Goal: Task Accomplishment & Management: Use online tool/utility

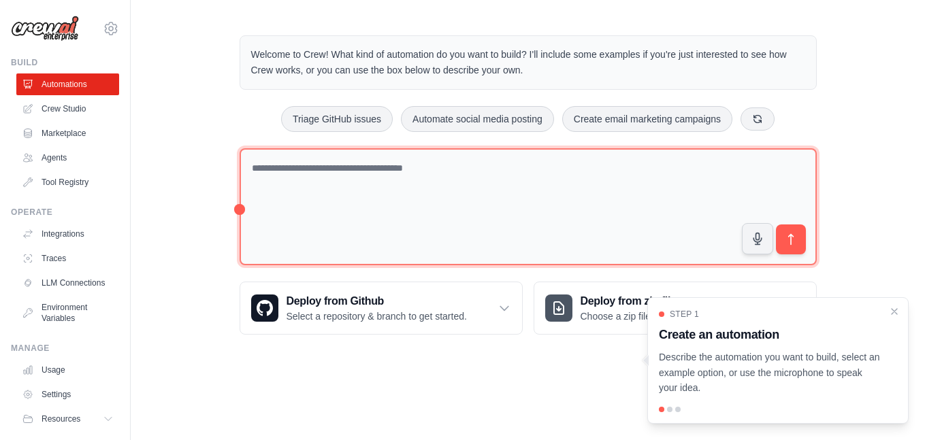
click at [359, 171] on textarea at bounding box center [528, 207] width 577 height 118
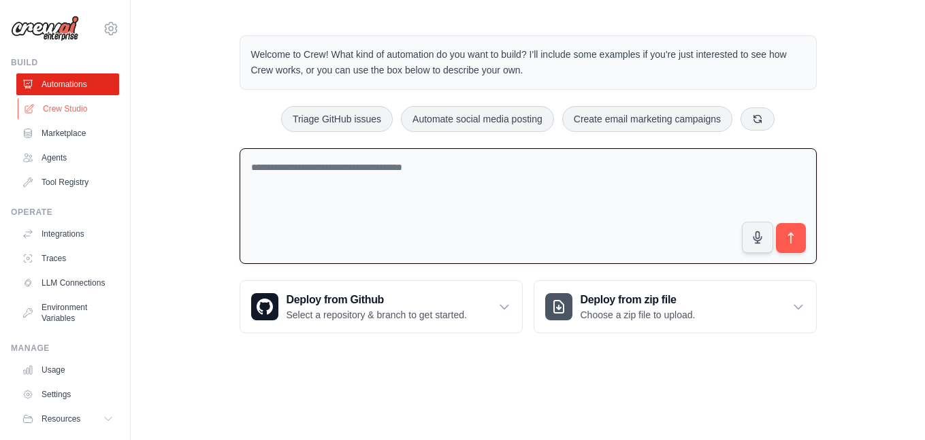
click at [77, 112] on link "Crew Studio" at bounding box center [69, 109] width 103 height 22
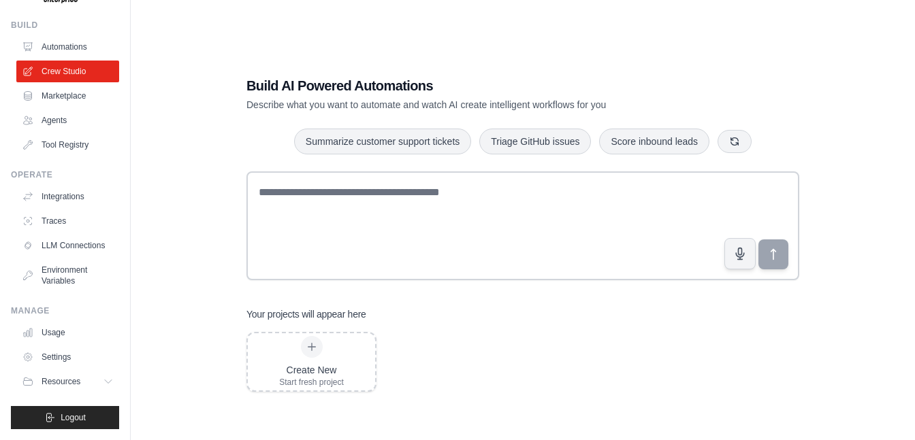
scroll to position [48, 0]
click at [49, 327] on link "Usage" at bounding box center [69, 333] width 103 height 22
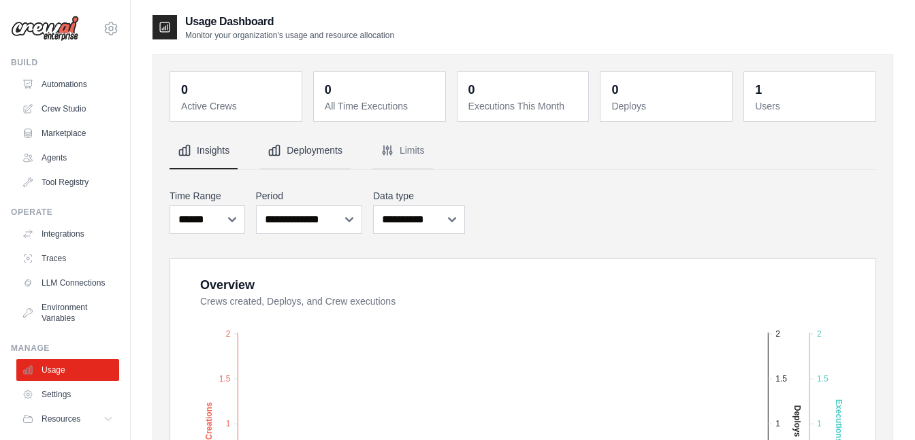
click at [284, 152] on button "Deployments" at bounding box center [304, 151] width 91 height 37
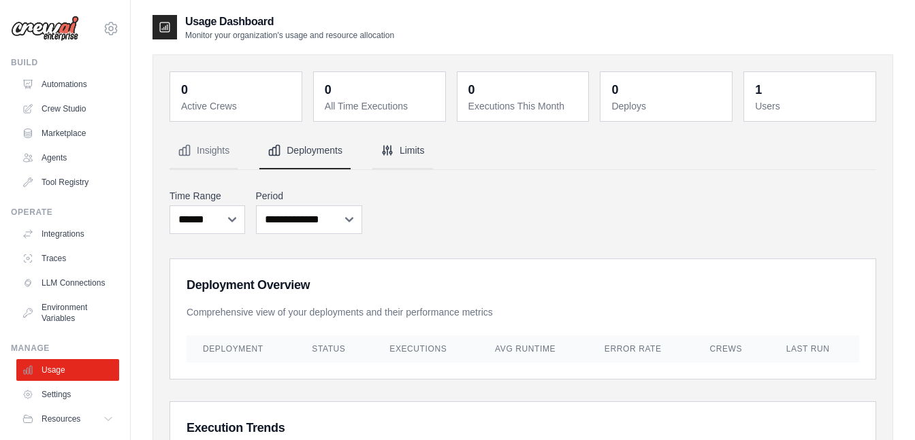
click at [396, 153] on button "Limits" at bounding box center [402, 151] width 61 height 37
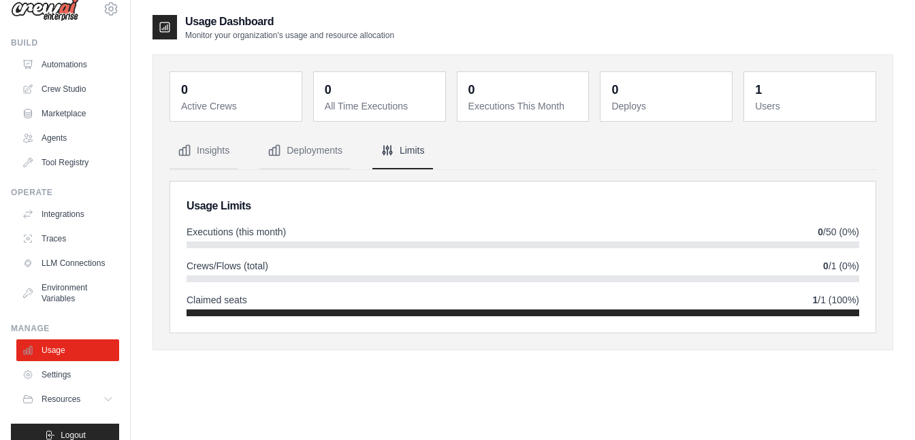
scroll to position [12, 0]
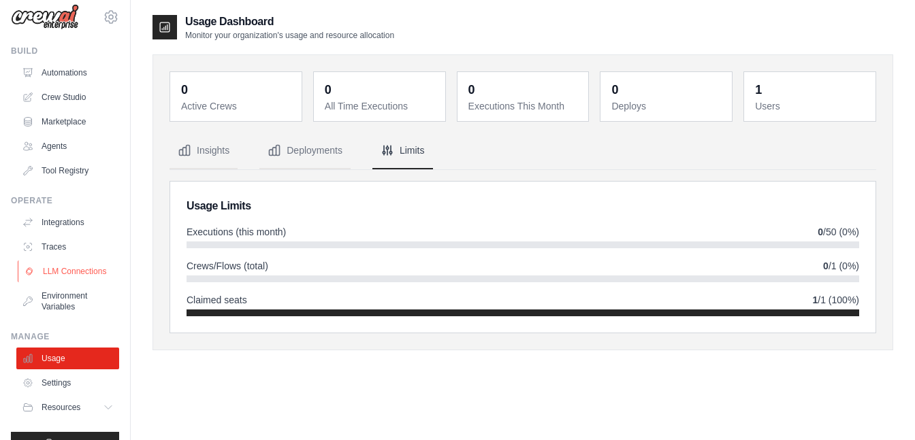
click at [65, 274] on link "LLM Connections" at bounding box center [69, 272] width 103 height 22
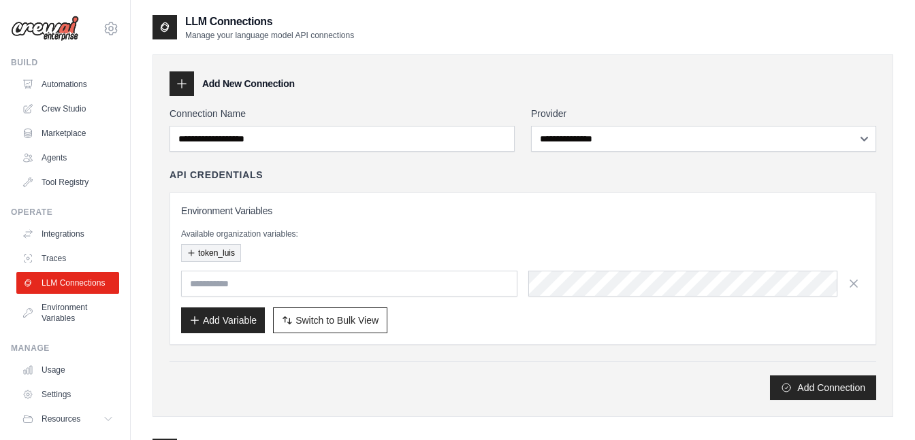
click at [211, 253] on button "token_luis" at bounding box center [211, 253] width 60 height 18
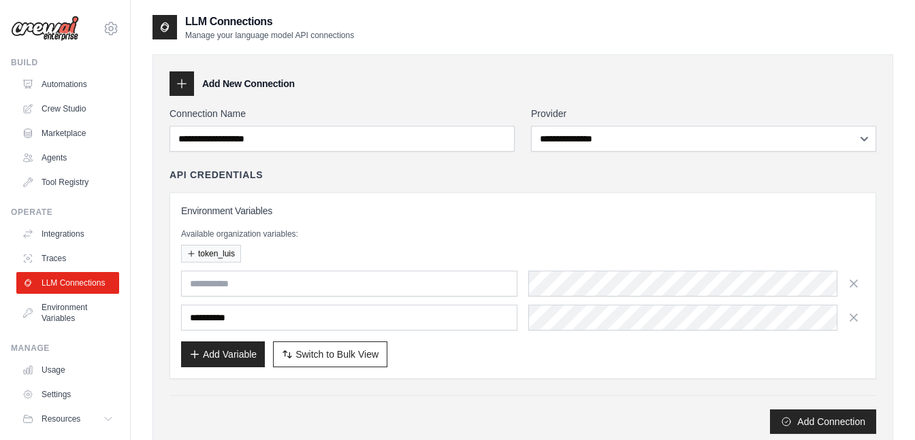
click at [228, 265] on div "**********" at bounding box center [522, 285] width 683 height 163
click at [225, 261] on button "token_luis" at bounding box center [211, 253] width 60 height 18
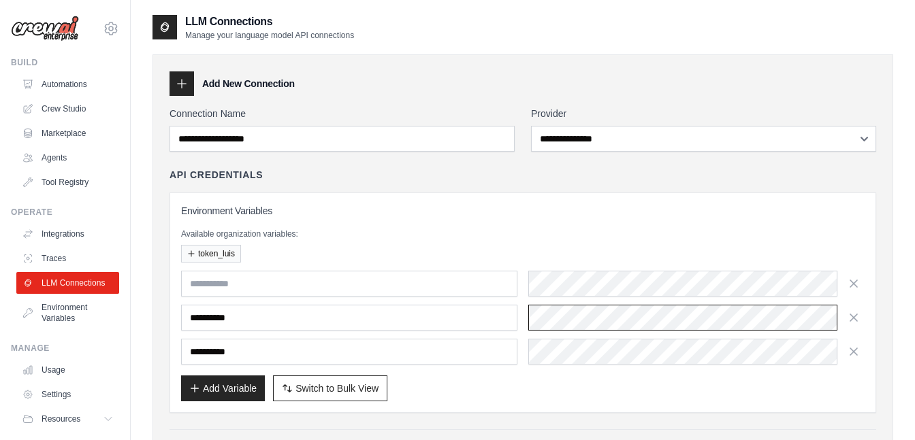
scroll to position [0, 30]
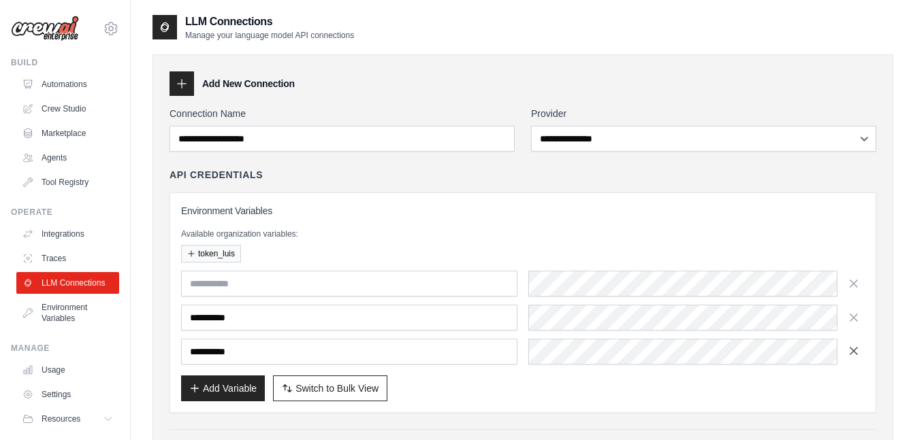
click at [854, 352] on icon "button" at bounding box center [853, 351] width 7 height 7
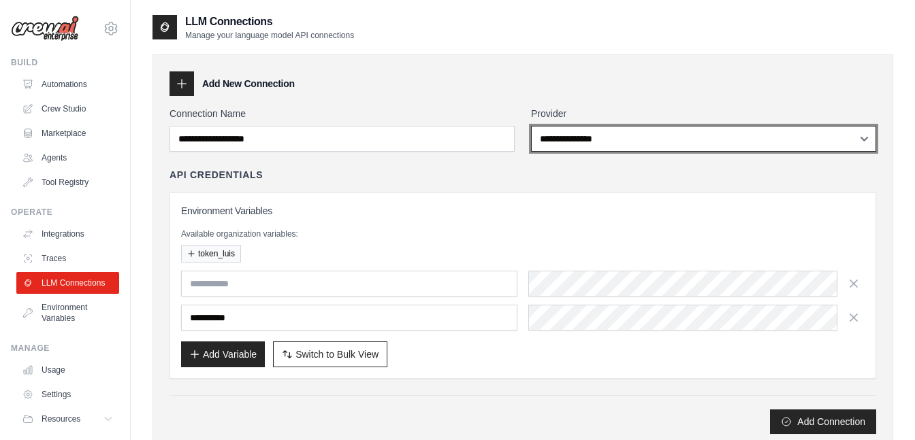
click at [607, 144] on select "**********" at bounding box center [703, 139] width 345 height 26
select select "******"
click at [531, 126] on select "**********" at bounding box center [703, 139] width 345 height 26
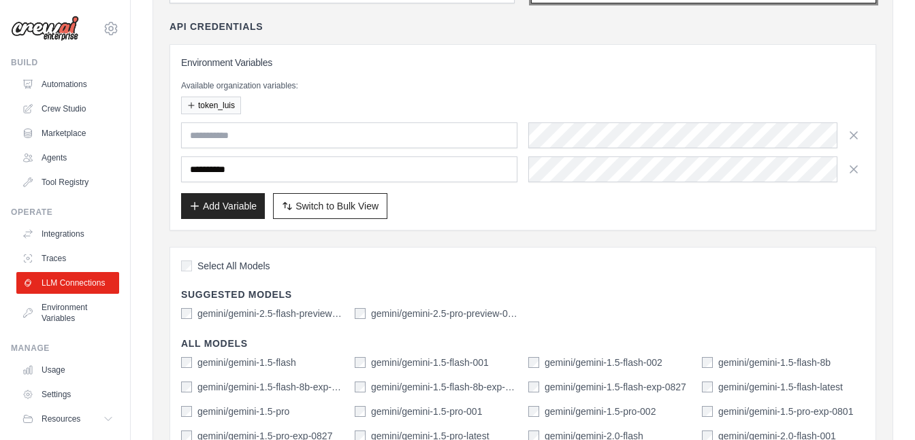
scroll to position [127, 0]
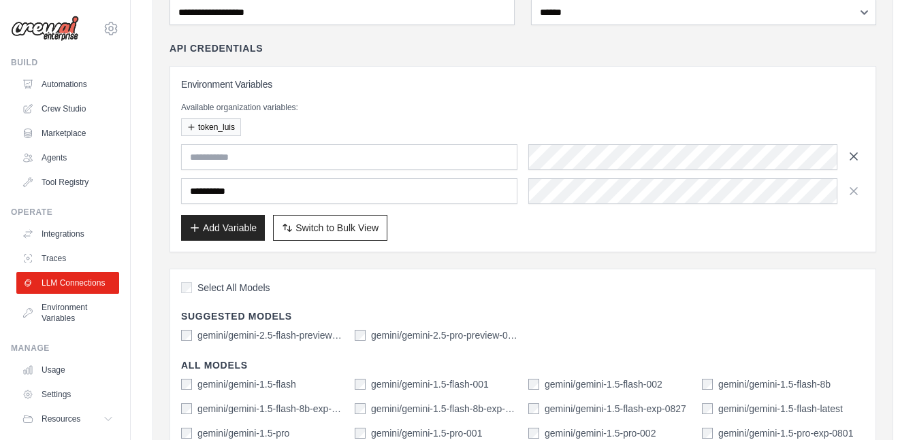
click at [854, 157] on icon "button" at bounding box center [853, 156] width 7 height 7
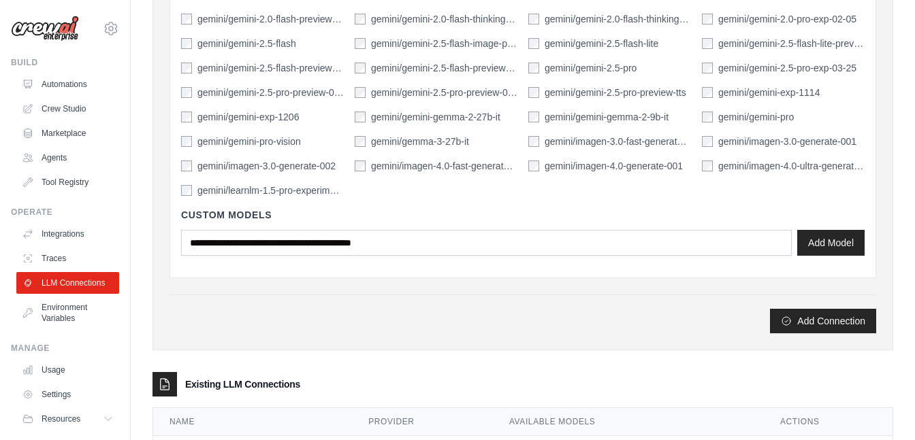
scroll to position [648, 0]
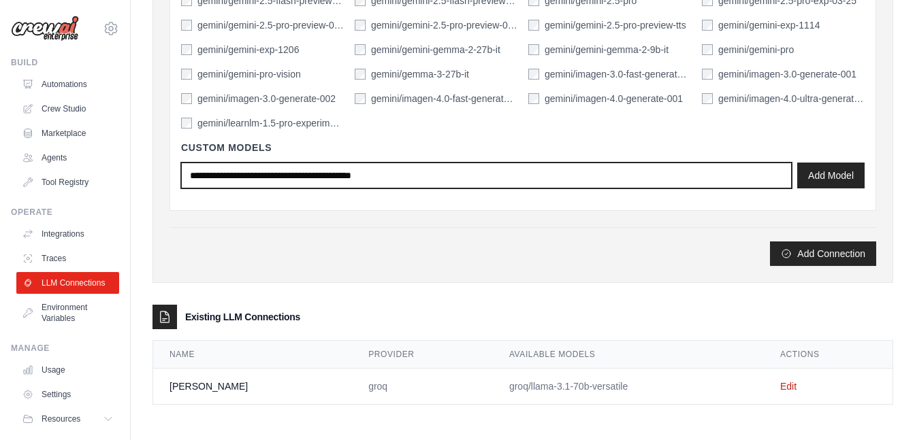
click at [455, 178] on input "text" at bounding box center [486, 176] width 610 height 26
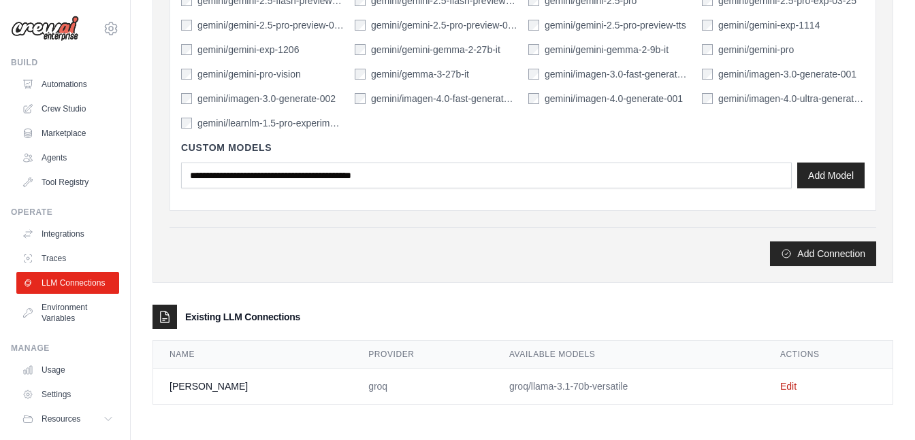
click at [670, 389] on td "groq/llama-3.1-70b-versatile" at bounding box center [628, 387] width 271 height 36
click at [828, 252] on button "Add Connection" at bounding box center [823, 253] width 106 height 25
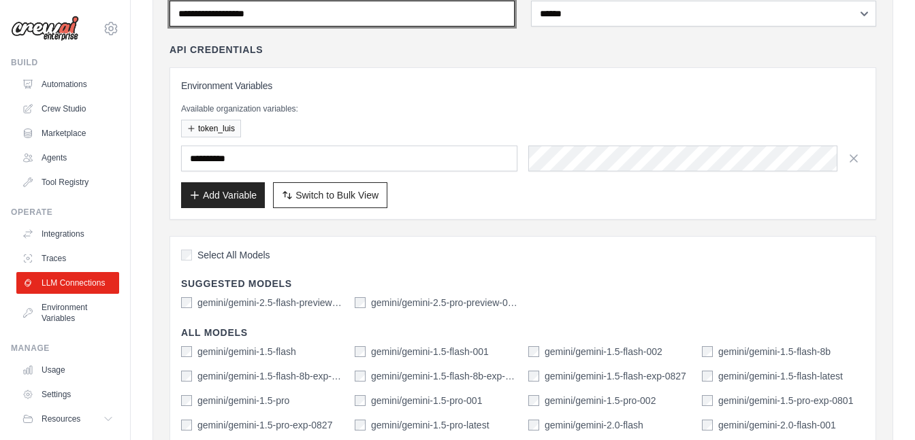
scroll to position [0, 0]
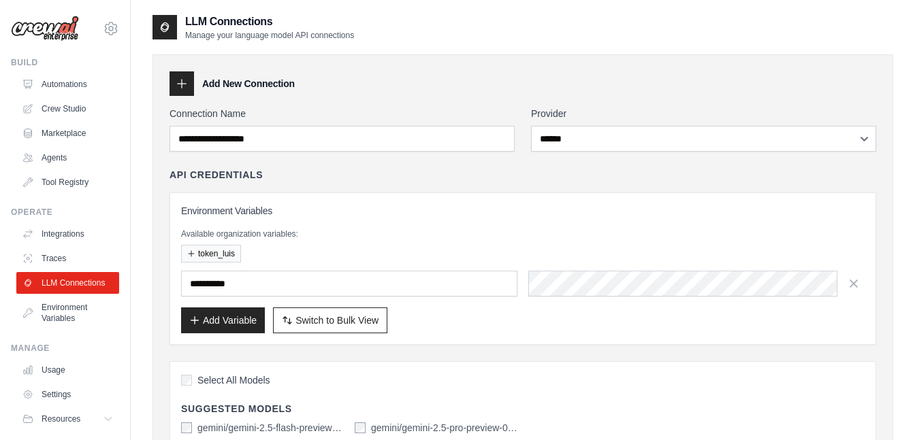
click at [534, 184] on div "**********" at bounding box center [522, 256] width 706 height 177
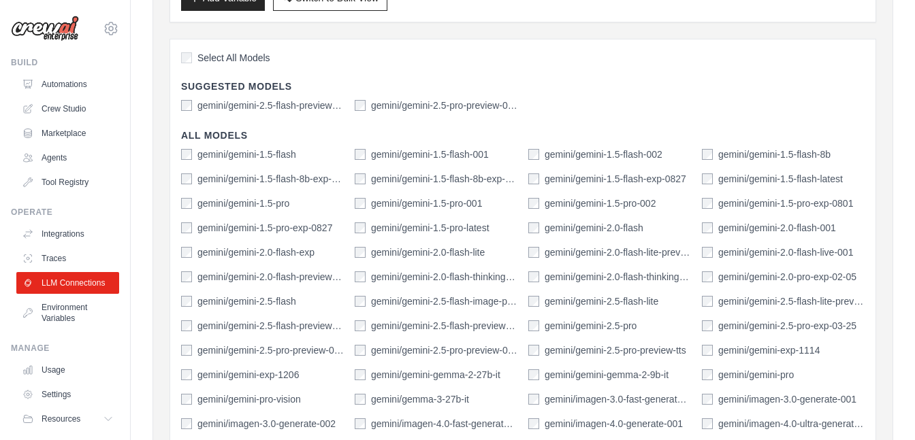
scroll to position [183, 0]
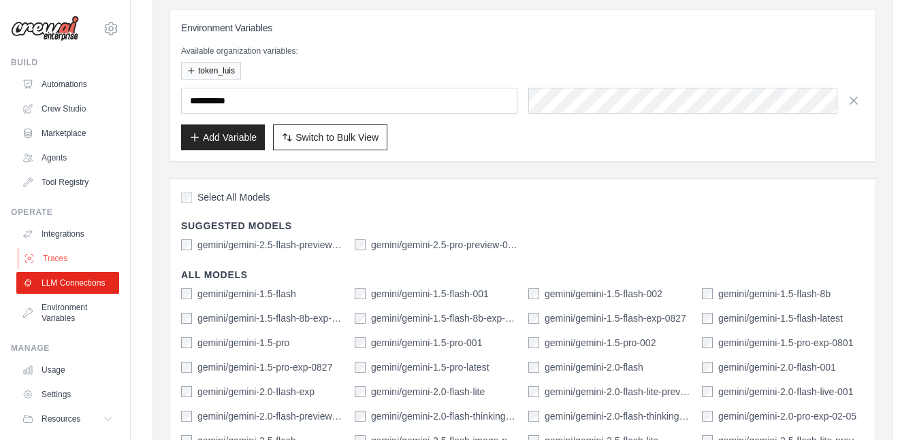
click at [54, 254] on link "Traces" at bounding box center [69, 259] width 103 height 22
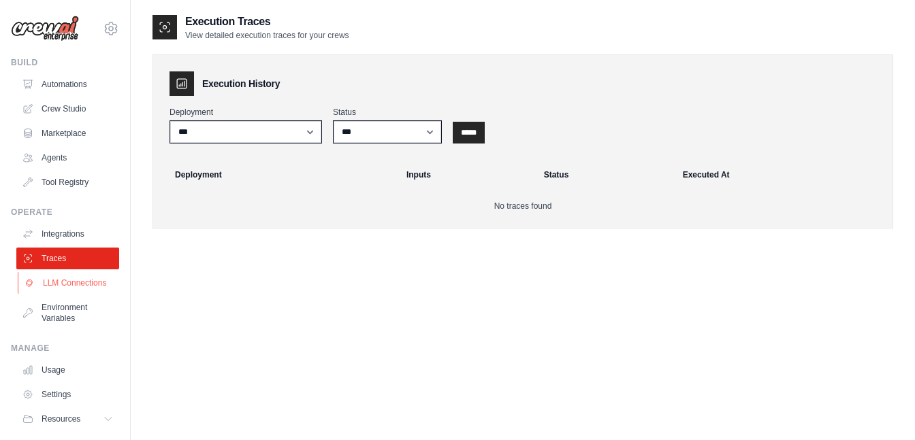
click at [56, 290] on link "LLM Connections" at bounding box center [69, 283] width 103 height 22
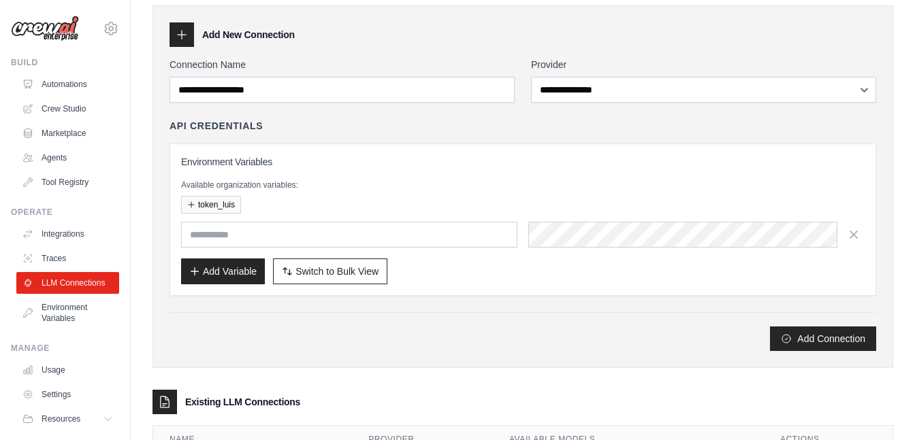
scroll to position [48, 0]
click at [850, 238] on icon "button" at bounding box center [853, 234] width 7 height 7
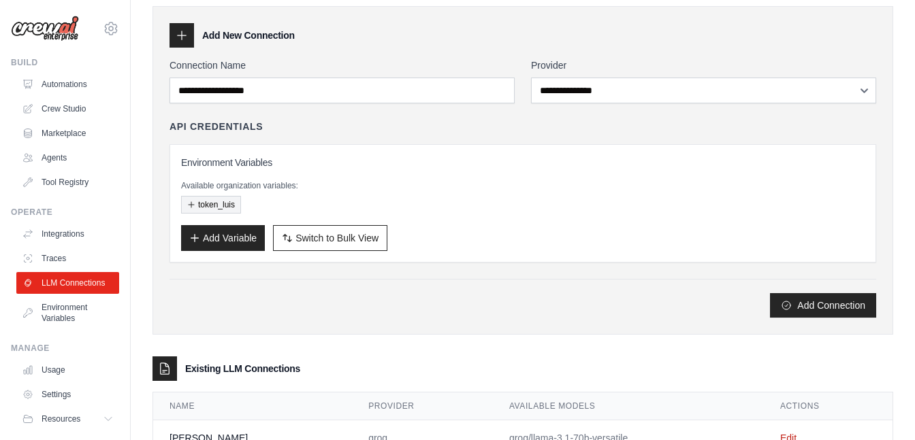
click at [233, 206] on button "token_luis" at bounding box center [211, 205] width 60 height 18
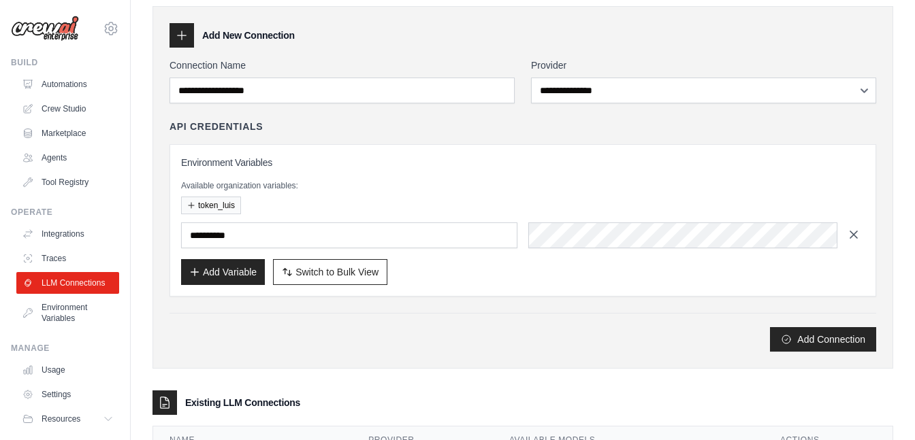
click at [851, 238] on icon "button" at bounding box center [854, 235] width 14 height 14
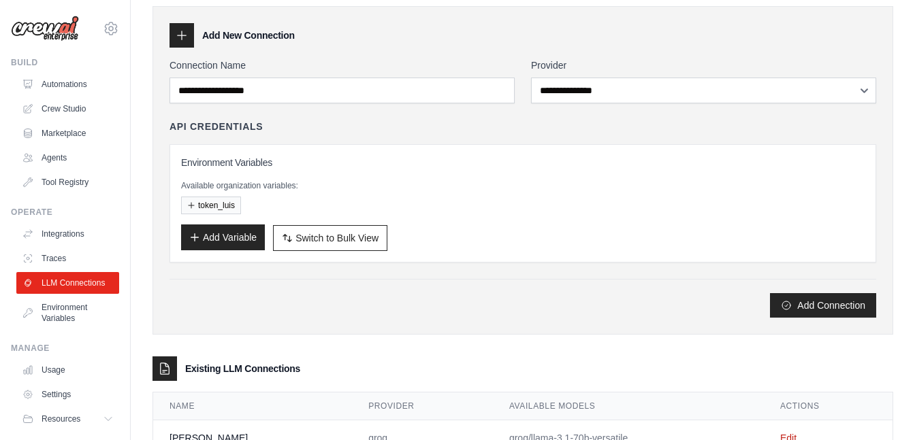
click at [235, 233] on button "Add Variable" at bounding box center [223, 238] width 84 height 26
click at [201, 200] on button "token_luis" at bounding box center [211, 205] width 60 height 18
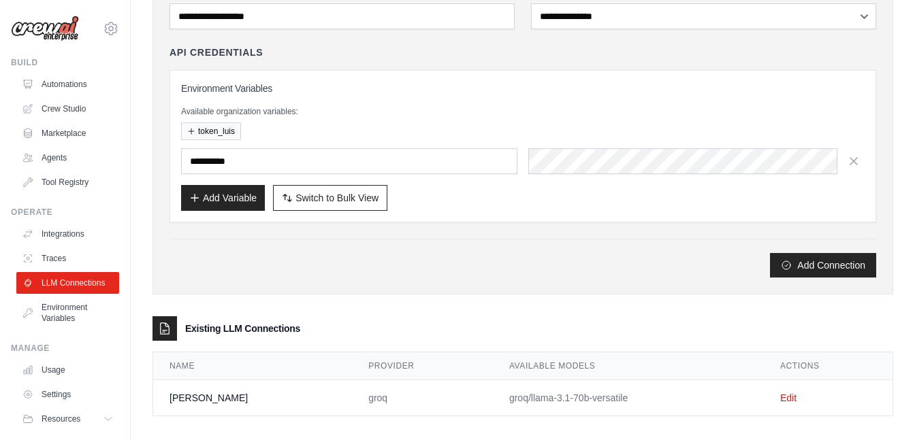
scroll to position [114, 0]
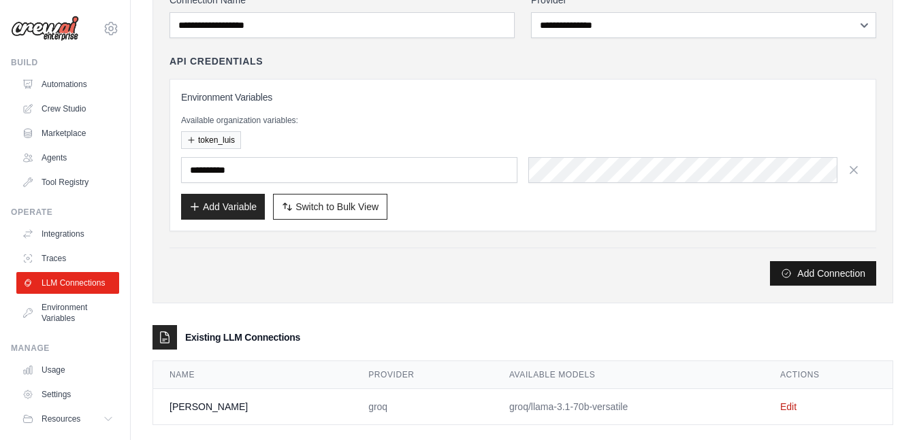
click at [840, 281] on button "Add Connection" at bounding box center [823, 273] width 106 height 25
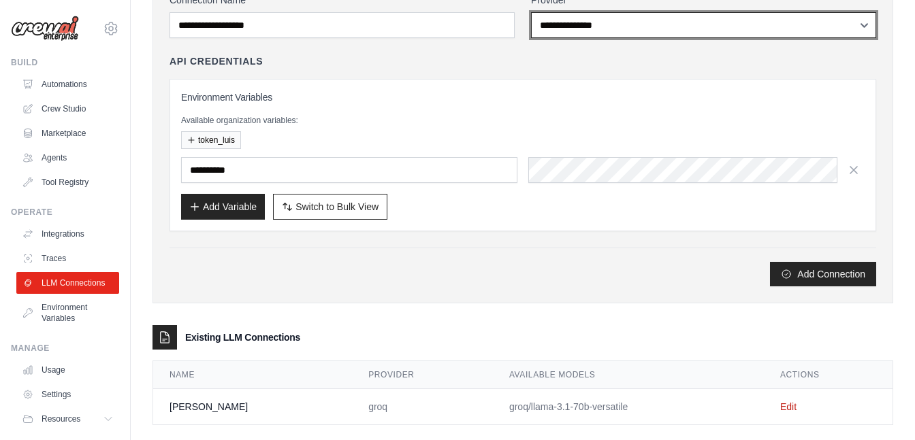
click at [586, 25] on select "**********" at bounding box center [703, 25] width 345 height 26
select select "******"
click at [531, 12] on select "**********" at bounding box center [703, 25] width 345 height 26
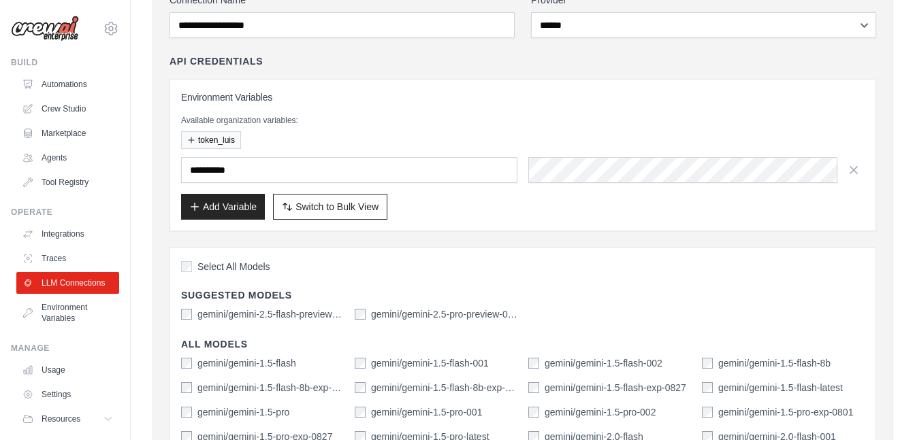
click at [214, 313] on label "gemini/gemini-2.5-flash-preview-04-17" at bounding box center [270, 315] width 146 height 14
click at [423, 313] on label "gemini/gemini-2.5-pro-preview-03-25" at bounding box center [444, 315] width 146 height 14
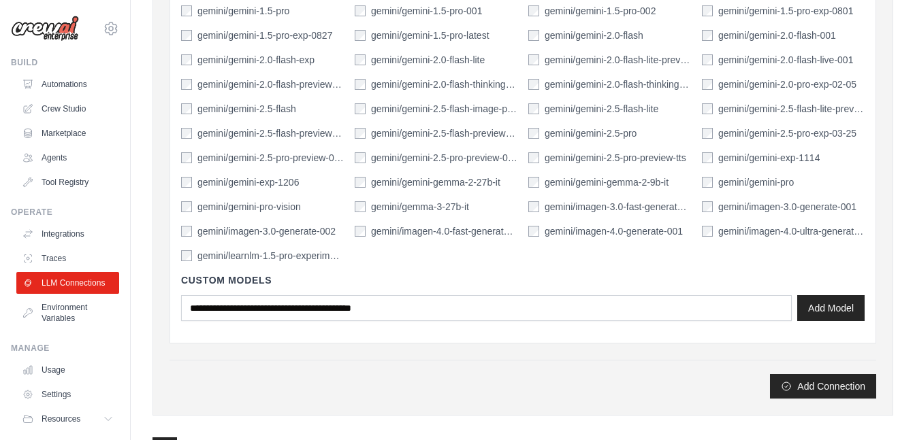
scroll to position [517, 0]
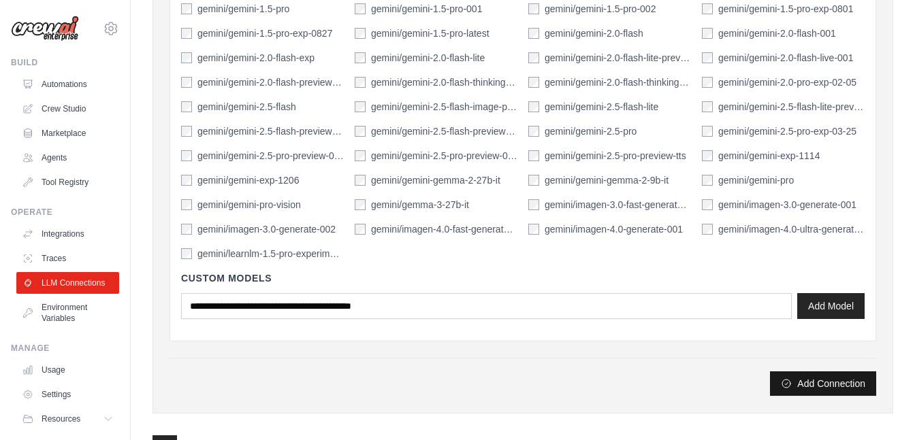
click at [813, 383] on button "Add Connection" at bounding box center [823, 384] width 106 height 25
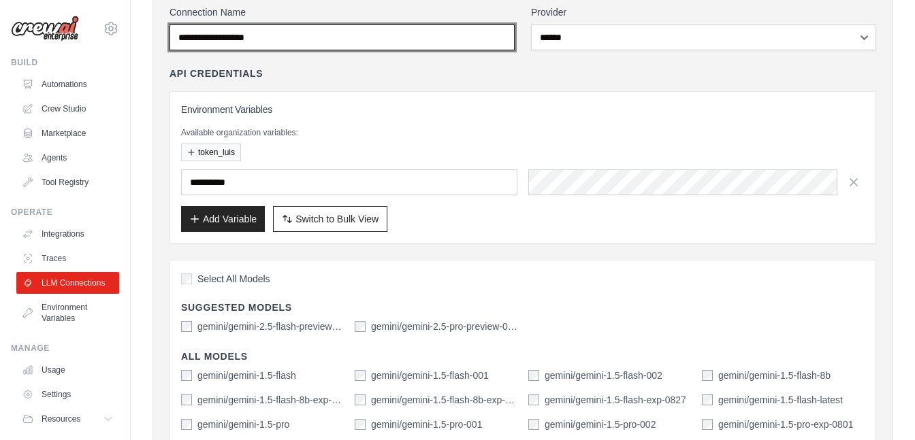
scroll to position [33, 0]
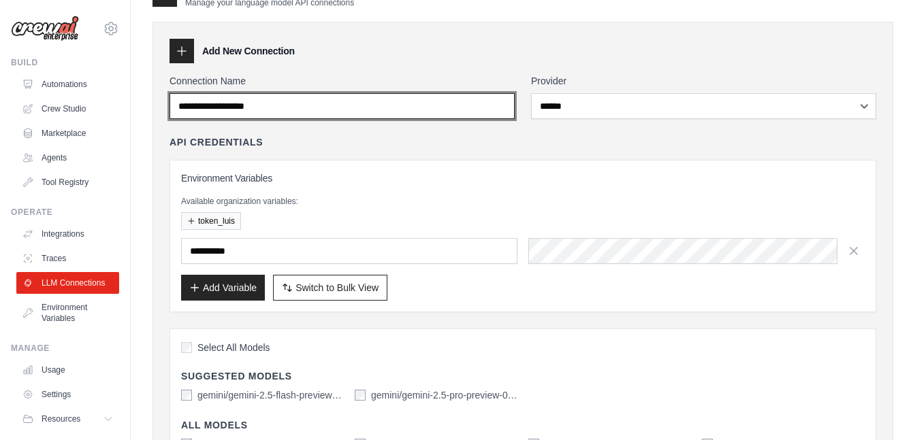
click at [252, 114] on input "Connection Name" at bounding box center [341, 106] width 345 height 26
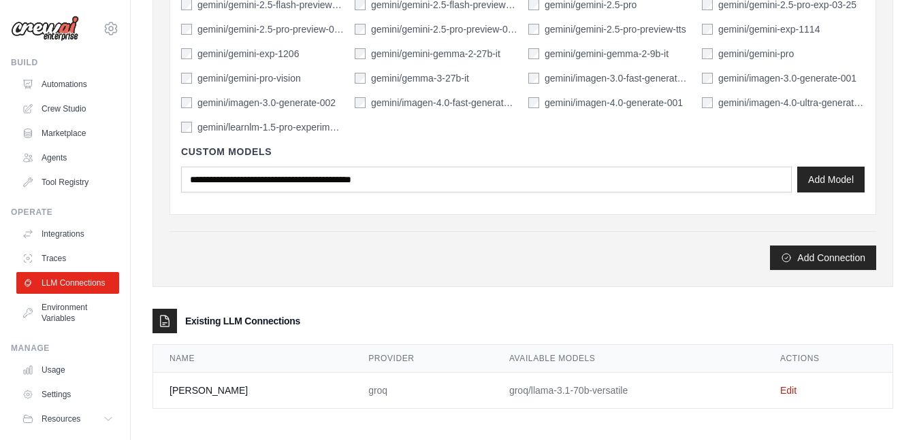
scroll to position [648, 0]
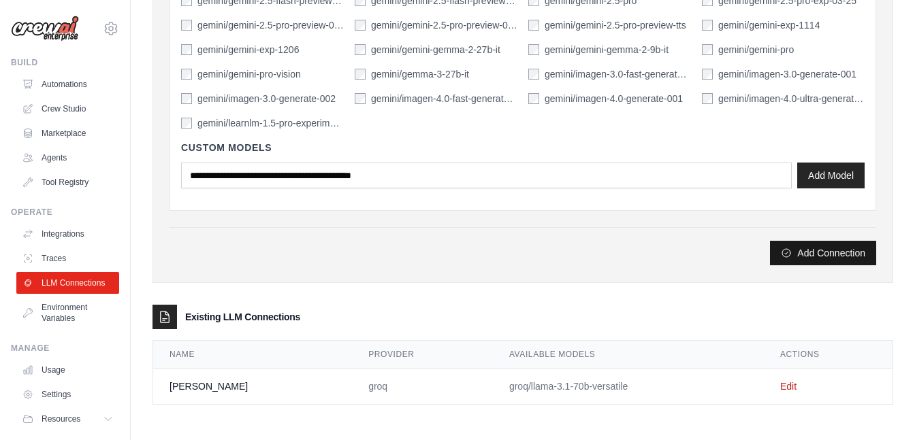
type input "******"
click at [815, 255] on button "Add Connection" at bounding box center [823, 253] width 106 height 25
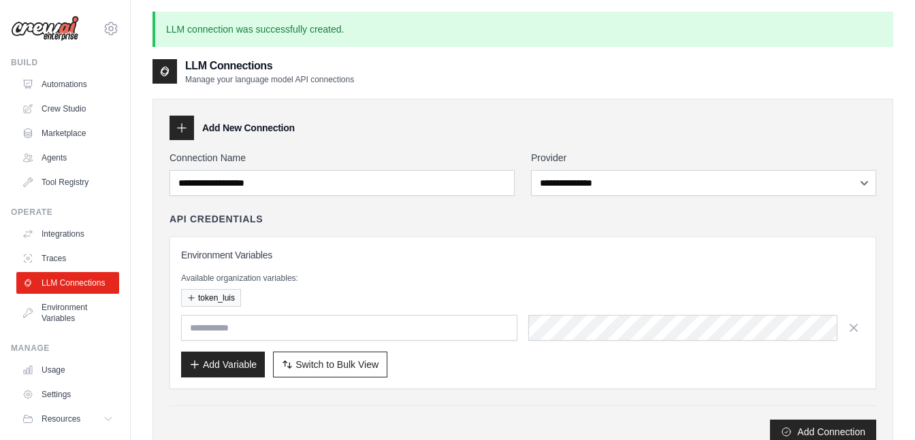
scroll to position [216, 0]
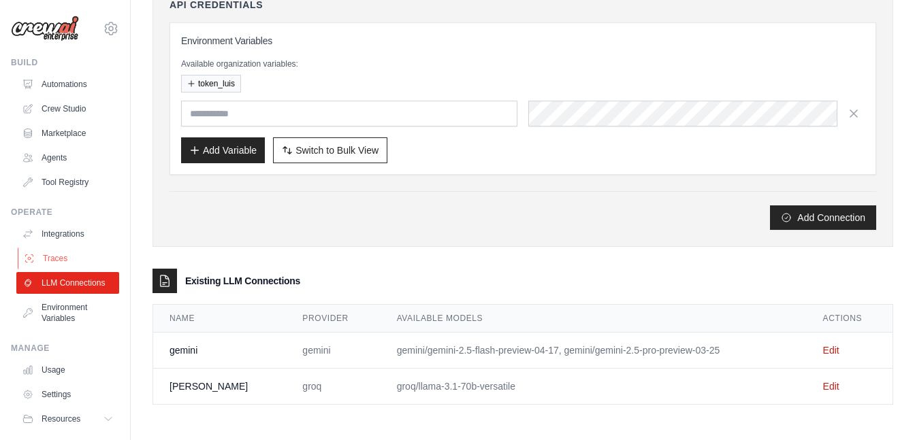
click at [80, 263] on link "Traces" at bounding box center [69, 259] width 103 height 22
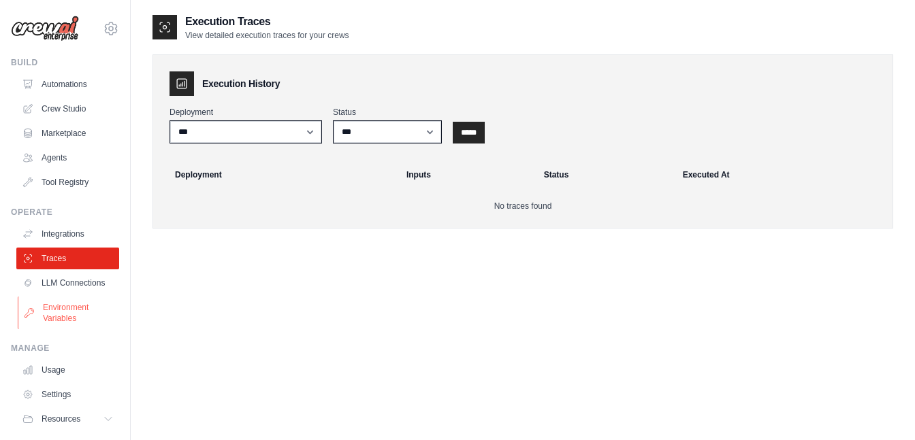
click at [65, 321] on link "Environment Variables" at bounding box center [69, 313] width 103 height 33
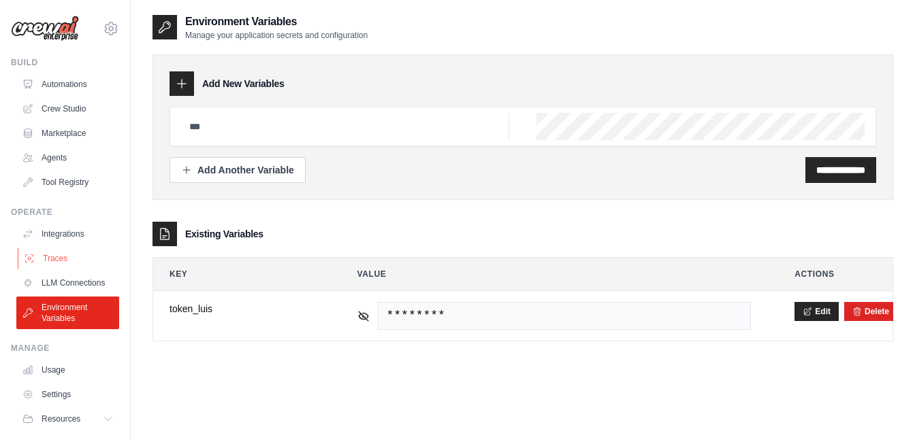
click at [55, 252] on link "Traces" at bounding box center [69, 259] width 103 height 22
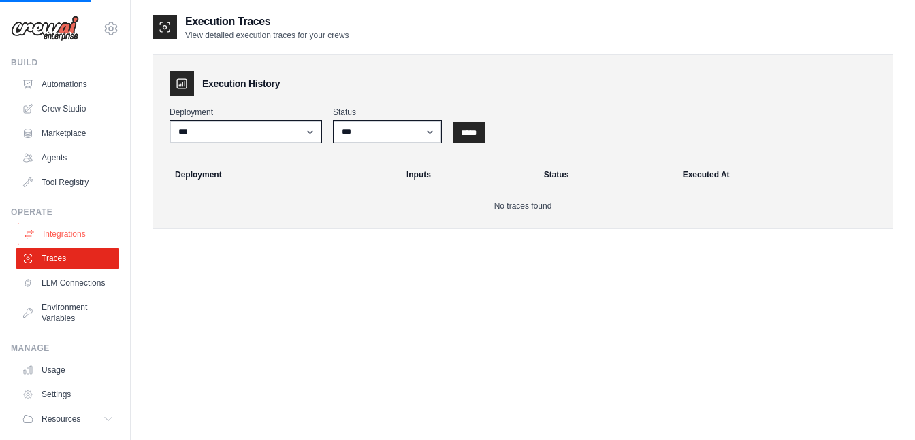
click at [58, 234] on link "Integrations" at bounding box center [69, 234] width 103 height 22
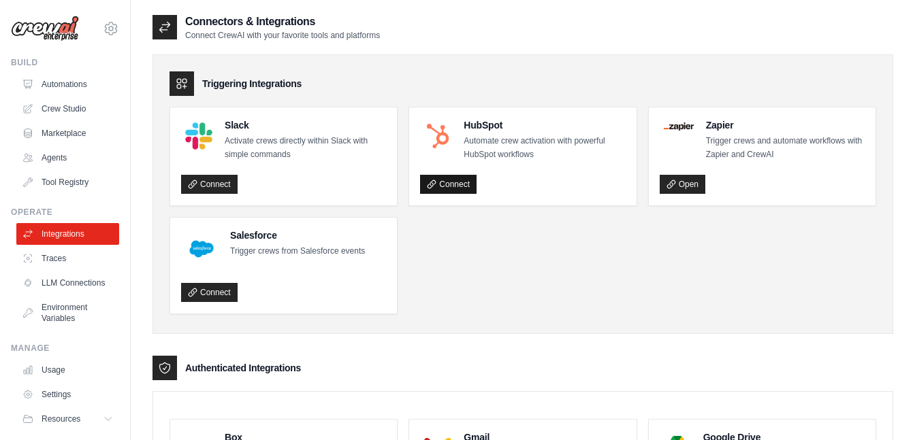
click at [439, 180] on link "Connect" at bounding box center [448, 184] width 56 height 19
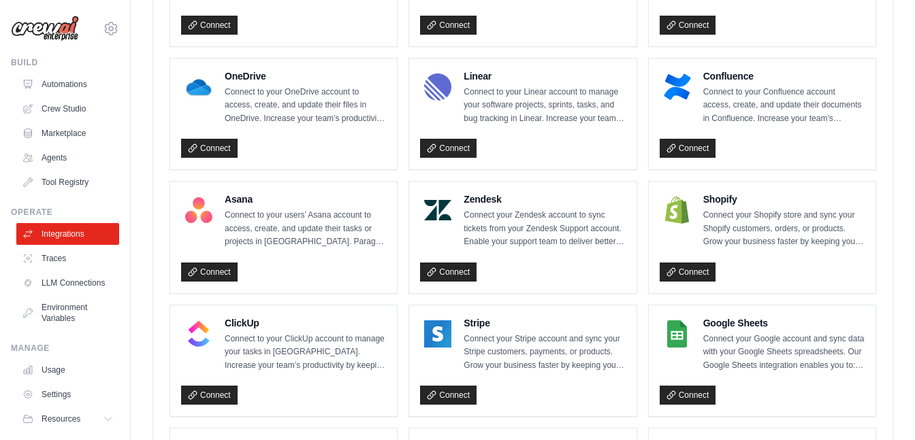
scroll to position [738, 0]
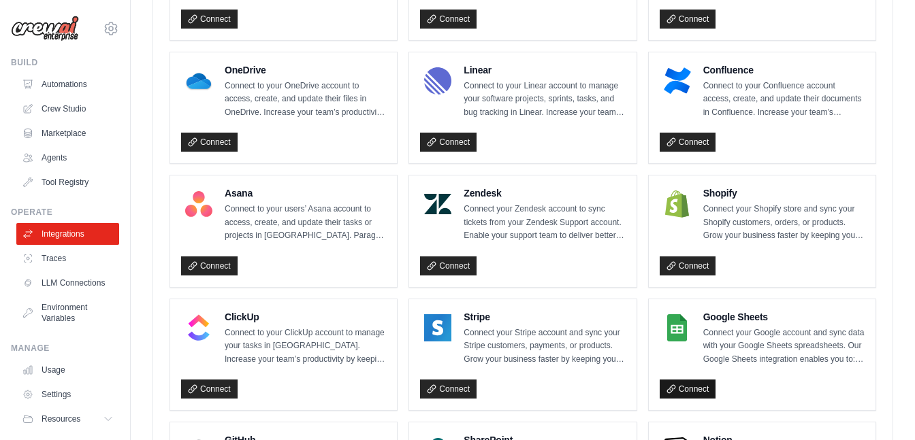
click at [707, 387] on link "Connect" at bounding box center [687, 389] width 56 height 19
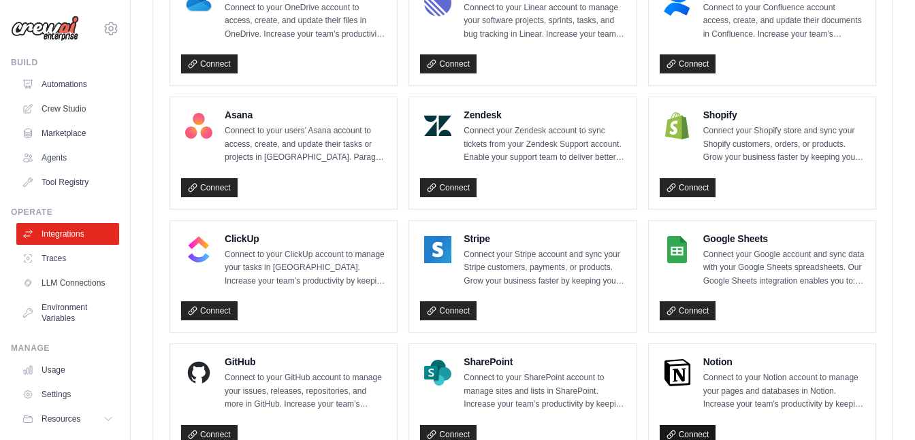
scroll to position [979, 0]
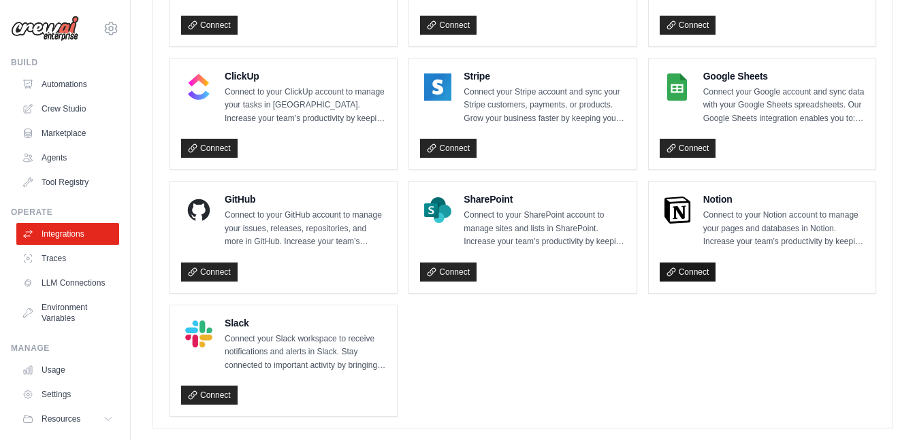
click at [693, 272] on link "Connect" at bounding box center [687, 272] width 56 height 19
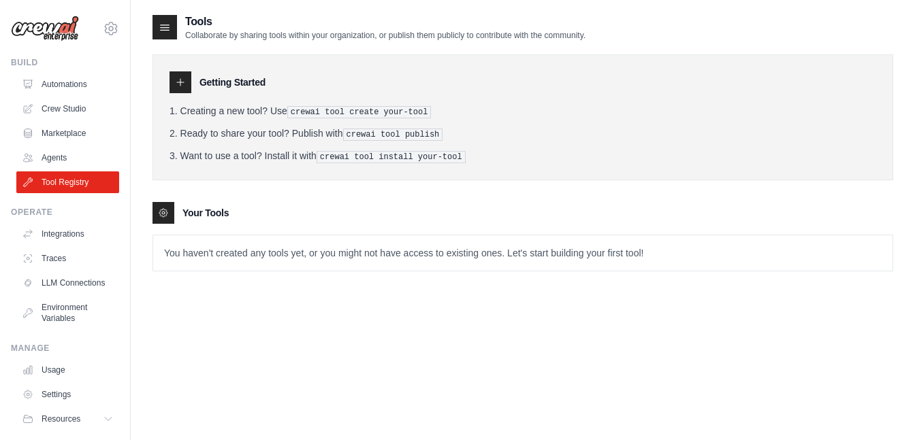
click at [184, 80] on icon at bounding box center [180, 82] width 11 height 11
click at [172, 32] on div at bounding box center [164, 27] width 25 height 25
click at [182, 74] on div at bounding box center [180, 82] width 22 height 22
click at [327, 106] on pre "crewai tool create your-tool" at bounding box center [359, 112] width 144 height 12
click at [80, 154] on link "Agents" at bounding box center [69, 158] width 103 height 22
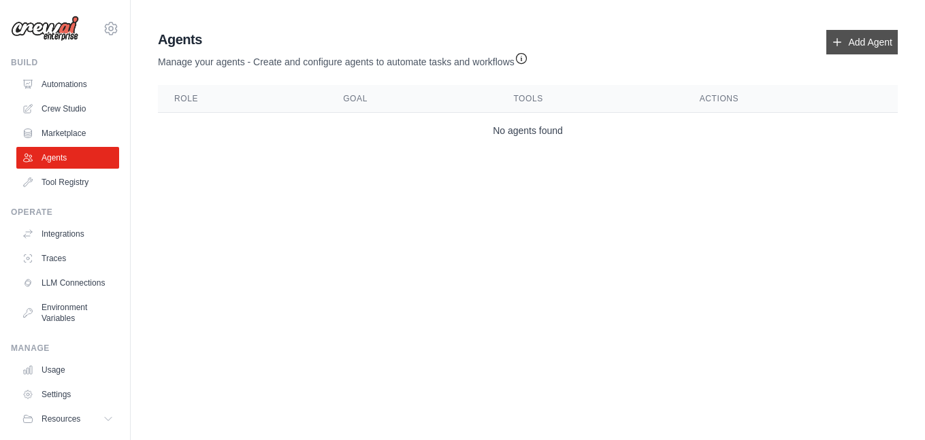
click at [860, 41] on link "Add Agent" at bounding box center [861, 42] width 71 height 25
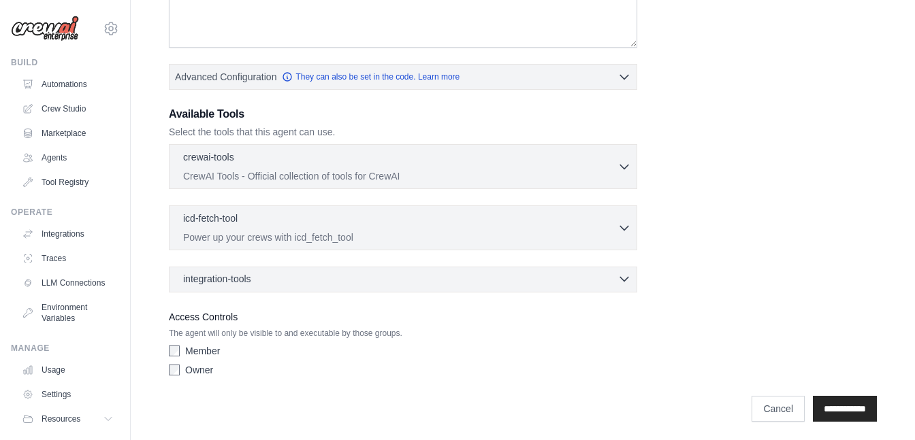
scroll to position [290, 0]
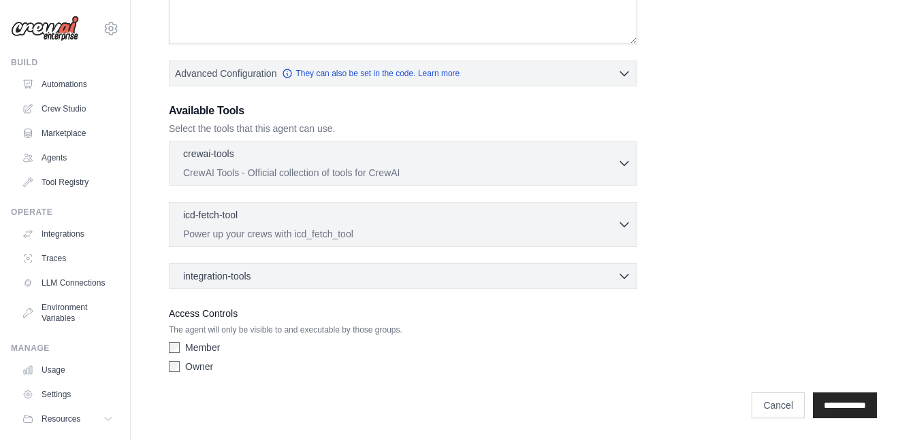
click at [193, 364] on label "Owner" at bounding box center [199, 367] width 28 height 14
click at [258, 272] on div "integration-tools 0 selected" at bounding box center [407, 276] width 448 height 14
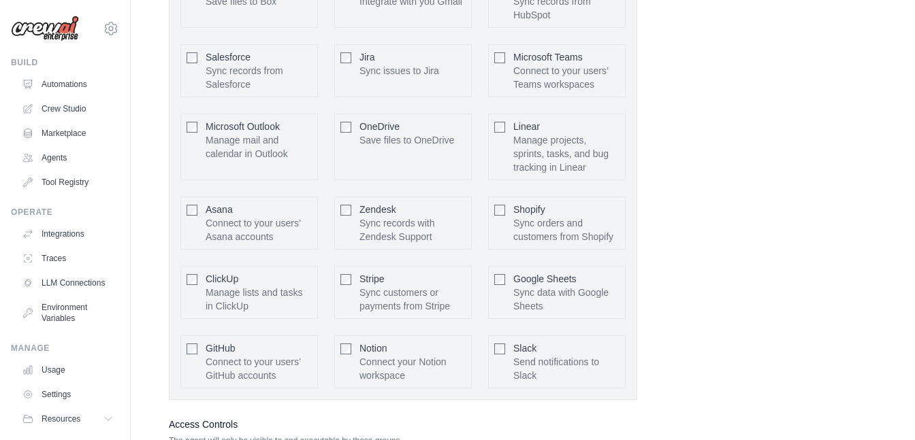
scroll to position [763, 0]
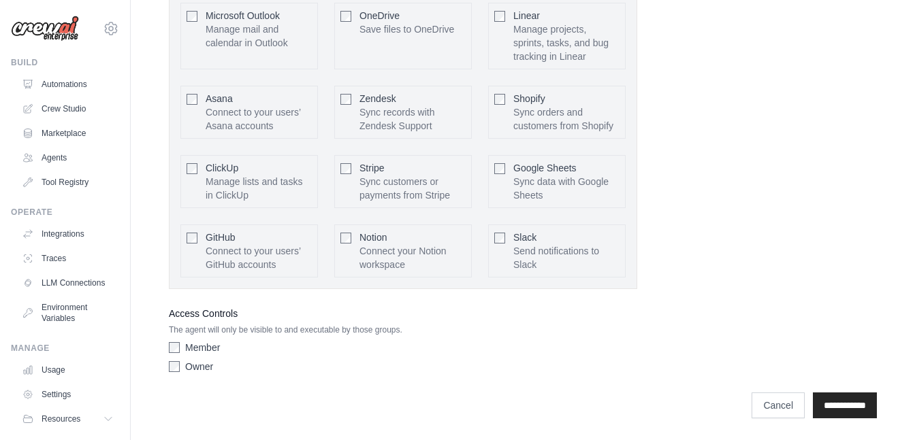
click at [396, 248] on p "Connect your Notion workspace" at bounding box center [412, 257] width 106 height 27
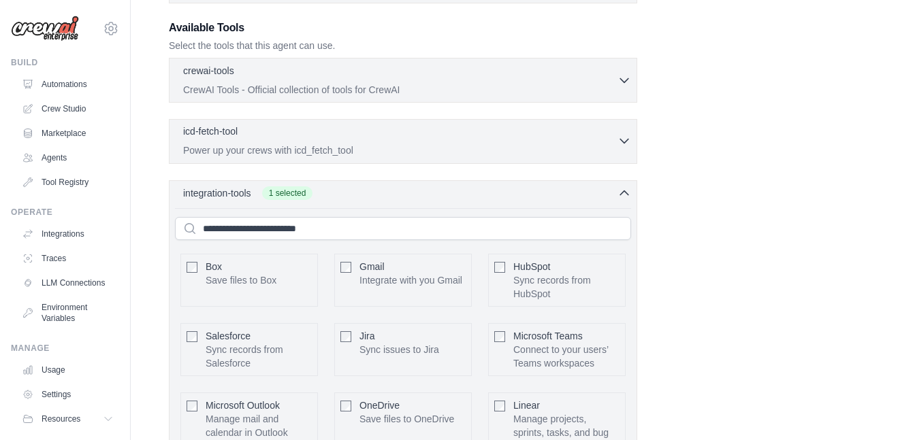
scroll to position [225, 0]
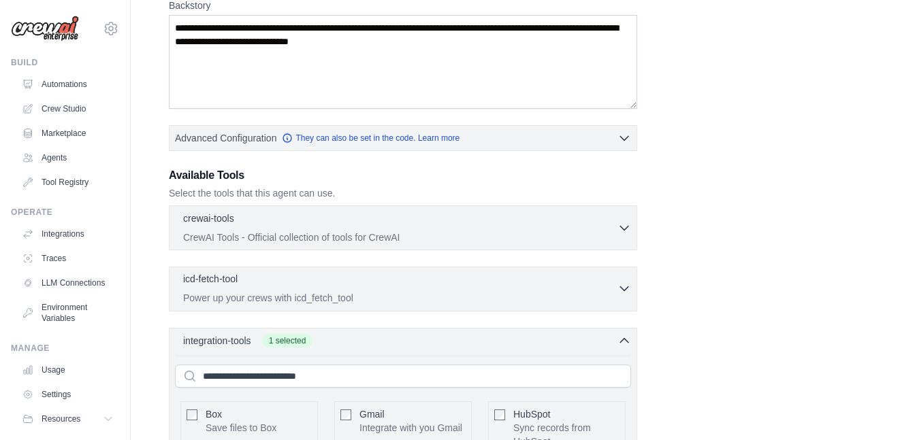
click at [346, 286] on div "icd-fetch-tool 0 selected" at bounding box center [400, 280] width 434 height 16
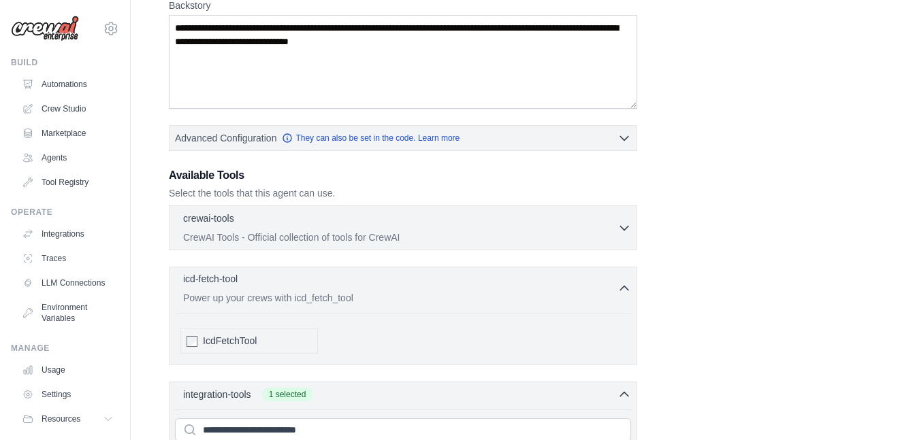
click at [427, 284] on div "icd-fetch-tool 0 selected" at bounding box center [400, 280] width 434 height 16
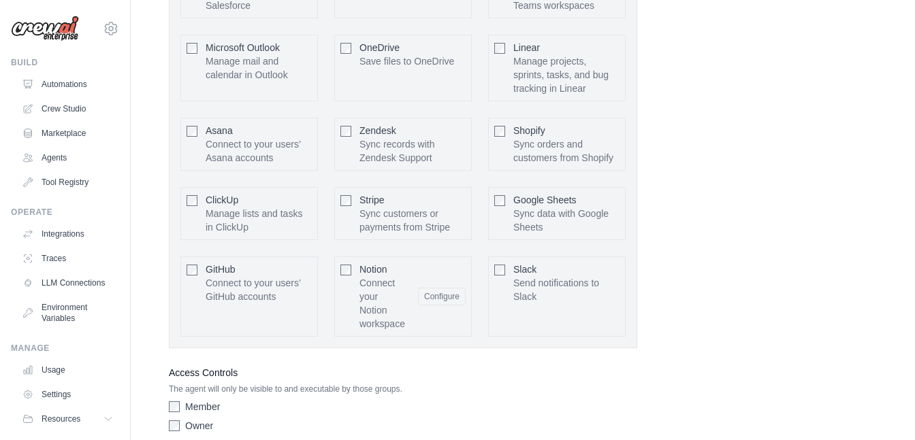
scroll to position [790, 0]
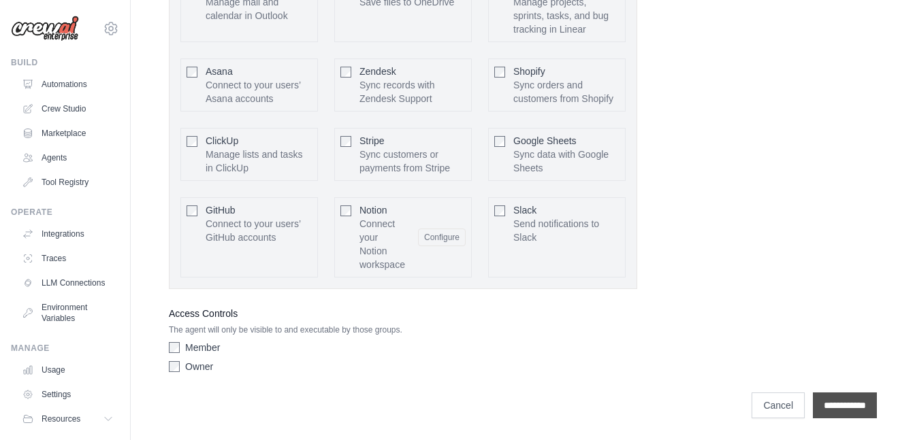
click at [842, 399] on input "**********" at bounding box center [845, 406] width 64 height 26
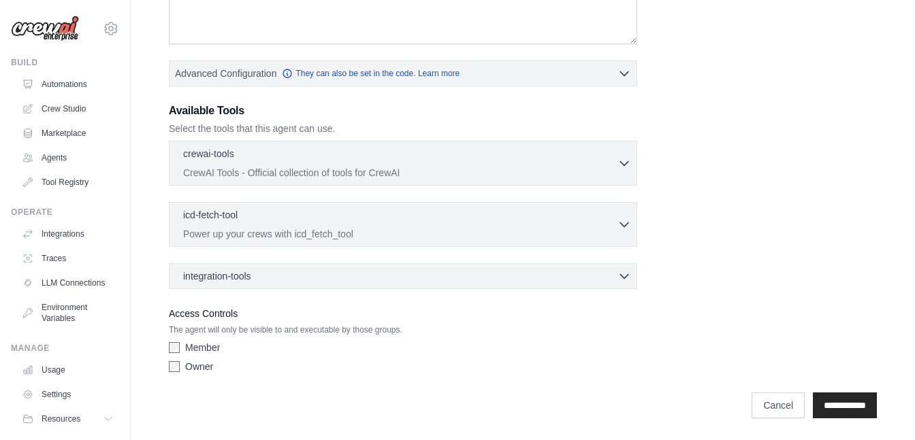
scroll to position [0, 0]
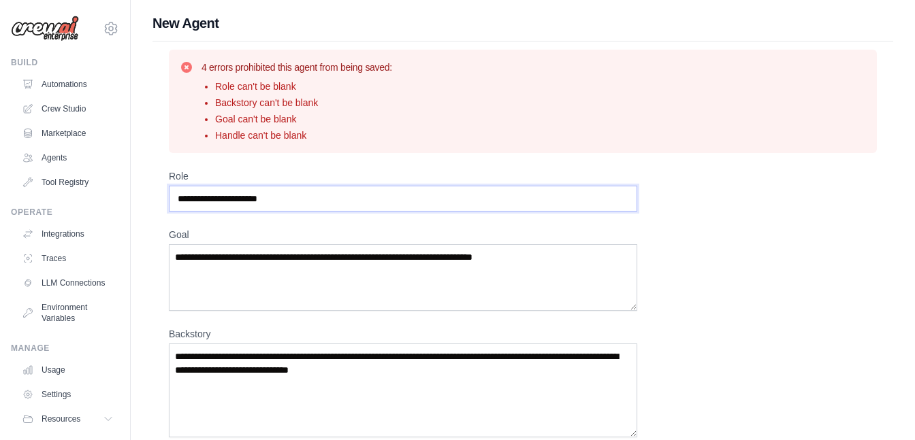
click at [255, 197] on input "Role" at bounding box center [403, 199] width 468 height 26
type input "**********"
click at [348, 251] on textarea "Goal" at bounding box center [403, 277] width 468 height 67
click at [349, 256] on textarea "Goal" at bounding box center [403, 277] width 468 height 67
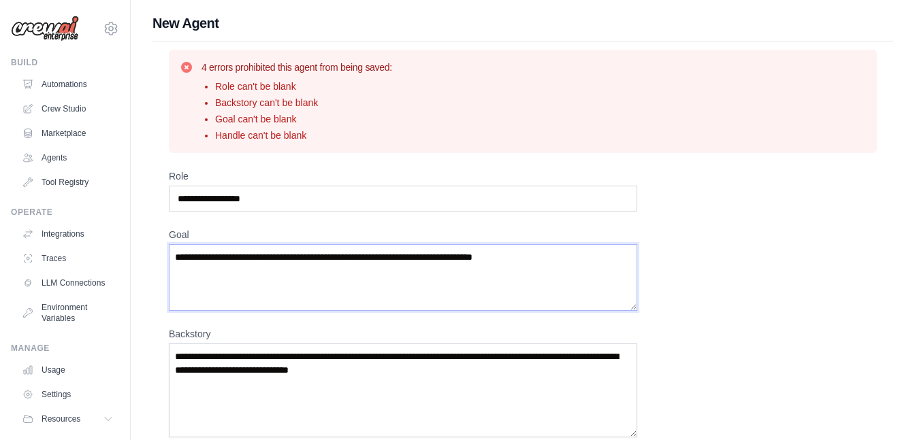
click at [349, 257] on textarea "Goal" at bounding box center [403, 277] width 468 height 67
click at [252, 262] on textarea "Goal" at bounding box center [403, 277] width 468 height 67
type textarea "**********"
drag, startPoint x: 574, startPoint y: 63, endPoint x: 517, endPoint y: 31, distance: 65.8
click at [574, 63] on div "4 errors prohibited this agent from being saved: Role can't be blank Backstory …" at bounding box center [523, 102] width 686 height 82
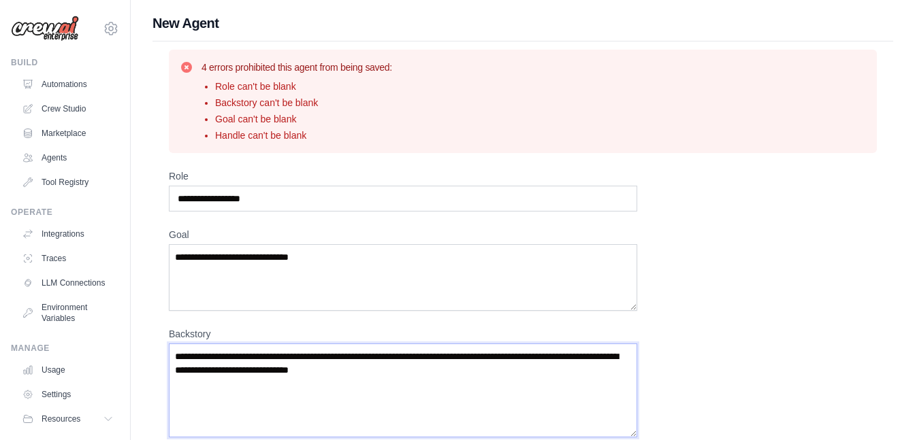
click at [380, 389] on textarea "Backstory" at bounding box center [403, 391] width 468 height 94
click at [377, 372] on textarea "Backstory" at bounding box center [403, 391] width 468 height 94
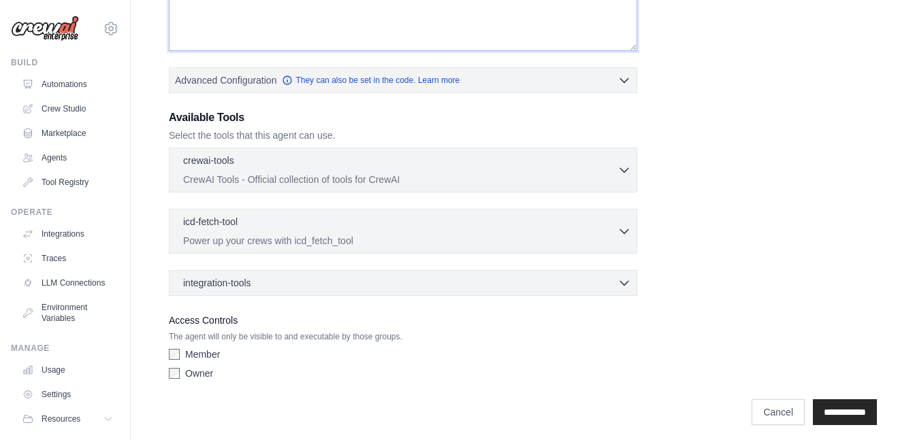
scroll to position [393, 0]
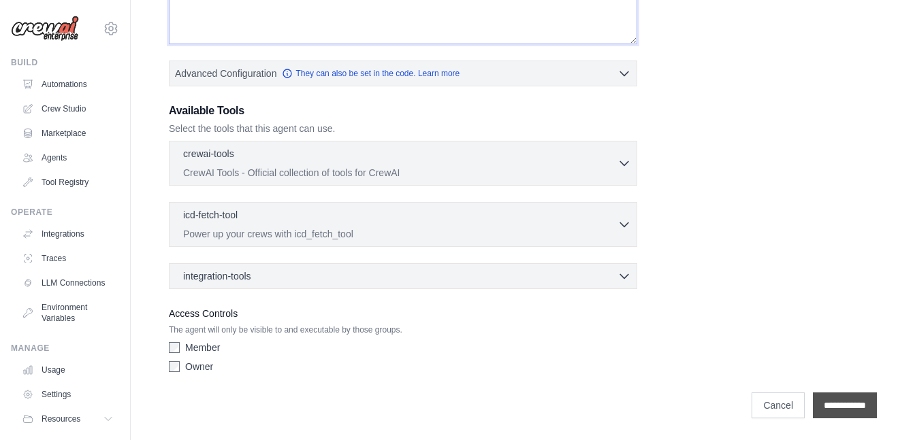
type textarea "**********"
click at [824, 410] on input "**********" at bounding box center [845, 406] width 64 height 26
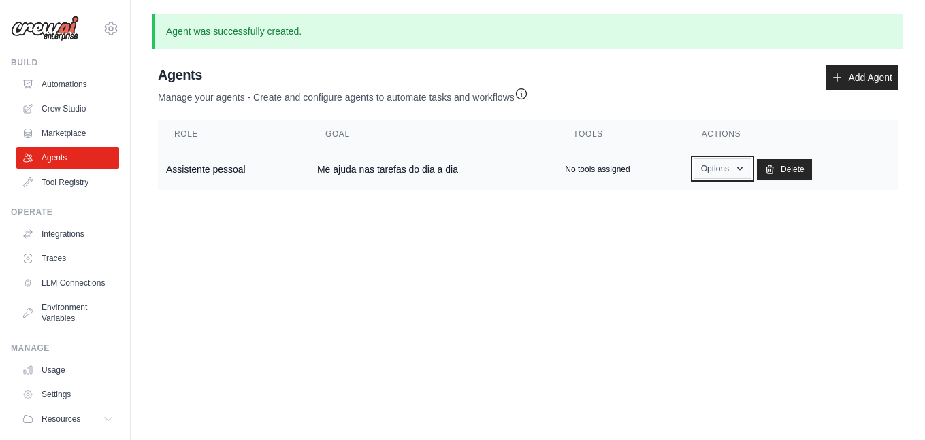
click at [738, 171] on icon "button" at bounding box center [739, 168] width 11 height 11
click at [601, 174] on p "No tools assigned" at bounding box center [597, 169] width 65 height 11
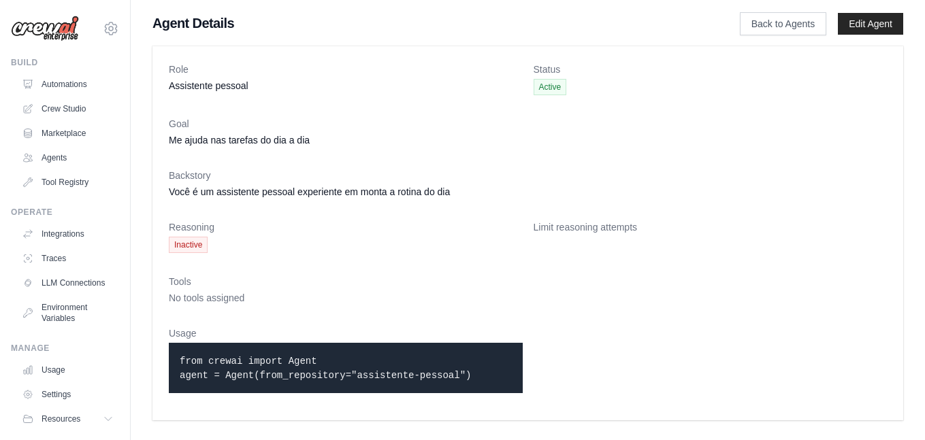
click at [463, 358] on p "from crewai import Agent agent = Agent(from_repository="assistente-pessoal")" at bounding box center [346, 368] width 332 height 29
click at [68, 184] on link "Tool Registry" at bounding box center [69, 183] width 103 height 22
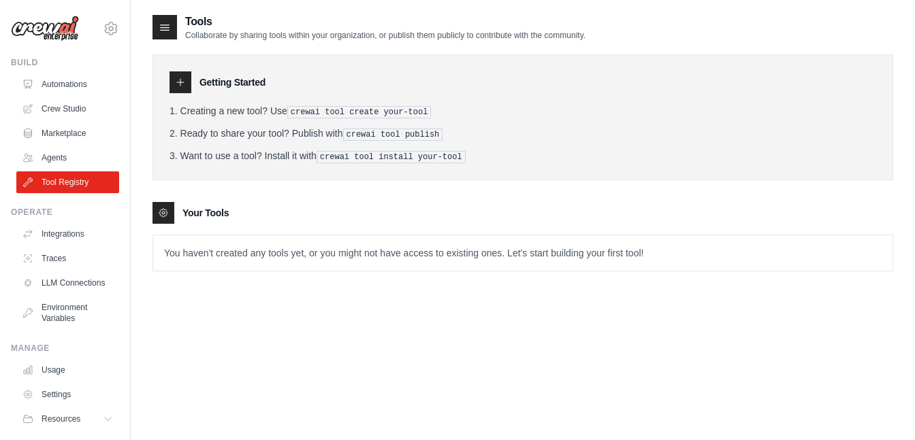
click at [146, 212] on div "Tools Collaborate by sharing tools within your organization, or publish them pu…" at bounding box center [523, 234] width 784 height 440
click at [158, 210] on icon at bounding box center [163, 213] width 11 height 11
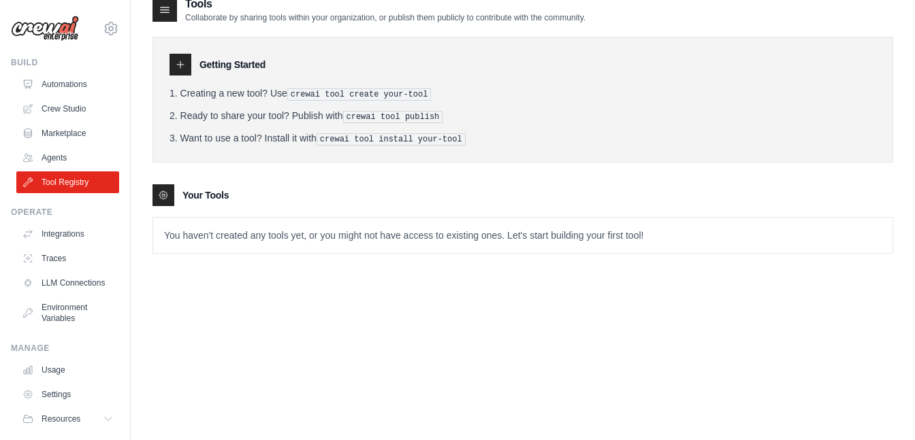
scroll to position [27, 0]
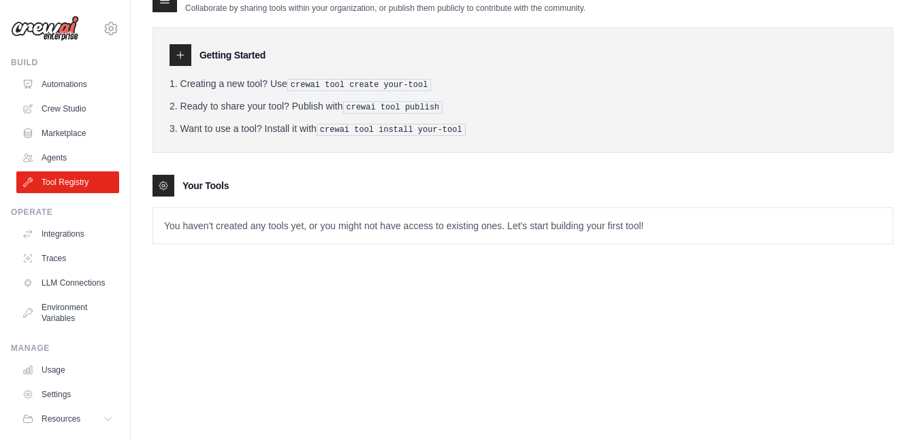
click at [183, 54] on icon at bounding box center [180, 55] width 7 height 7
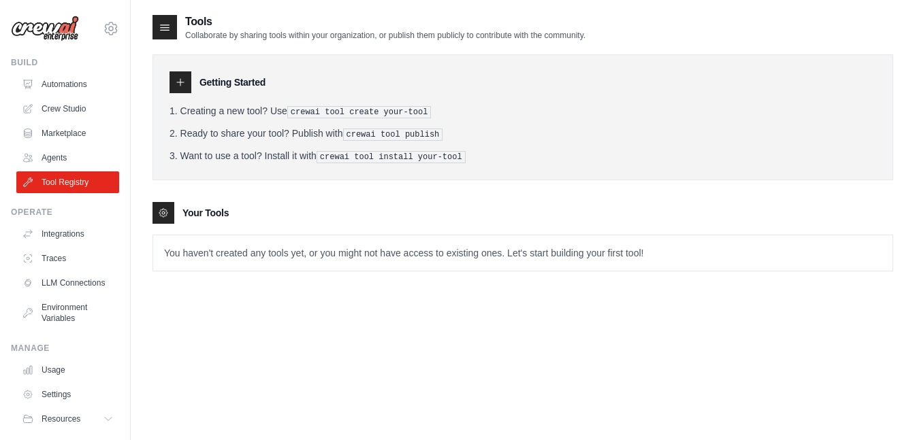
scroll to position [0, 0]
click at [49, 161] on link "Agents" at bounding box center [69, 158] width 103 height 22
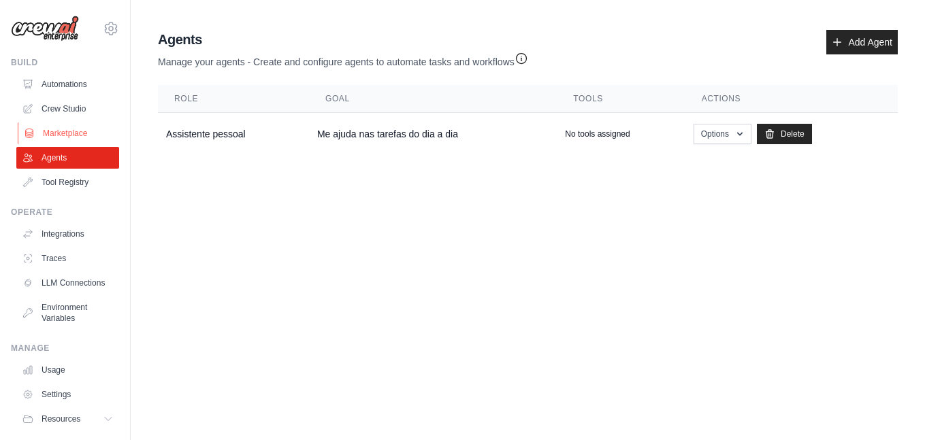
click at [50, 134] on link "Marketplace" at bounding box center [69, 134] width 103 height 22
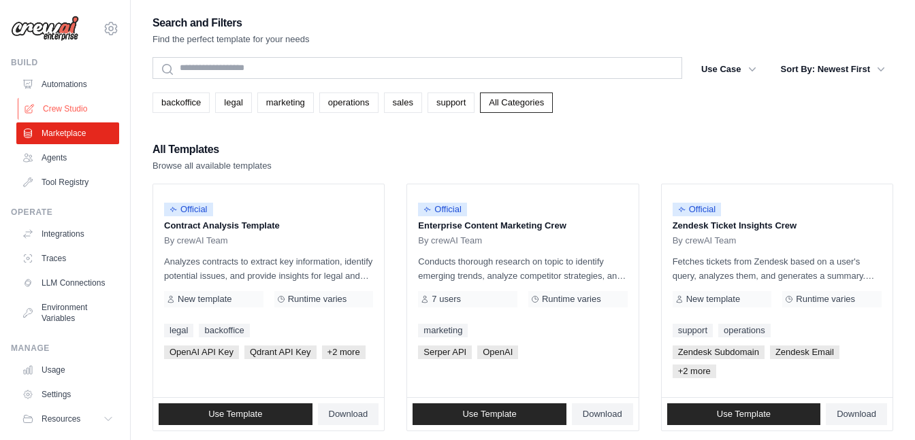
click at [52, 112] on link "Crew Studio" at bounding box center [69, 109] width 103 height 22
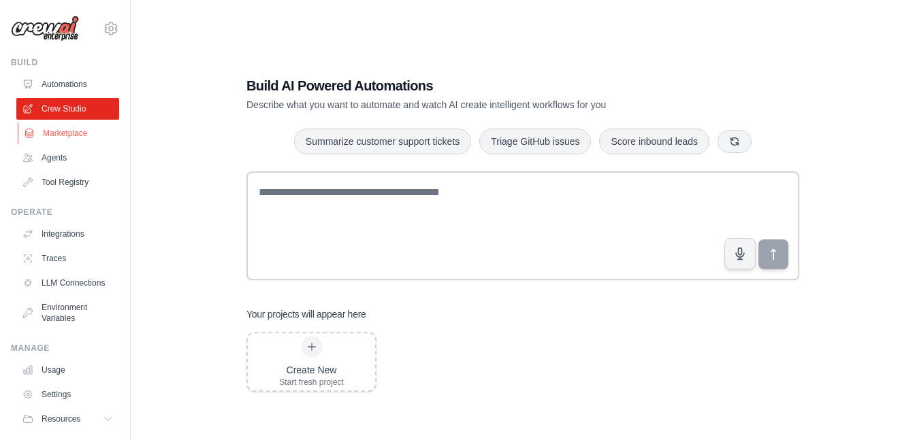
click at [59, 131] on link "Marketplace" at bounding box center [69, 134] width 103 height 22
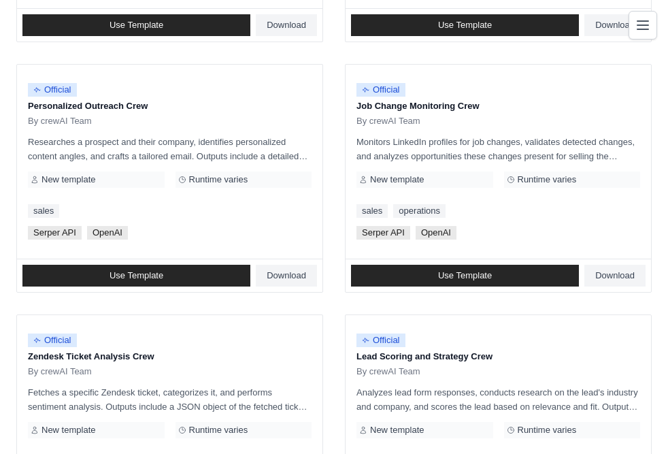
scroll to position [932, 0]
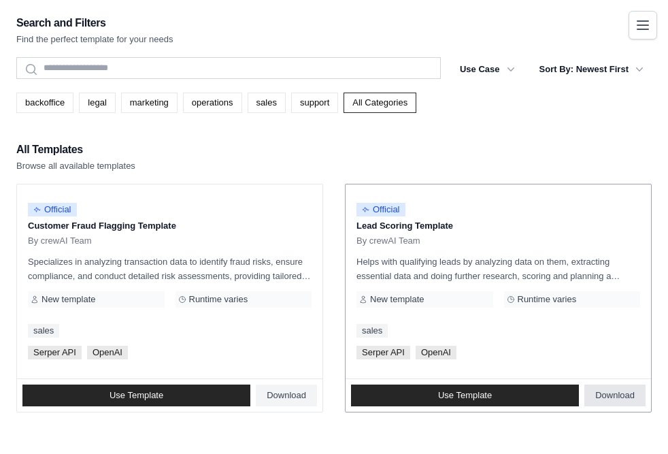
scroll to position [78, 0]
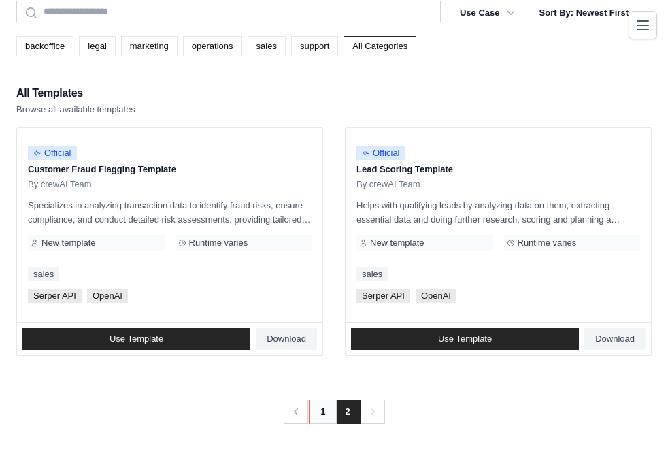
click at [336, 412] on link "1" at bounding box center [322, 412] width 27 height 25
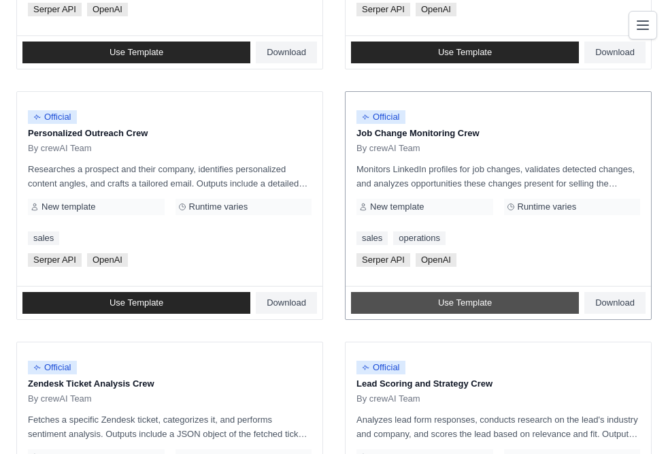
scroll to position [932, 0]
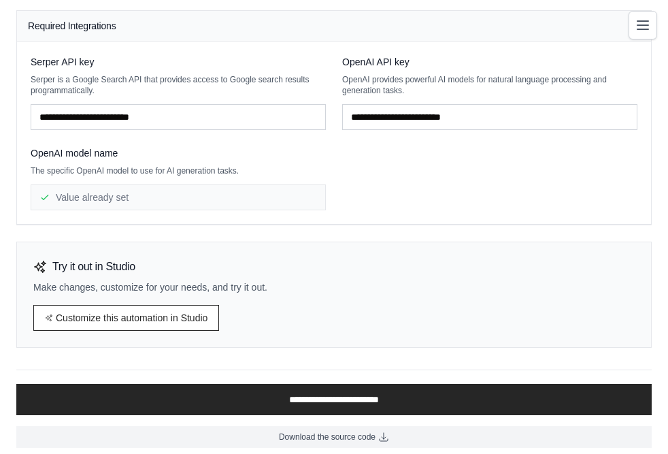
scroll to position [157, 0]
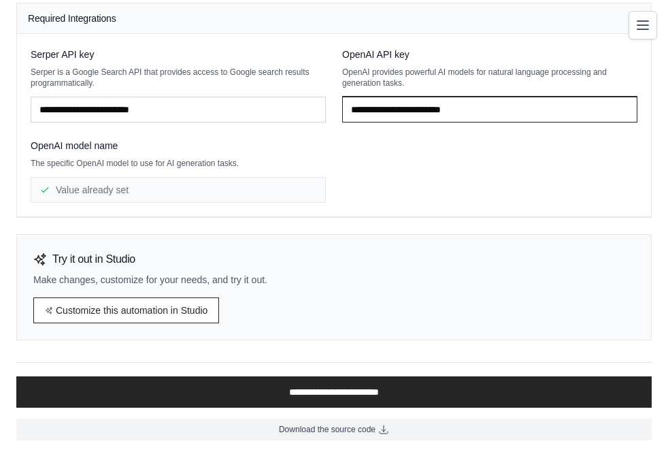
click at [491, 112] on input "text" at bounding box center [489, 110] width 295 height 26
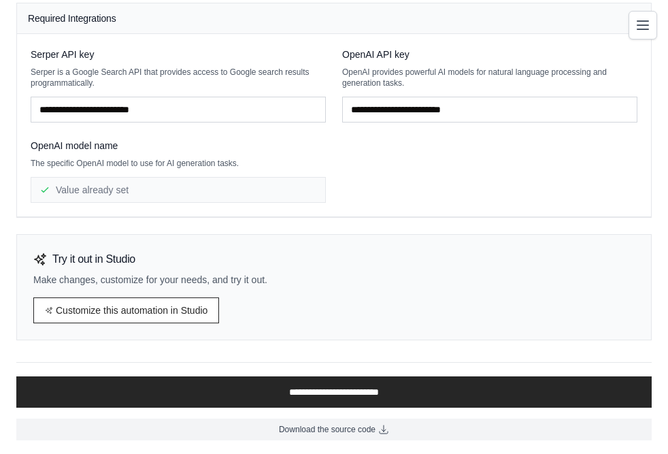
click at [0, 0] on ul "Automations Crew Studio Marketplace Agents Tool Registry" at bounding box center [0, 0] width 0 height 0
click at [0, 0] on link "Crew Studio" at bounding box center [0, 0] width 0 height 0
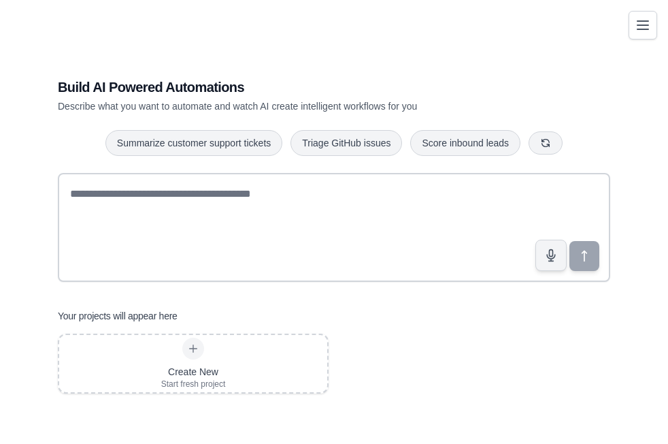
drag, startPoint x: 263, startPoint y: 327, endPoint x: 257, endPoint y: 330, distance: 7.3
click at [261, 330] on div "Your projects will appear here Create New Start fresh project" at bounding box center [334, 351] width 553 height 84
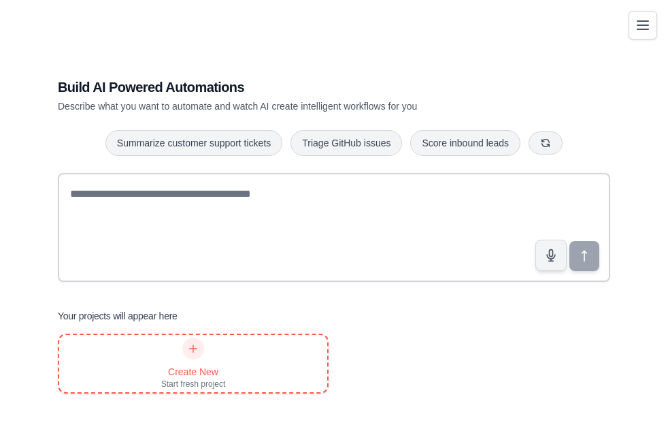
click at [193, 353] on div at bounding box center [193, 349] width 22 height 22
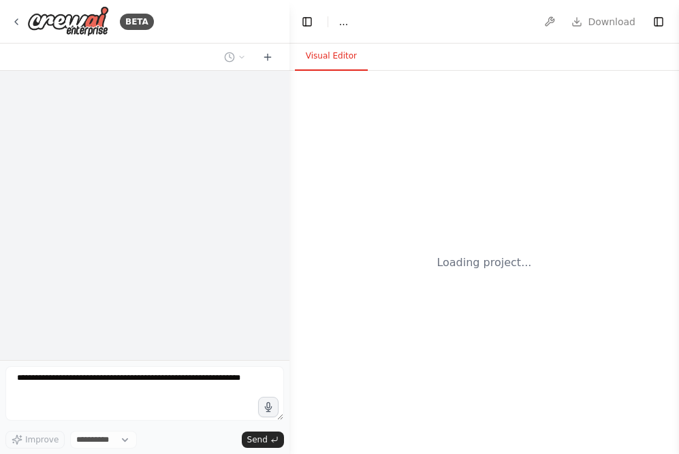
select select "****"
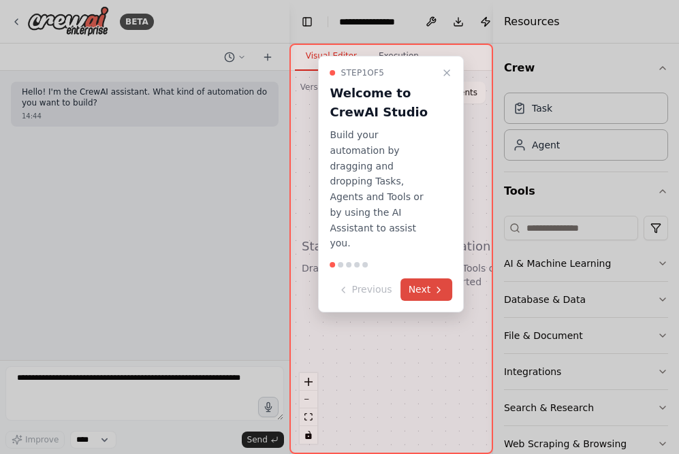
click at [423, 278] on button "Next" at bounding box center [426, 289] width 52 height 22
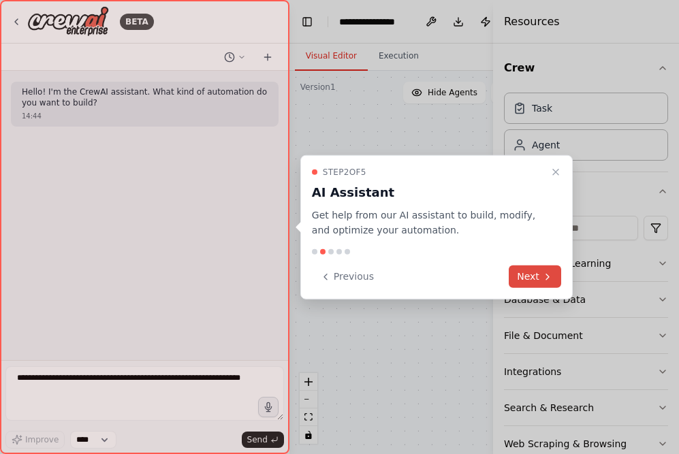
click at [531, 274] on button "Next" at bounding box center [534, 276] width 52 height 22
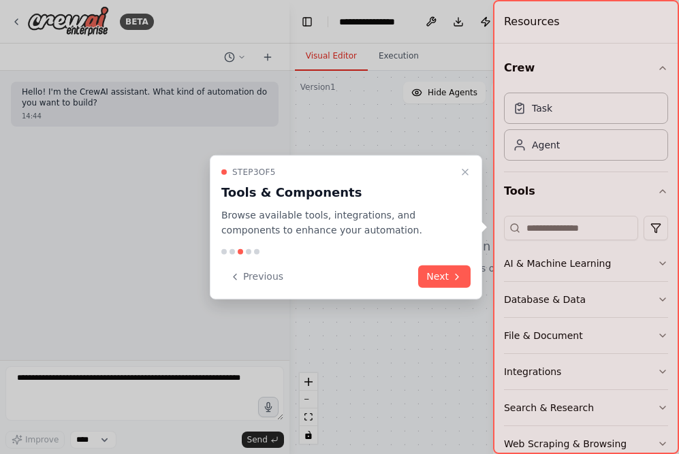
click at [453, 283] on button "Next" at bounding box center [444, 276] width 52 height 22
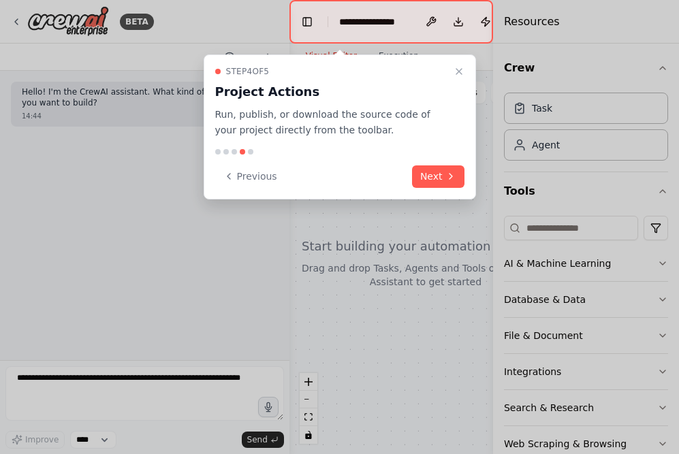
click at [444, 277] on div at bounding box center [339, 227] width 679 height 454
click at [436, 176] on button "Next" at bounding box center [438, 176] width 52 height 22
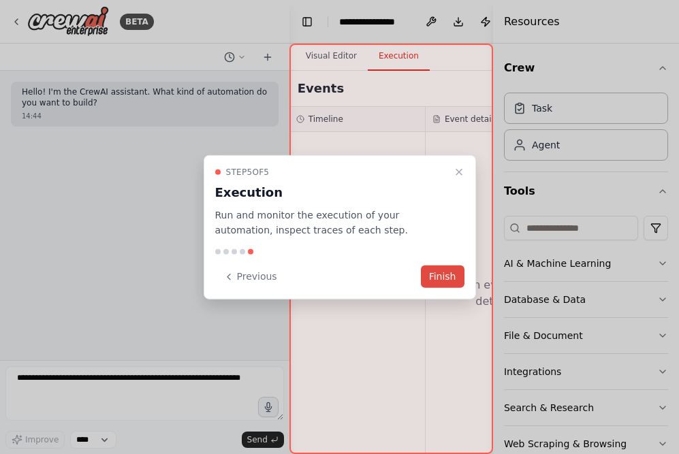
click at [436, 277] on button "Finish" at bounding box center [443, 276] width 44 height 22
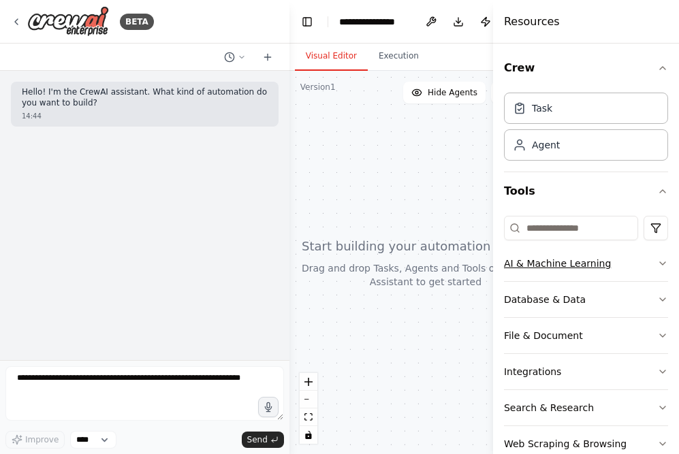
click at [625, 257] on button "AI & Machine Learning" at bounding box center [586, 263] width 164 height 35
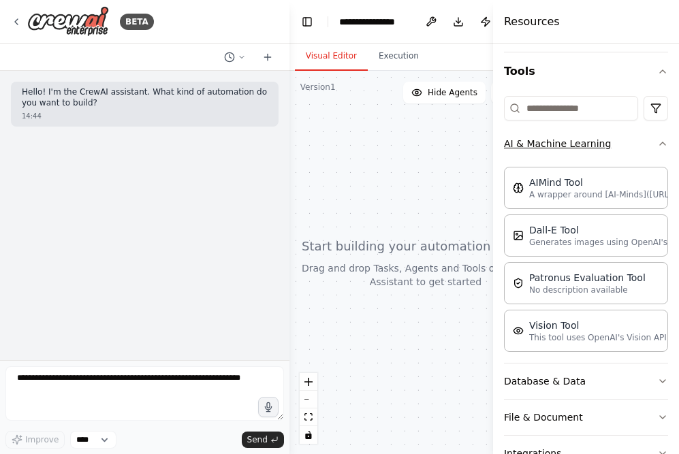
scroll to position [137, 0]
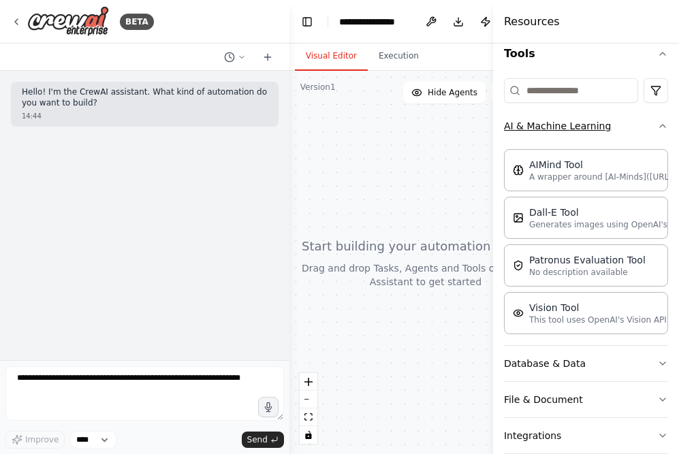
click at [623, 130] on button "AI & Machine Learning" at bounding box center [586, 125] width 164 height 35
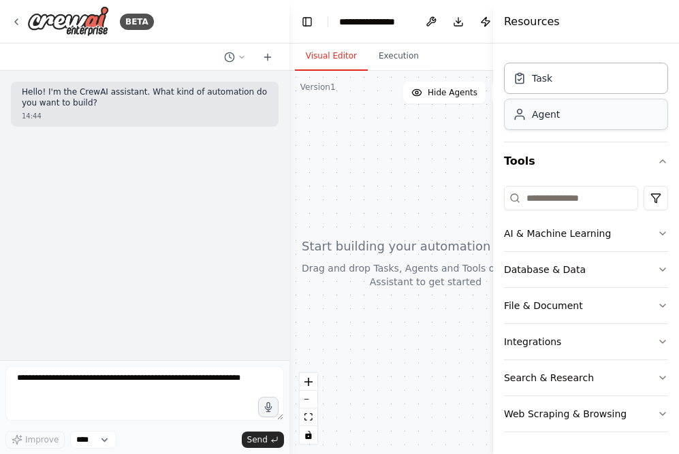
click at [541, 124] on div "Agent" at bounding box center [586, 114] width 164 height 31
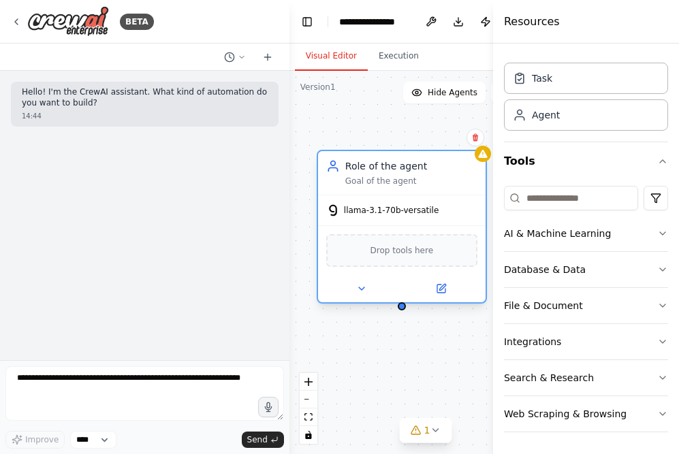
drag, startPoint x: 431, startPoint y: 185, endPoint x: 389, endPoint y: 165, distance: 46.3
click at [389, 165] on div "Role of the agent" at bounding box center [411, 166] width 132 height 14
click at [395, 167] on div "Role of the agent" at bounding box center [411, 166] width 132 height 14
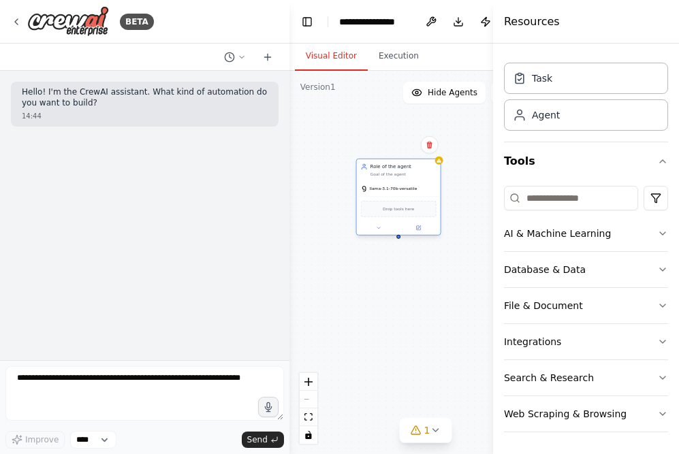
click at [398, 174] on div "Goal of the agent" at bounding box center [403, 174] width 66 height 5
click at [419, 227] on icon at bounding box center [418, 226] width 3 height 3
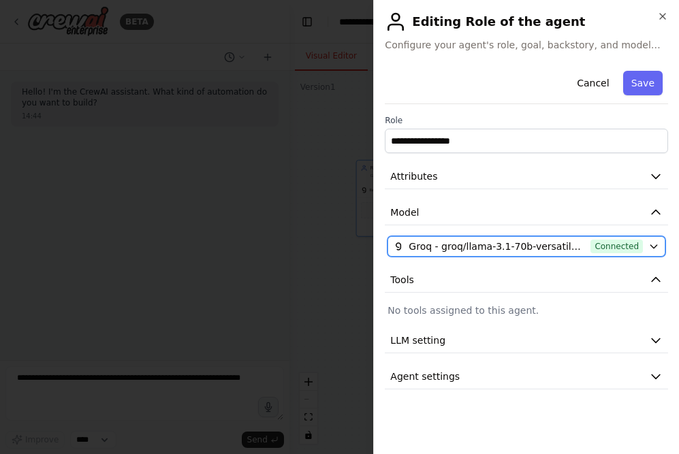
click at [528, 246] on span "Groq - groq/llama-3.1-70b-versatile (Groq Luis)" at bounding box center [496, 247] width 176 height 14
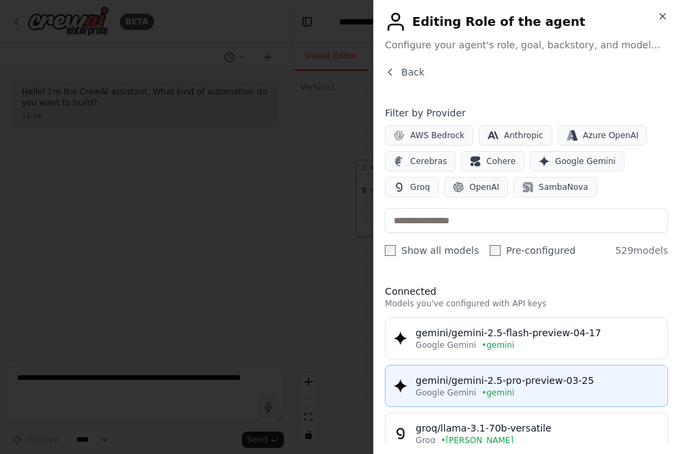
click at [519, 377] on div "gemini/gemini-2.5-pro-preview-03-25" at bounding box center [537, 381] width 244 height 14
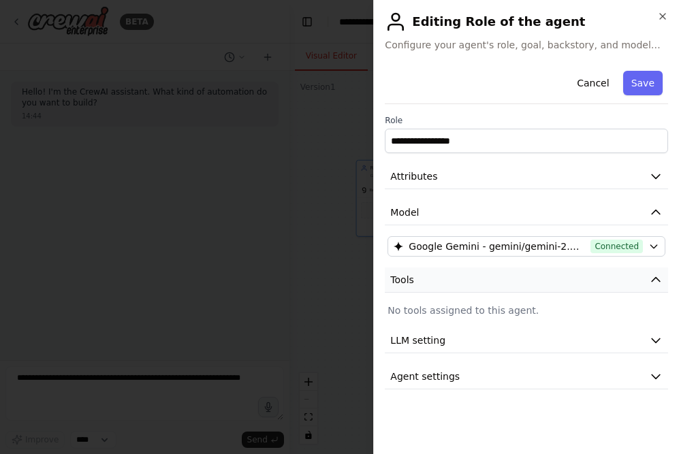
click at [475, 286] on button "Tools" at bounding box center [526, 279] width 283 height 25
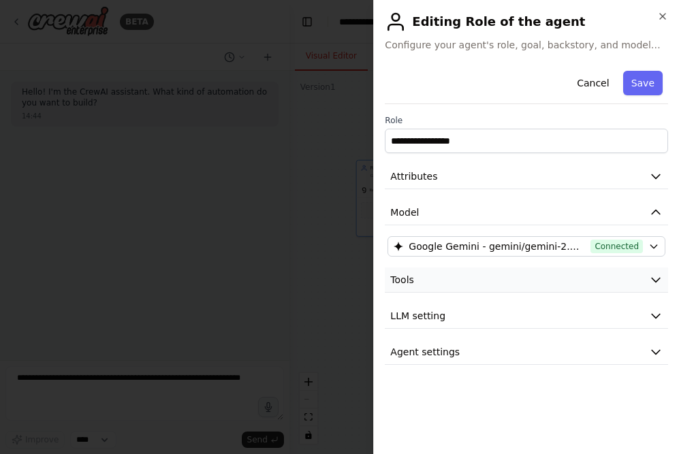
click at [475, 286] on button "Tools" at bounding box center [526, 279] width 283 height 25
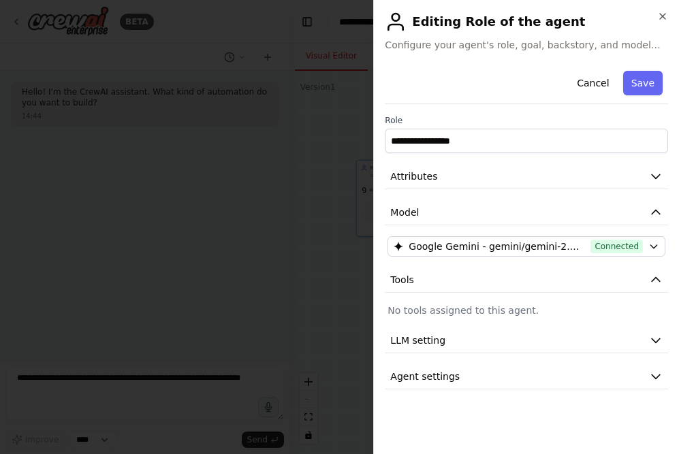
click at [474, 306] on p "No tools assigned to this agent." at bounding box center [526, 311] width 278 height 14
click at [629, 78] on button "Save" at bounding box center [642, 83] width 39 height 25
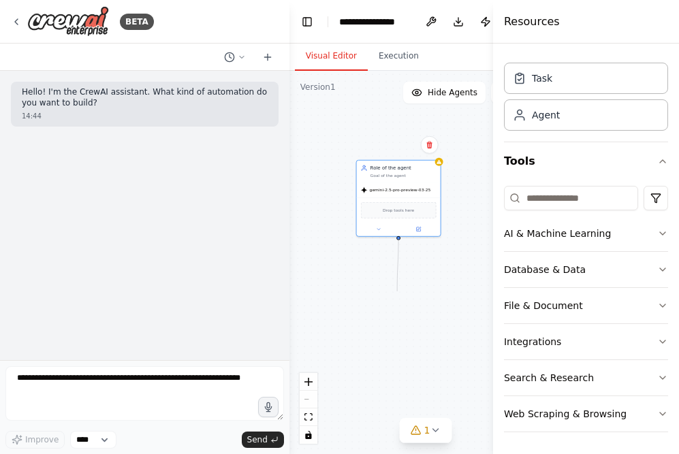
drag, startPoint x: 397, startPoint y: 238, endPoint x: 397, endPoint y: 294, distance: 56.5
click at [397, 294] on div "Role of the agent Goal of the agent gemini-2.5-pro-preview-03-25 Drop tools here" at bounding box center [425, 262] width 272 height 383
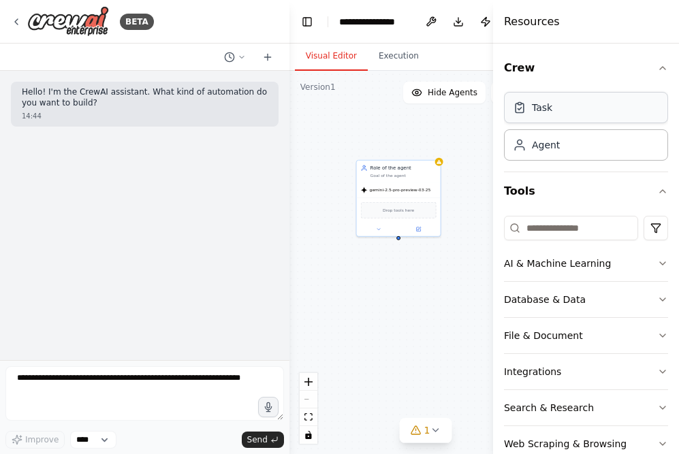
click at [553, 114] on div "Task" at bounding box center [586, 107] width 164 height 31
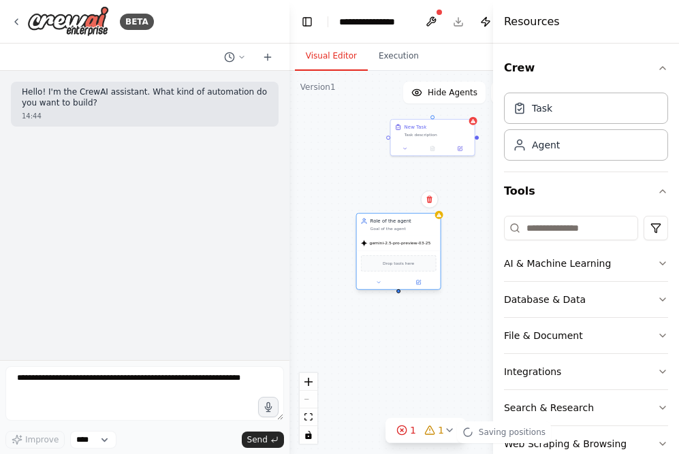
drag, startPoint x: 419, startPoint y: 205, endPoint x: 422, endPoint y: 252, distance: 47.8
click at [421, 257] on div "Drop tools here" at bounding box center [398, 263] width 76 height 16
drag, startPoint x: 475, startPoint y: 137, endPoint x: 402, endPoint y: 302, distance: 180.7
click at [402, 302] on div "Role of the agent Goal of the agent gemini-2.5-pro-preview-03-25 Drop tools her…" at bounding box center [425, 262] width 272 height 383
drag, startPoint x: 387, startPoint y: 136, endPoint x: 402, endPoint y: 296, distance: 160.6
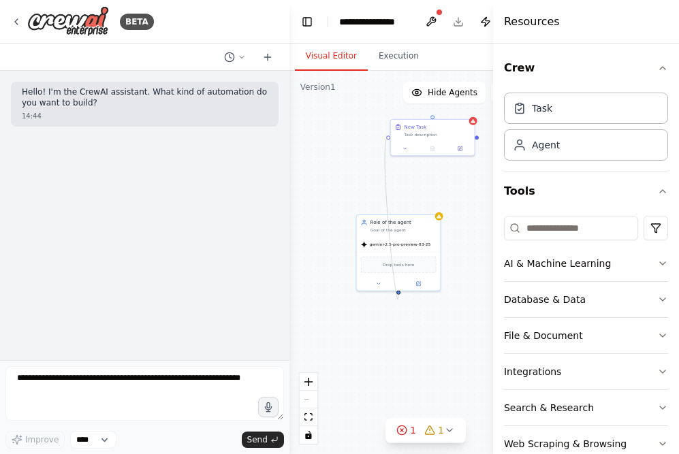
click at [402, 296] on div "Role of the agent Goal of the agent gemini-2.5-pro-preview-03-25 Drop tools her…" at bounding box center [425, 262] width 272 height 383
drag, startPoint x: 437, startPoint y: 141, endPoint x: 405, endPoint y: 373, distance: 234.3
click at [405, 373] on div at bounding box center [398, 379] width 84 height 14
click at [479, 285] on div ".deletable-edge-delete-btn { width: 20px; height: 20px; border: 0px solid #ffff…" at bounding box center [425, 262] width 272 height 383
click at [402, 374] on div at bounding box center [398, 379] width 84 height 14
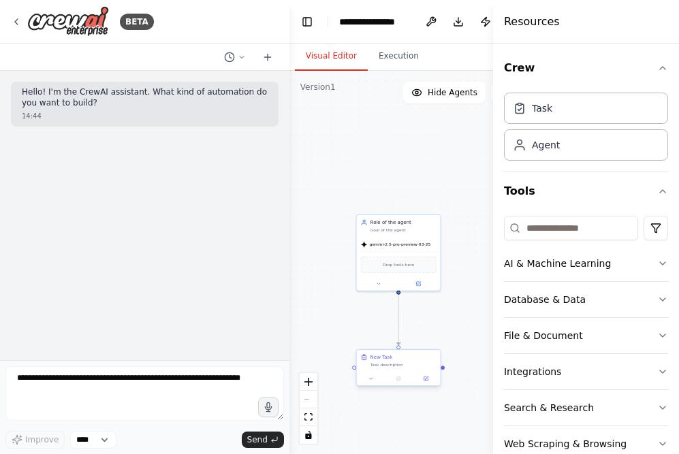
click at [402, 374] on div at bounding box center [398, 379] width 84 height 14
click at [374, 379] on button at bounding box center [370, 378] width 23 height 8
click at [456, 338] on div ".deletable-edge-delete-btn { width: 20px; height: 20px; border: 0px solid #ffff…" at bounding box center [425, 262] width 272 height 383
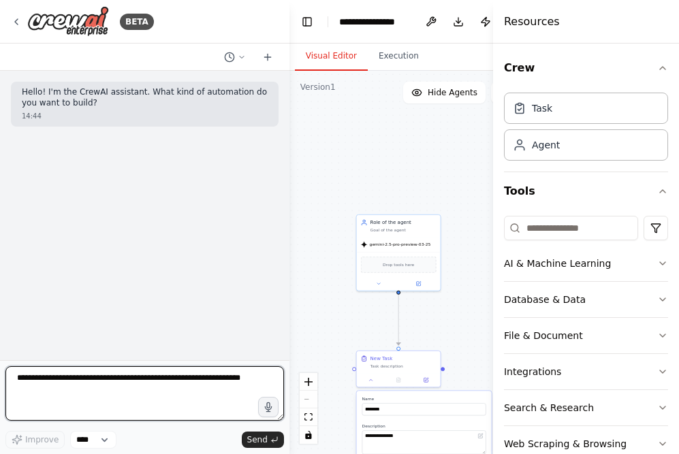
click at [139, 382] on textarea at bounding box center [144, 393] width 278 height 54
type textarea "***"
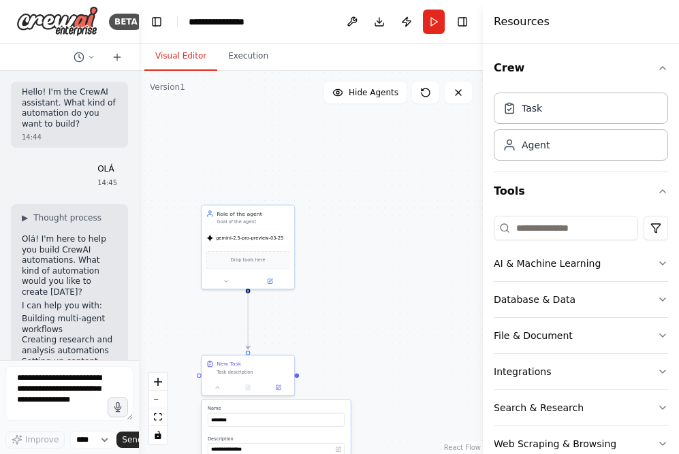
drag, startPoint x: 288, startPoint y: 125, endPoint x: 83, endPoint y: 134, distance: 205.0
click at [83, 134] on div "BETA Hello! I'm the CrewAI assistant. What kind of automation do you want to bu…" at bounding box center [69, 227] width 139 height 454
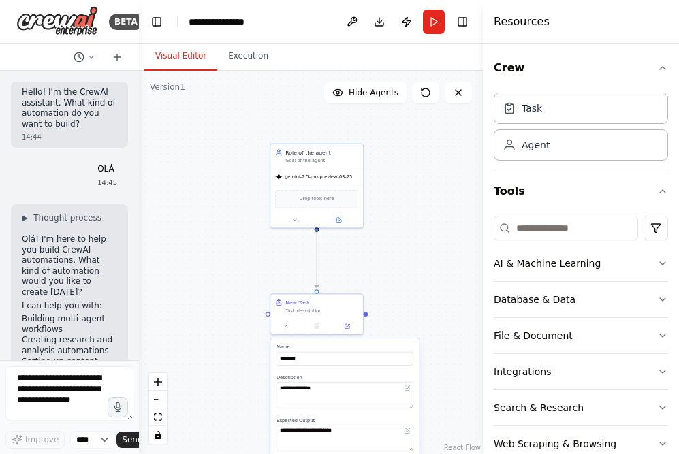
drag, startPoint x: 189, startPoint y: 227, endPoint x: 263, endPoint y: 116, distance: 133.8
click at [263, 116] on div ".deletable-edge-delete-btn { width: 20px; height: 20px; border: 0px solid #ffff…" at bounding box center [311, 262] width 344 height 383
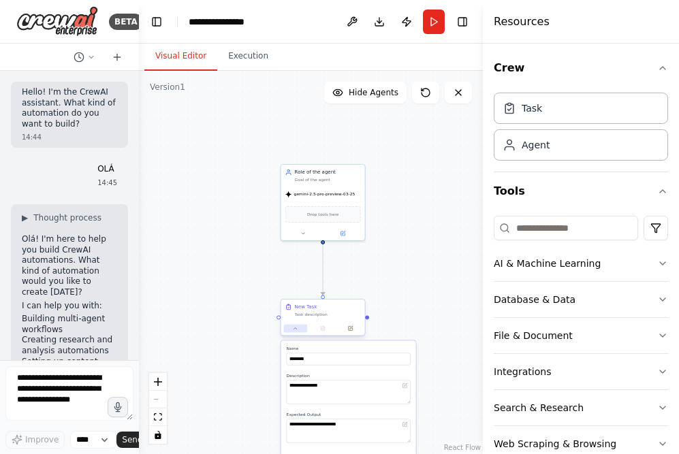
click at [293, 330] on icon at bounding box center [295, 327] width 5 height 5
click at [355, 327] on button at bounding box center [349, 328] width 23 height 8
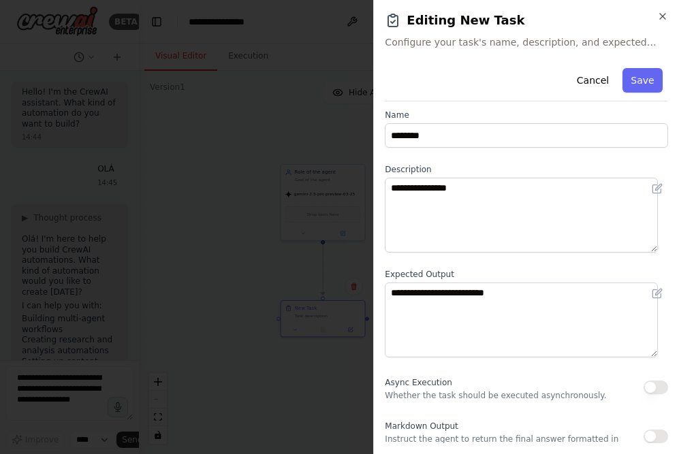
scroll to position [20, 0]
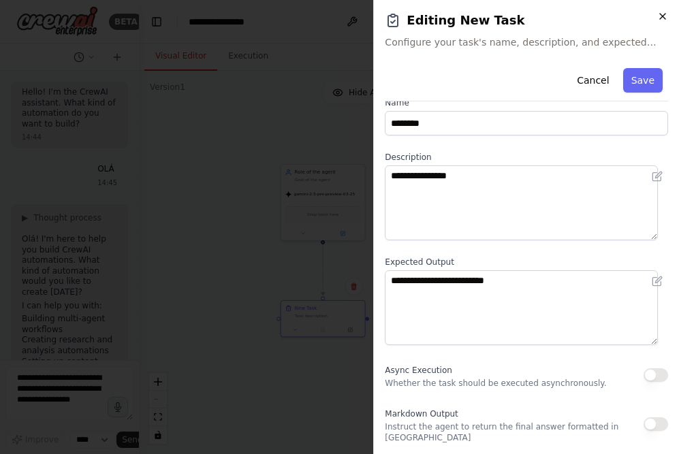
click at [659, 12] on icon "button" at bounding box center [662, 16] width 11 height 11
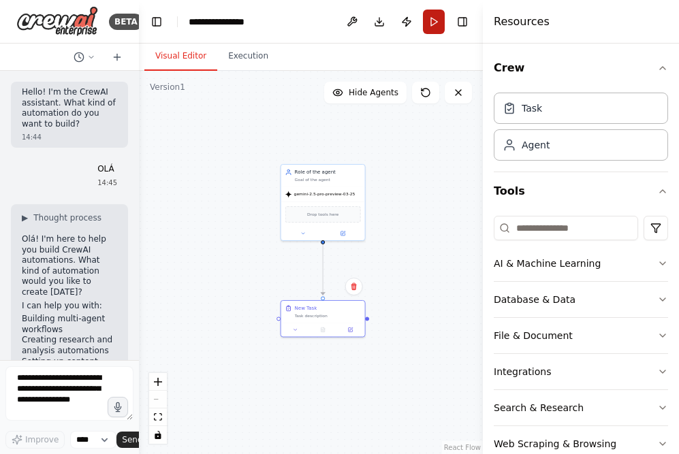
click at [436, 14] on button "Run" at bounding box center [434, 22] width 22 height 25
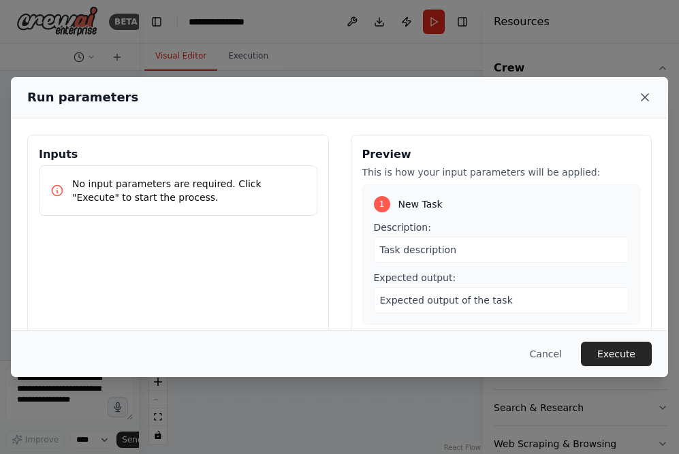
click at [645, 93] on icon at bounding box center [645, 98] width 14 height 14
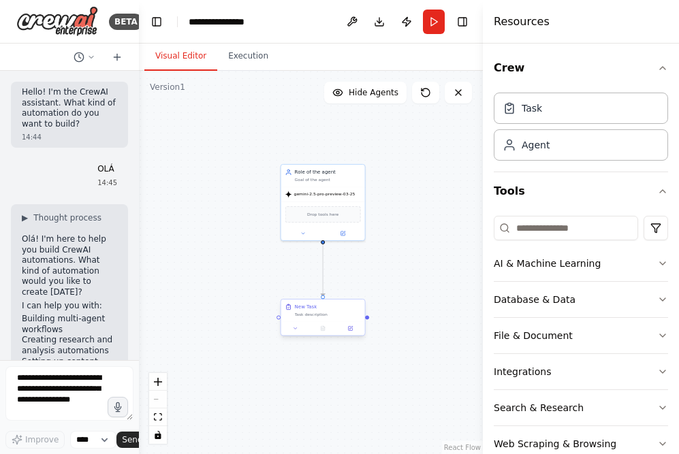
click at [316, 315] on div "Task description" at bounding box center [328, 314] width 66 height 5
click at [353, 328] on button at bounding box center [349, 328] width 23 height 8
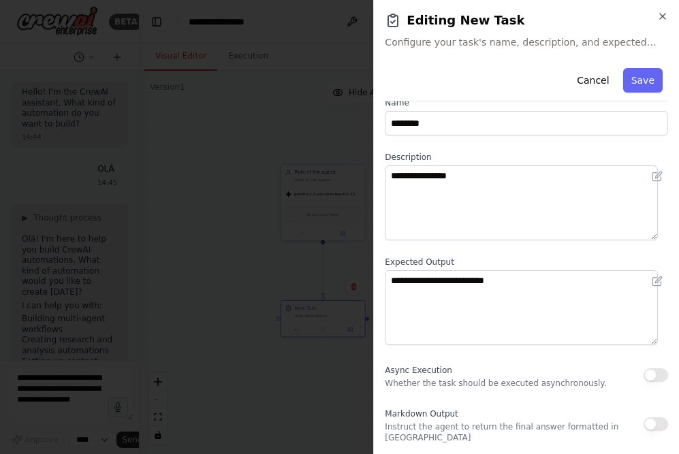
click at [254, 264] on div at bounding box center [339, 227] width 679 height 454
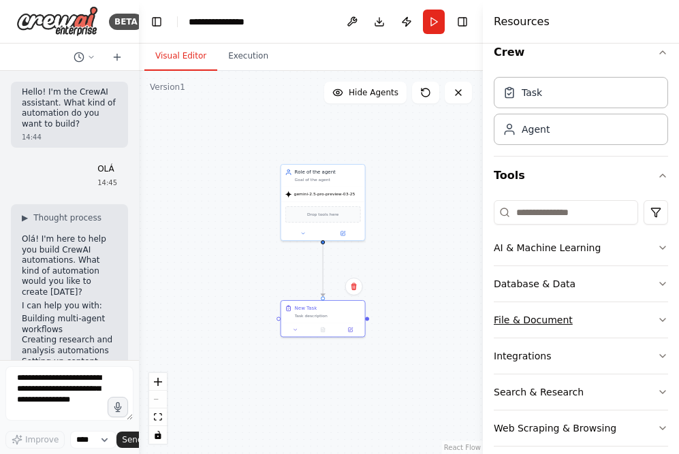
scroll to position [30, 0]
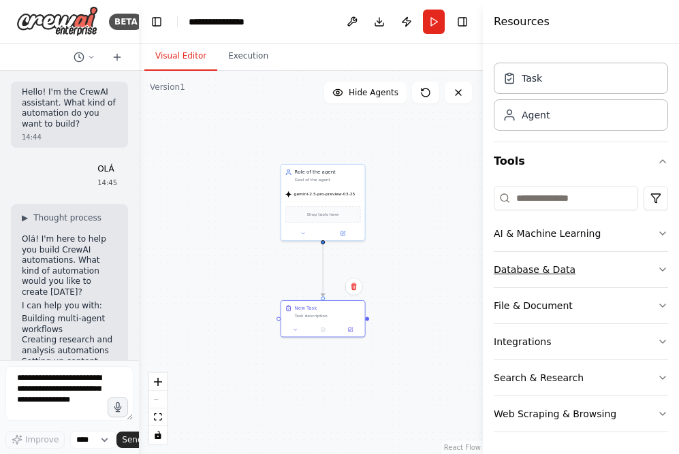
click at [591, 281] on button "Database & Data" at bounding box center [580, 269] width 174 height 35
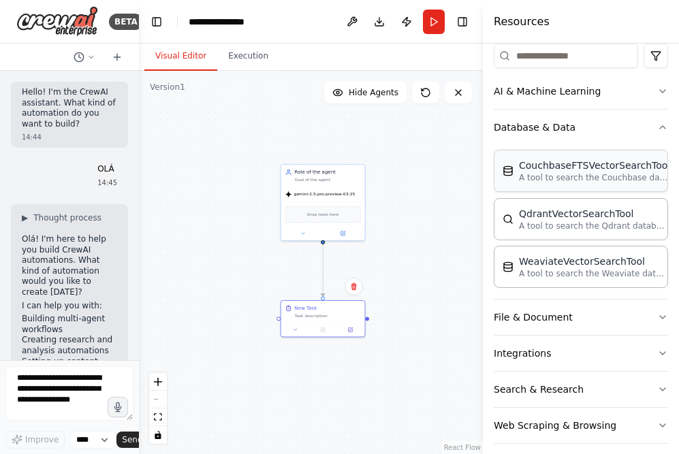
scroll to position [184, 0]
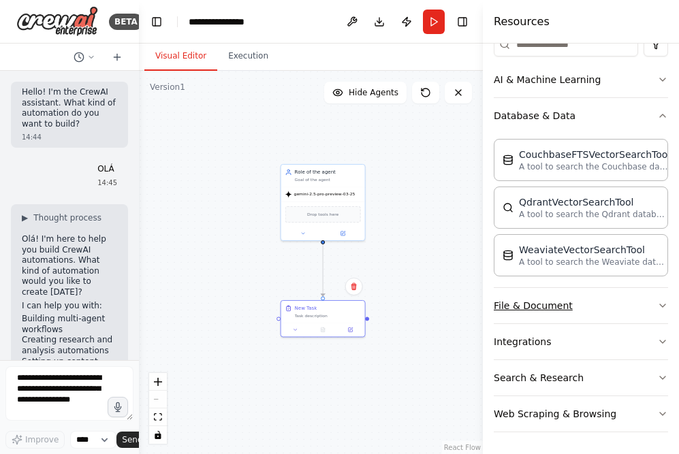
click at [593, 307] on button "File & Document" at bounding box center [580, 305] width 174 height 35
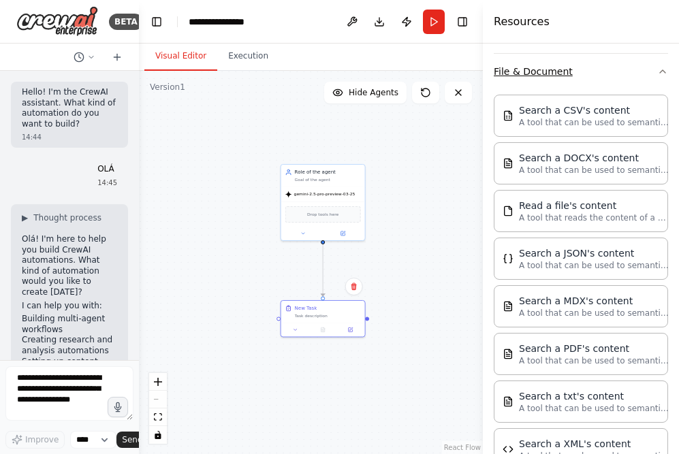
scroll to position [576, 0]
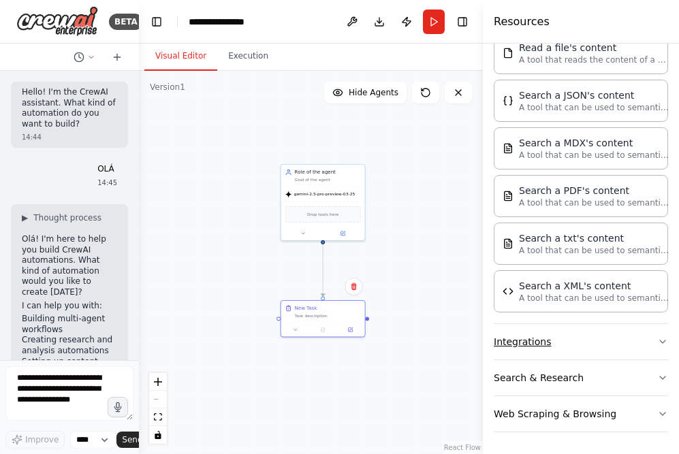
click at [586, 346] on button "Integrations" at bounding box center [580, 341] width 174 height 35
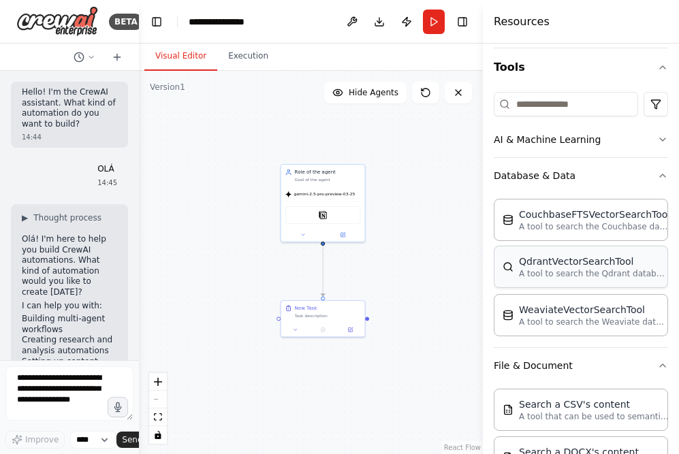
scroll to position [0, 0]
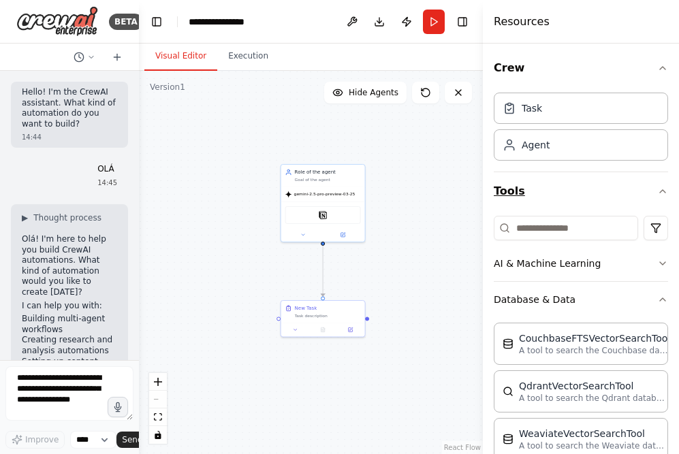
click at [557, 190] on button "Tools" at bounding box center [580, 191] width 174 height 38
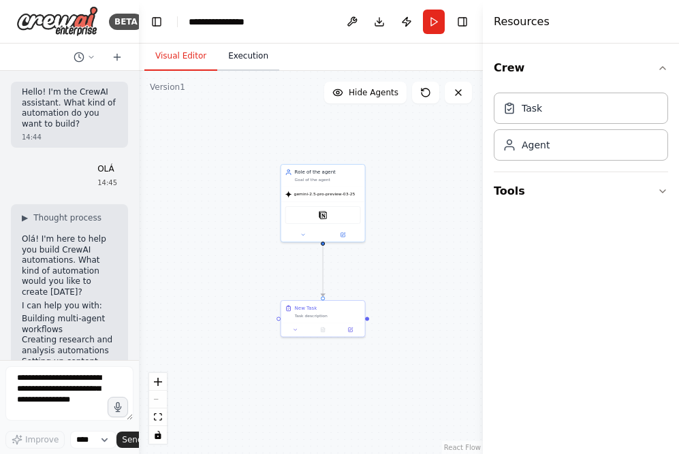
click at [238, 55] on button "Execution" at bounding box center [248, 56] width 62 height 29
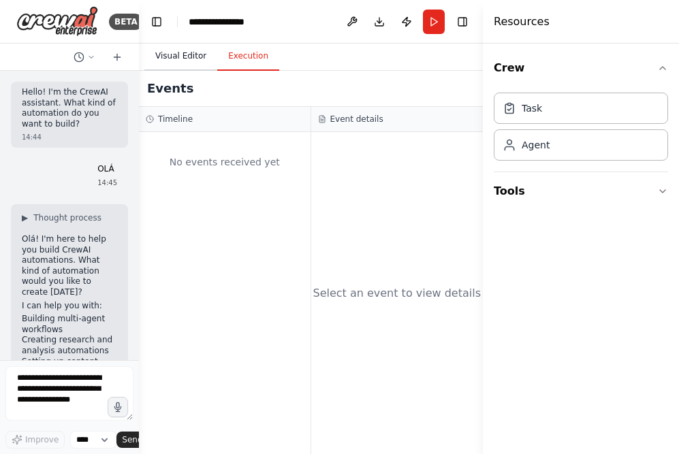
click at [189, 57] on button "Visual Editor" at bounding box center [180, 56] width 73 height 29
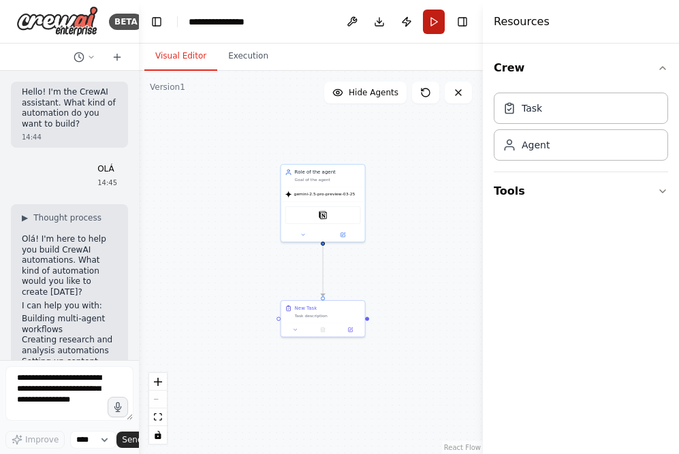
click at [436, 25] on button "Run" at bounding box center [434, 22] width 22 height 25
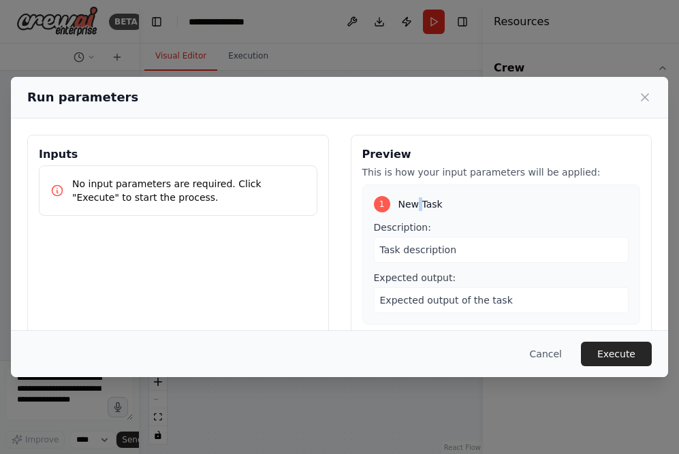
click at [412, 210] on span "New Task" at bounding box center [420, 204] width 44 height 14
click at [536, 352] on button "Cancel" at bounding box center [546, 354] width 54 height 25
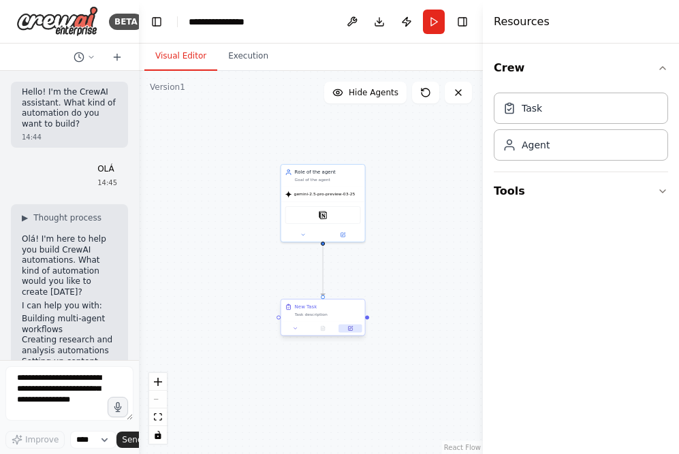
click at [338, 325] on div at bounding box center [323, 328] width 78 height 8
click at [354, 292] on button at bounding box center [354, 287] width 18 height 18
click at [310, 289] on button "Confirm" at bounding box center [315, 286] width 48 height 16
click at [431, 24] on button "Run" at bounding box center [434, 22] width 22 height 25
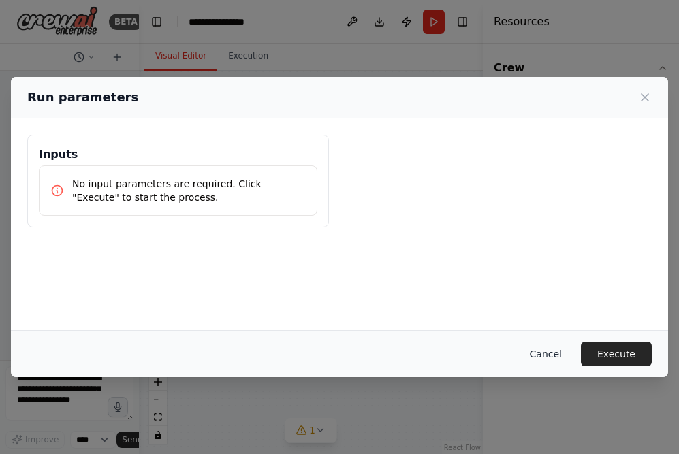
click at [549, 353] on button "Cancel" at bounding box center [546, 354] width 54 height 25
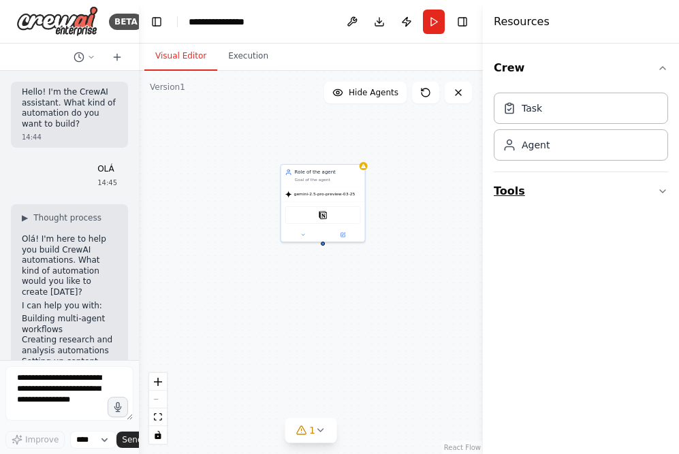
click at [581, 199] on button "Tools" at bounding box center [580, 191] width 174 height 38
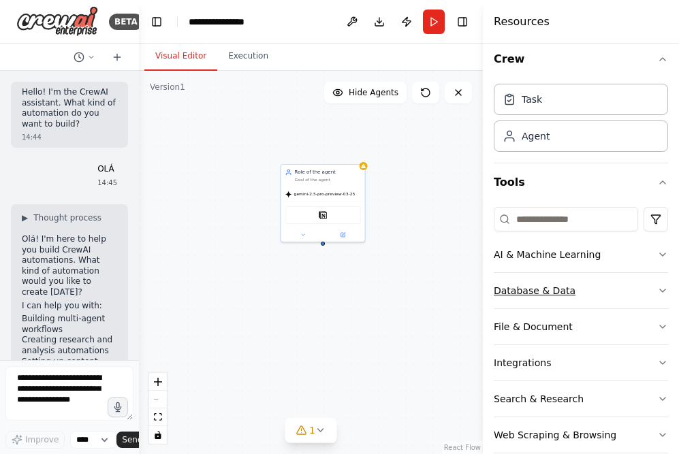
scroll to position [30, 0]
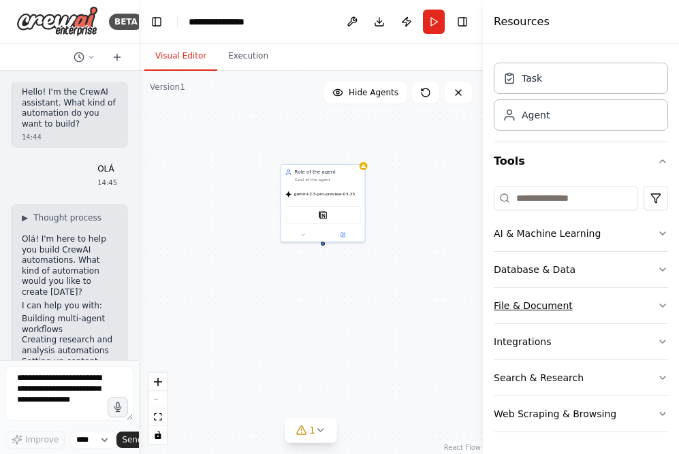
click at [589, 306] on button "File & Document" at bounding box center [580, 305] width 174 height 35
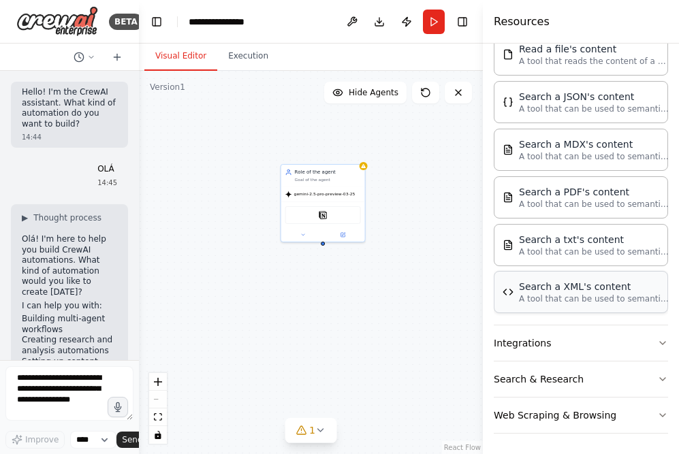
scroll to position [422, 0]
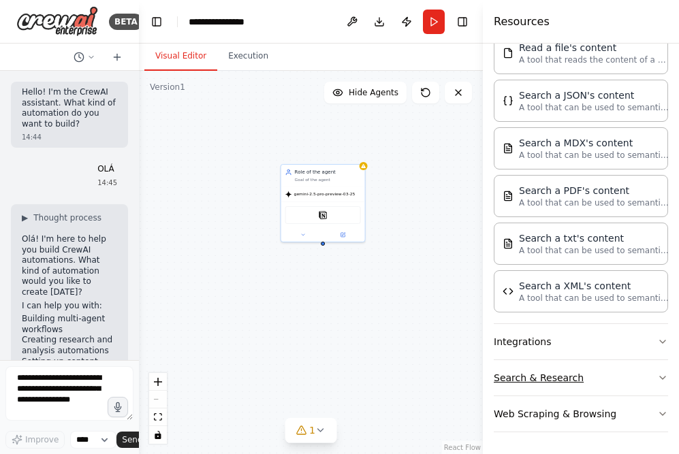
click at [593, 374] on button "Search & Research" at bounding box center [580, 377] width 174 height 35
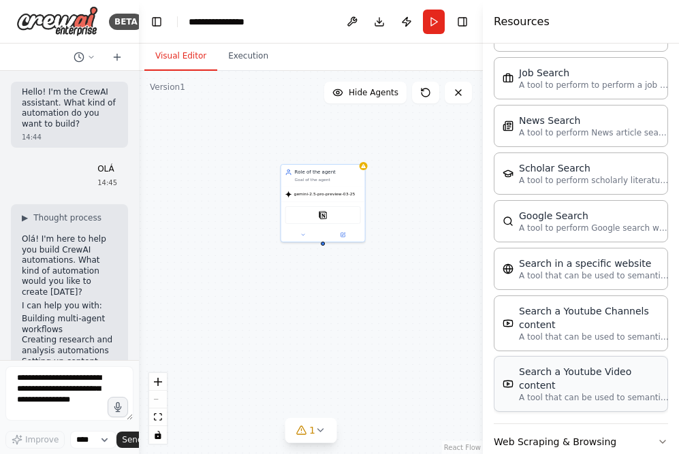
scroll to position [1113, 0]
click at [591, 423] on button "Web Scraping & Browsing" at bounding box center [580, 440] width 174 height 35
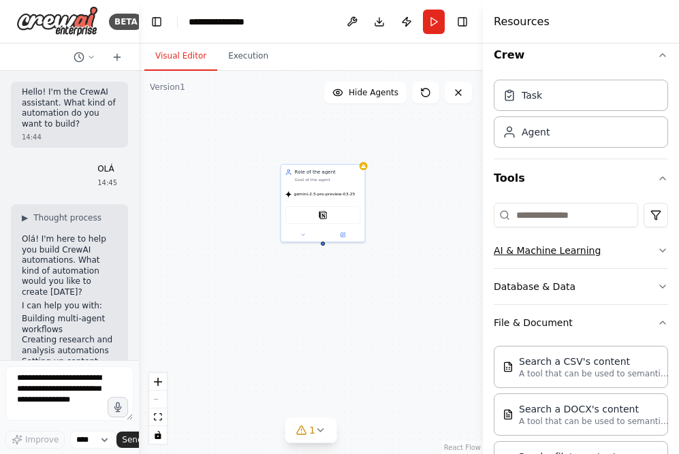
scroll to position [0, 0]
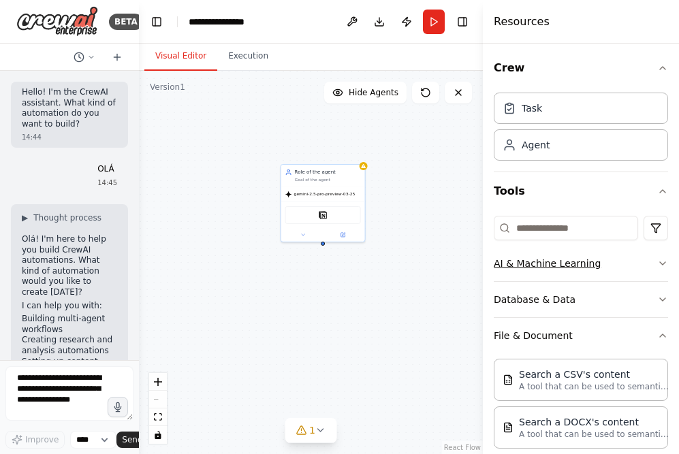
click at [560, 267] on button "AI & Machine Learning" at bounding box center [580, 263] width 174 height 35
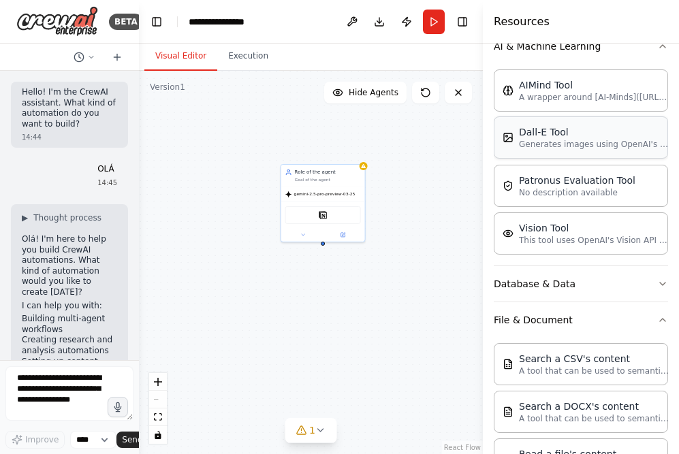
scroll to position [203, 0]
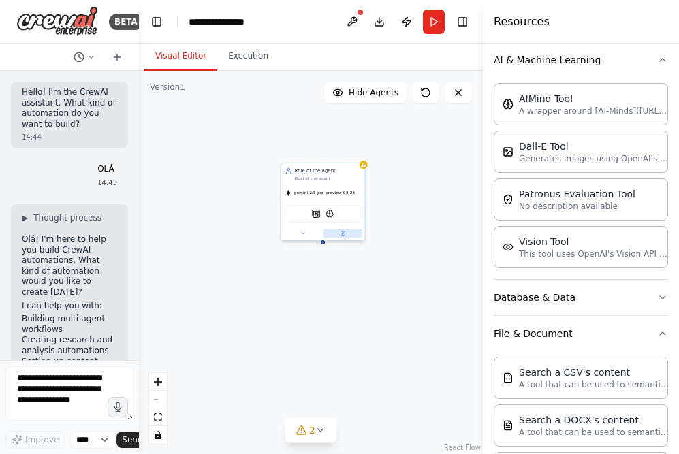
click at [344, 235] on icon at bounding box center [342, 233] width 5 height 5
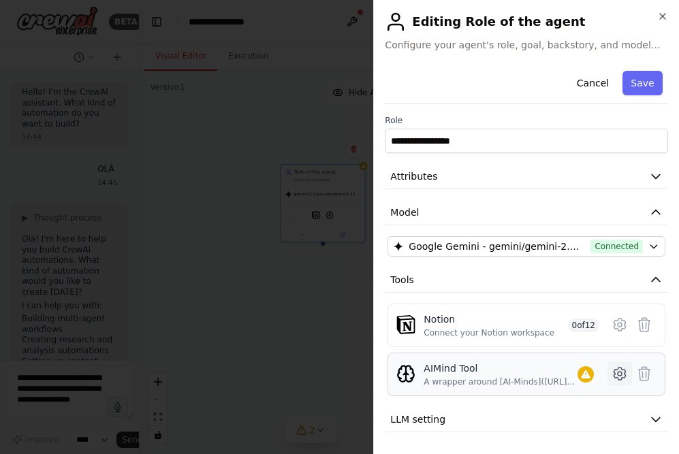
click at [611, 378] on icon at bounding box center [619, 373] width 16 height 16
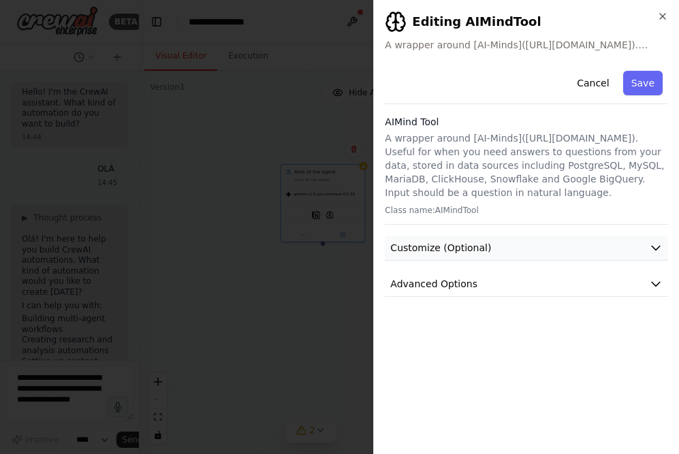
click at [545, 245] on button "Customize (Optional)" at bounding box center [526, 247] width 283 height 25
click at [529, 241] on button "Customize (Optional)" at bounding box center [526, 247] width 283 height 25
click at [590, 81] on button "Cancel" at bounding box center [592, 83] width 48 height 25
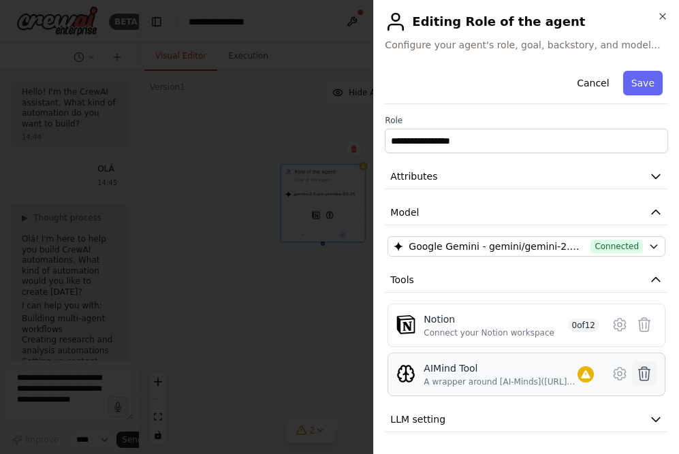
click at [638, 374] on icon at bounding box center [644, 374] width 12 height 14
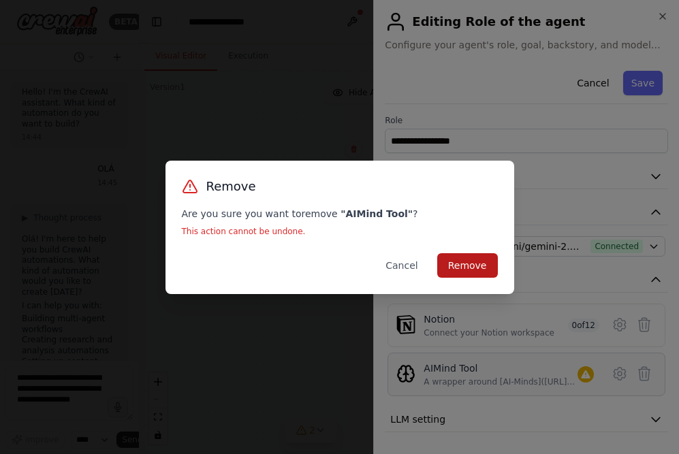
click at [455, 267] on button "Remove" at bounding box center [467, 265] width 61 height 25
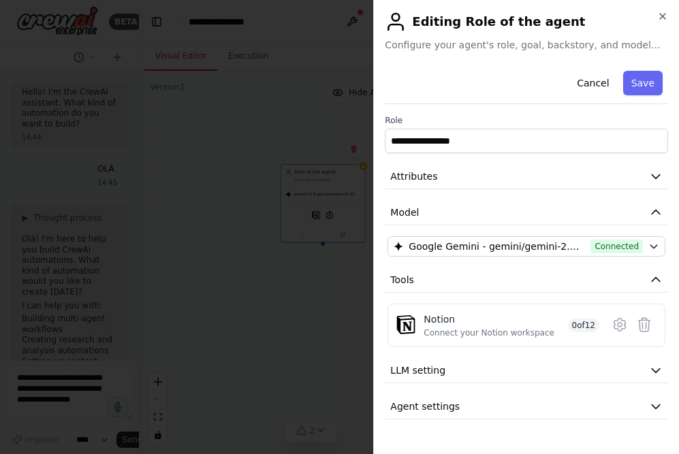
click at [326, 372] on div at bounding box center [339, 227] width 679 height 454
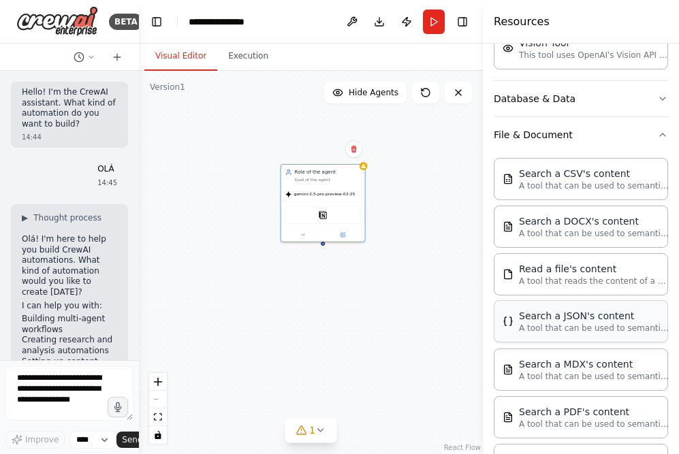
scroll to position [425, 0]
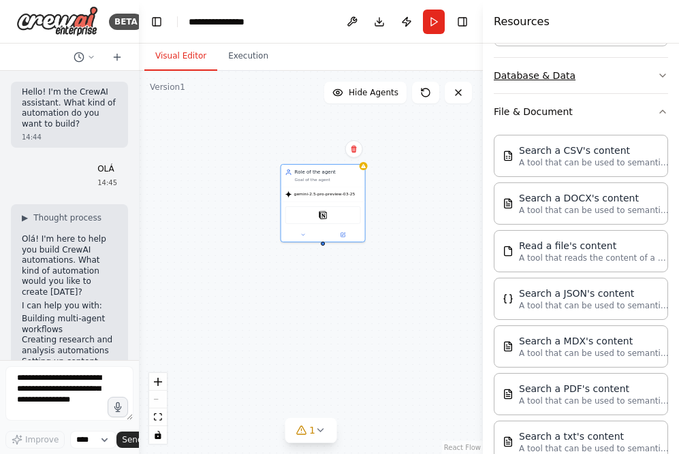
click at [589, 73] on button "Database & Data" at bounding box center [580, 75] width 174 height 35
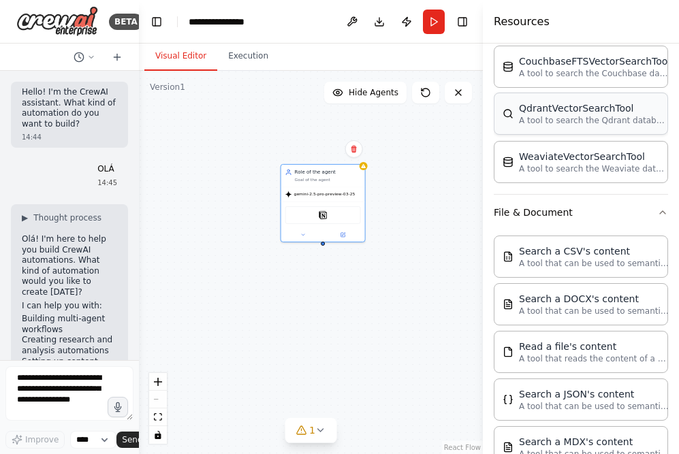
scroll to position [402, 0]
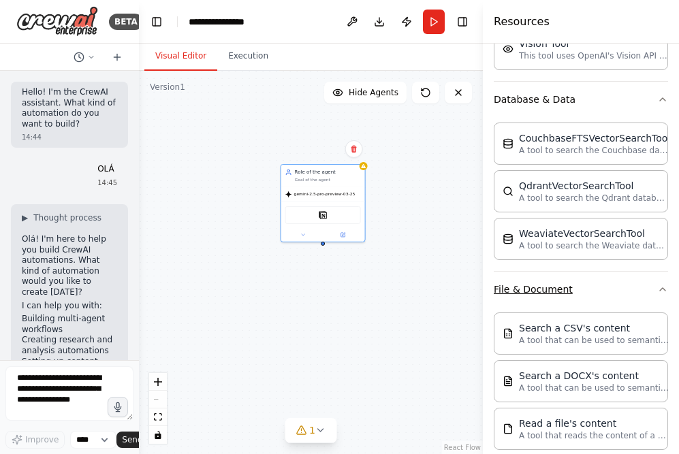
click at [564, 284] on button "File & Document" at bounding box center [580, 289] width 174 height 35
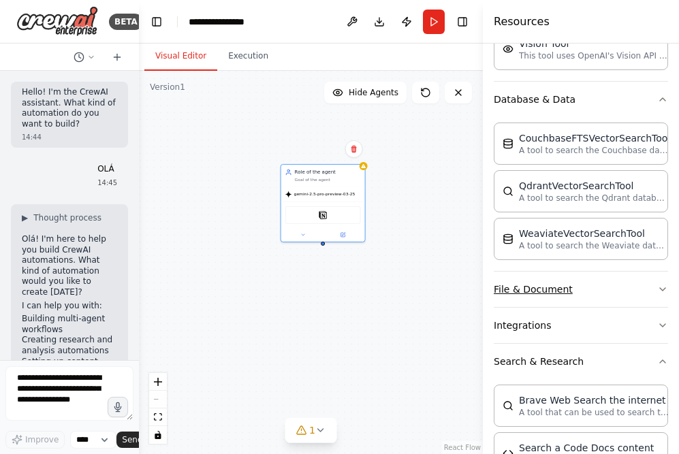
scroll to position [123, 0]
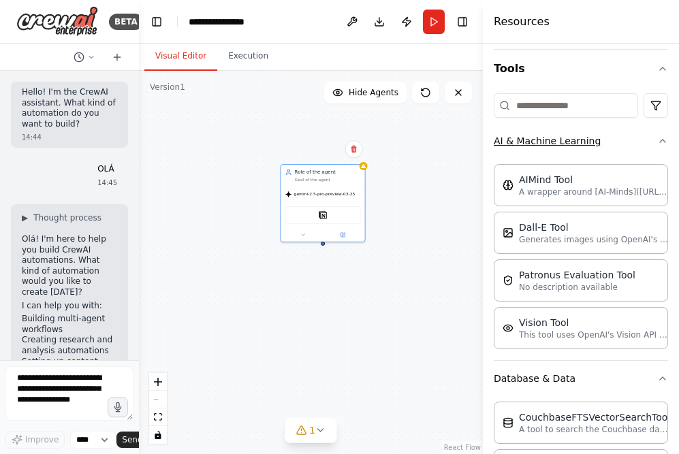
click at [554, 144] on button "AI & Machine Learning" at bounding box center [580, 140] width 174 height 35
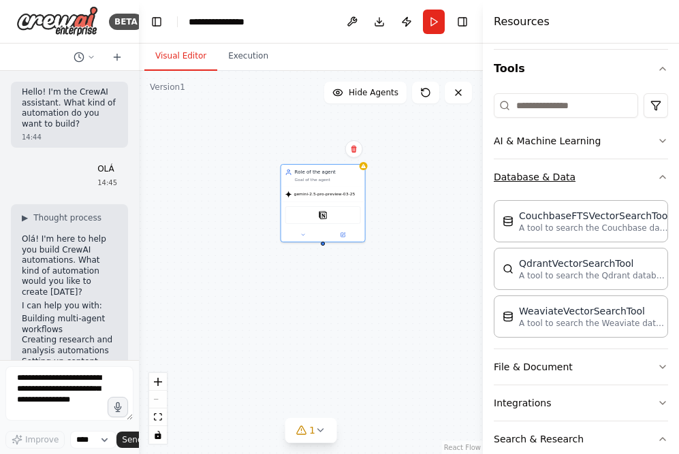
click at [556, 169] on button "Database & Data" at bounding box center [580, 176] width 174 height 35
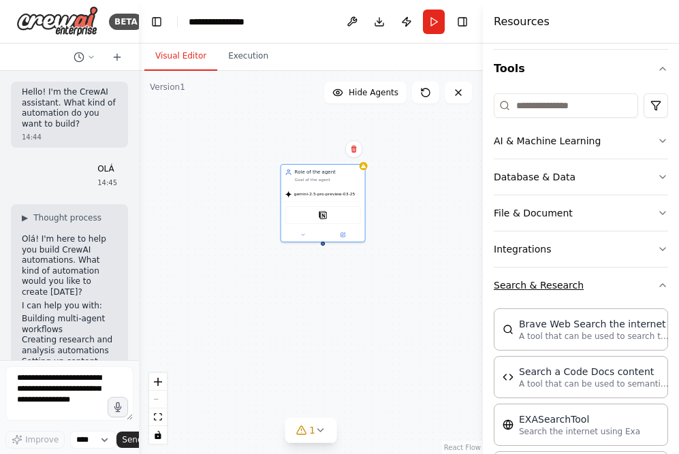
click at [572, 284] on button "Search & Research" at bounding box center [580, 284] width 174 height 35
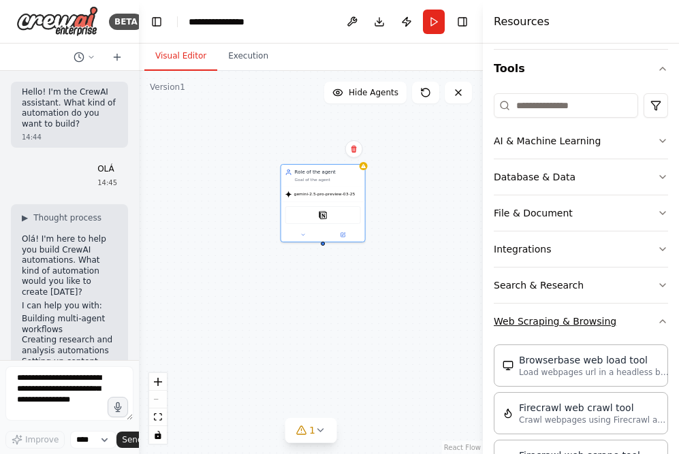
click at [564, 314] on button "Web Scraping & Browsing" at bounding box center [580, 321] width 174 height 35
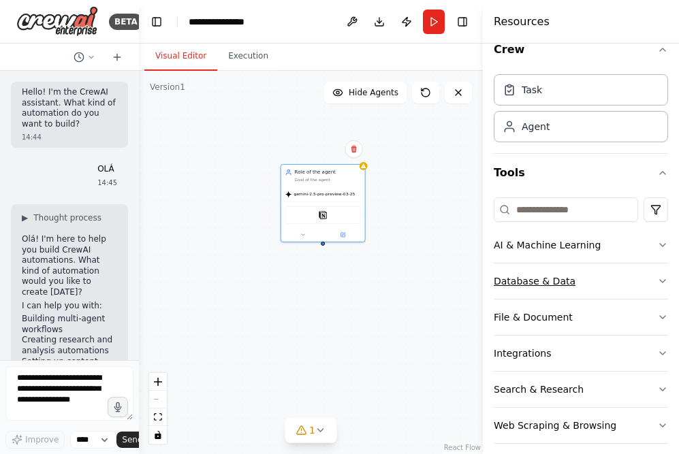
scroll to position [0, 0]
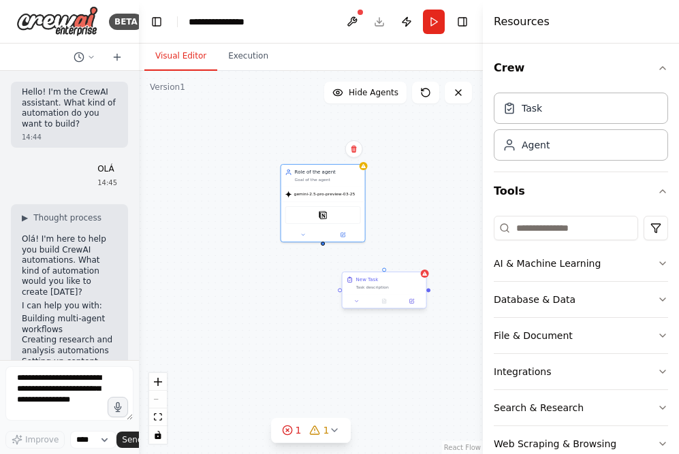
drag, startPoint x: 552, startPoint y: 111, endPoint x: 376, endPoint y: 286, distance: 247.8
click at [359, 312] on div "Role of the agent Goal of the agent gemini-2.5-pro-preview-03-25 Notion New Tas…" at bounding box center [311, 262] width 344 height 383
drag, startPoint x: 374, startPoint y: 290, endPoint x: 348, endPoint y: 312, distance: 33.8
click at [348, 312] on div "Task description" at bounding box center [362, 314] width 66 height 5
drag, startPoint x: 350, startPoint y: 296, endPoint x: 325, endPoint y: 247, distance: 55.1
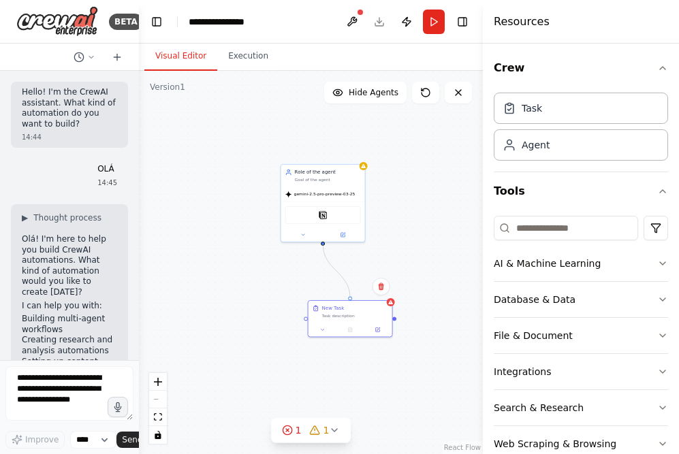
click at [325, 247] on div "Role of the agent Goal of the agent gemini-2.5-pro-preview-03-25 Notion New Tas…" at bounding box center [311, 262] width 344 height 383
click at [355, 312] on div "Task description" at bounding box center [355, 314] width 66 height 5
click at [376, 327] on icon at bounding box center [377, 328] width 4 height 4
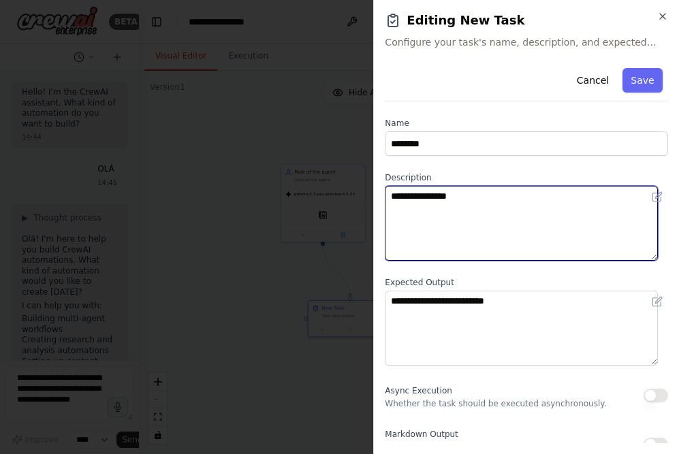
click at [480, 231] on textarea "**********" at bounding box center [521, 223] width 273 height 75
type textarea "*****"
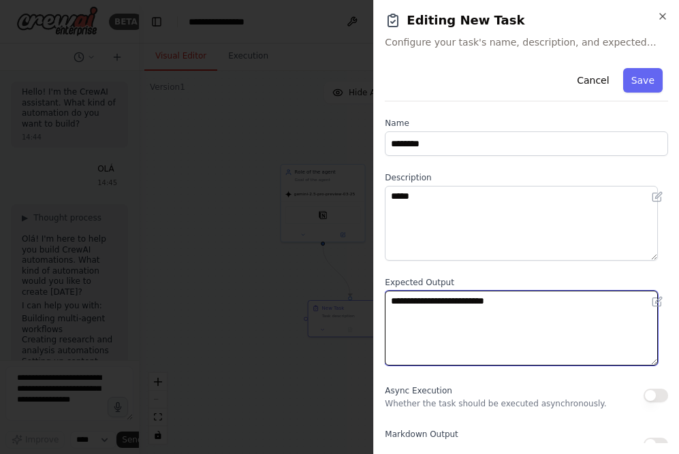
click at [494, 310] on textarea "**********" at bounding box center [521, 328] width 273 height 75
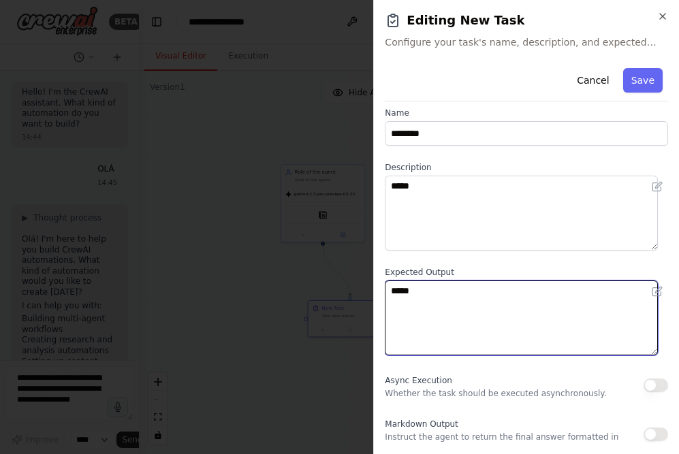
scroll to position [20, 0]
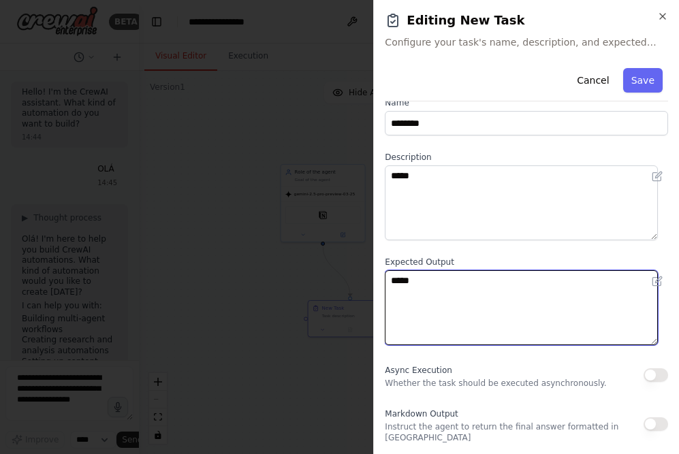
type textarea "*****"
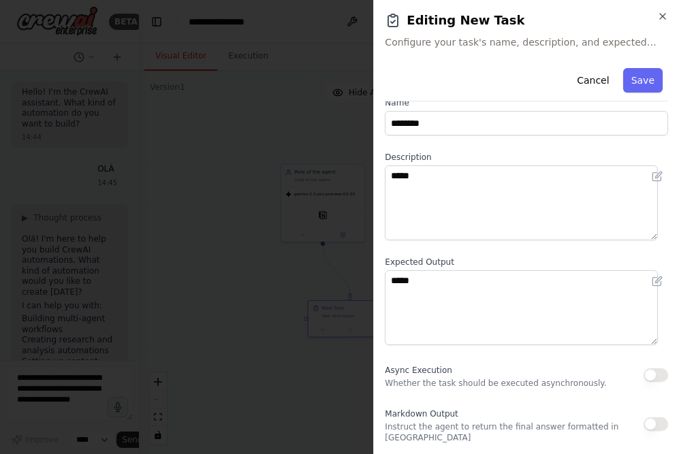
click at [643, 374] on button "button" at bounding box center [655, 375] width 25 height 14
click at [623, 88] on button "Save" at bounding box center [642, 80] width 39 height 25
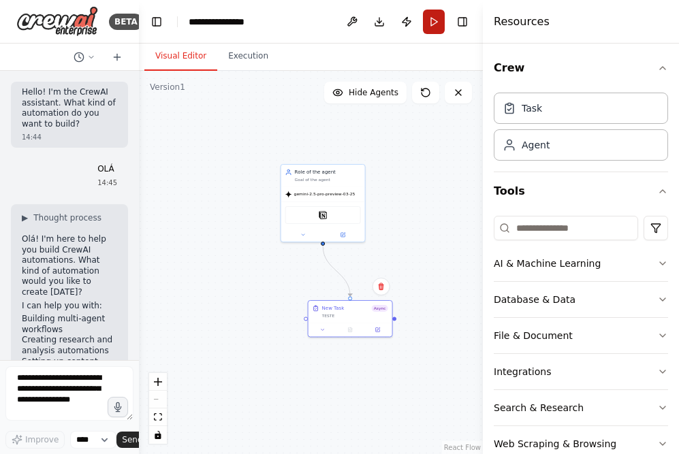
click at [427, 17] on button "Run" at bounding box center [434, 22] width 22 height 25
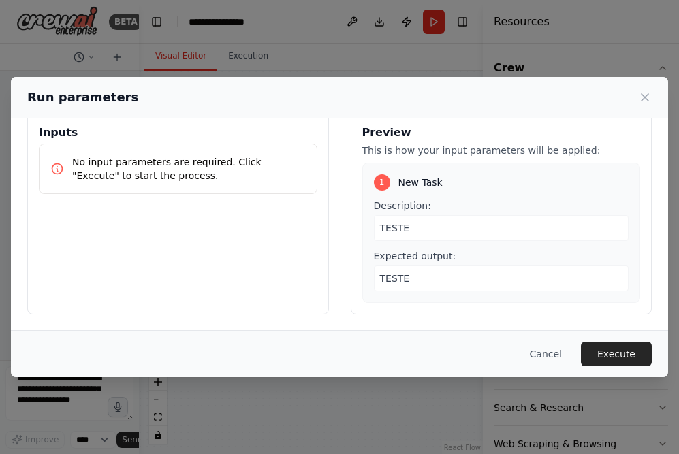
scroll to position [23, 0]
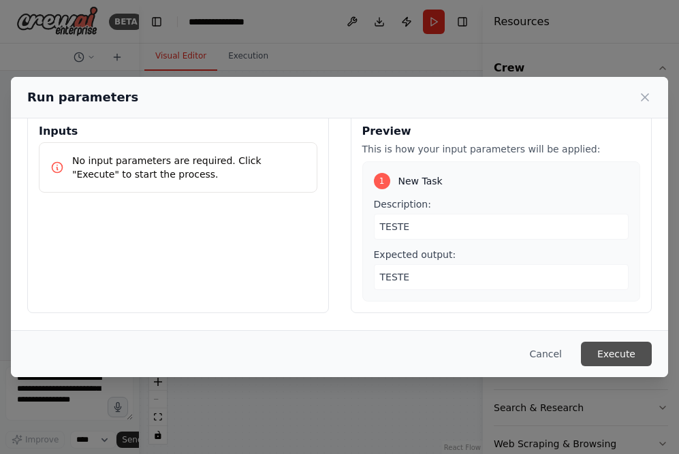
click at [614, 351] on button "Execute" at bounding box center [616, 354] width 71 height 25
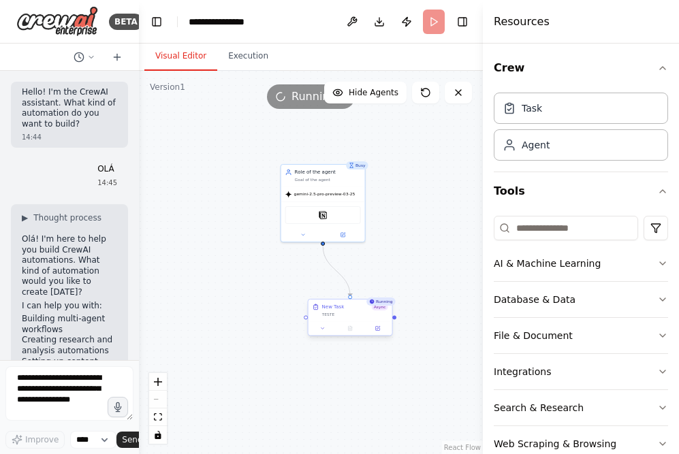
click at [359, 316] on div "TESTE" at bounding box center [355, 314] width 66 height 5
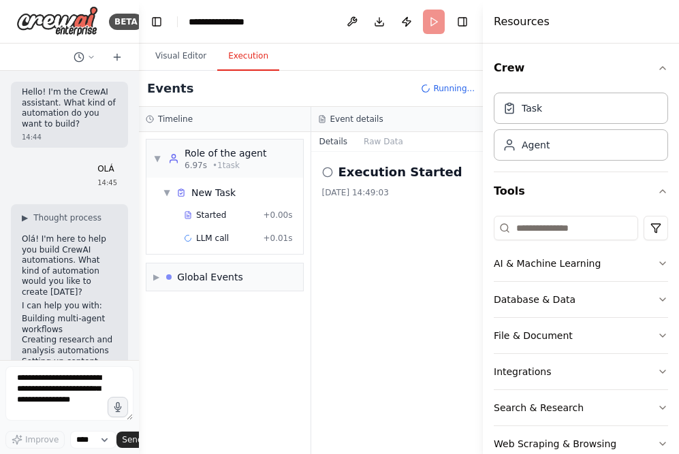
click at [249, 64] on button "Execution" at bounding box center [248, 56] width 62 height 29
click at [175, 272] on div "Global Events" at bounding box center [204, 277] width 77 height 14
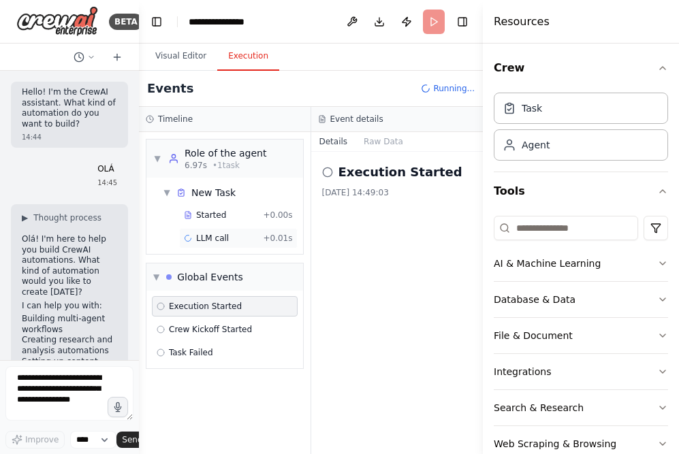
click at [196, 232] on div "LLM call + 0.01s" at bounding box center [238, 238] width 118 height 20
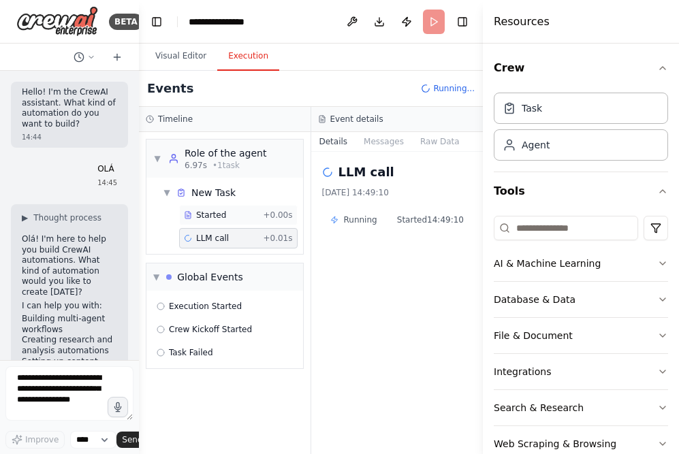
click at [199, 219] on span "Started" at bounding box center [211, 215] width 30 height 11
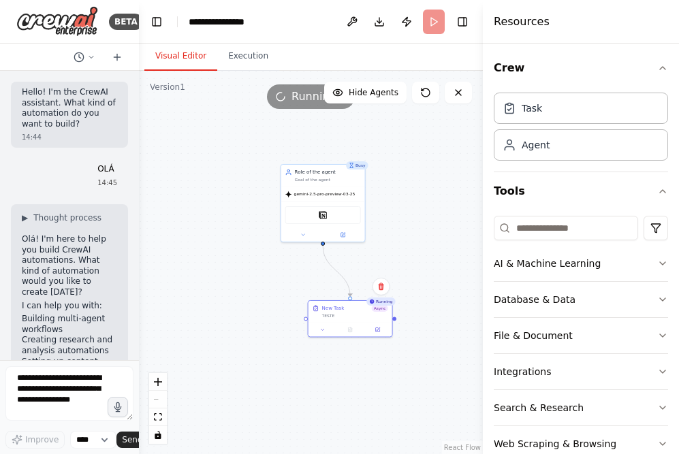
click at [193, 62] on button "Visual Editor" at bounding box center [180, 56] width 73 height 29
click at [444, 22] on header "**********" at bounding box center [311, 22] width 344 height 44
click at [433, 21] on header "**********" at bounding box center [311, 22] width 344 height 44
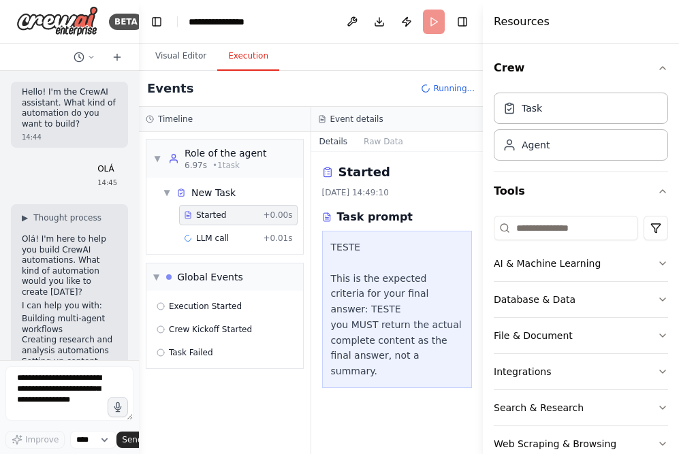
click at [260, 60] on button "Execution" at bounding box center [248, 56] width 62 height 29
click at [246, 233] on div "LLM call + 0.01s" at bounding box center [238, 238] width 109 height 11
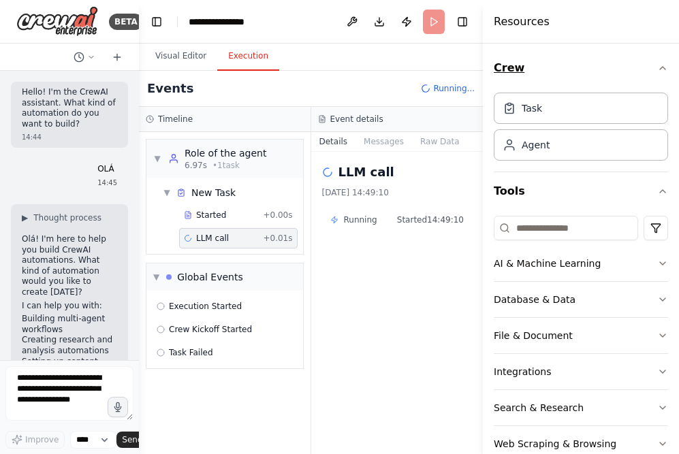
click at [657, 64] on icon "button" at bounding box center [662, 68] width 11 height 11
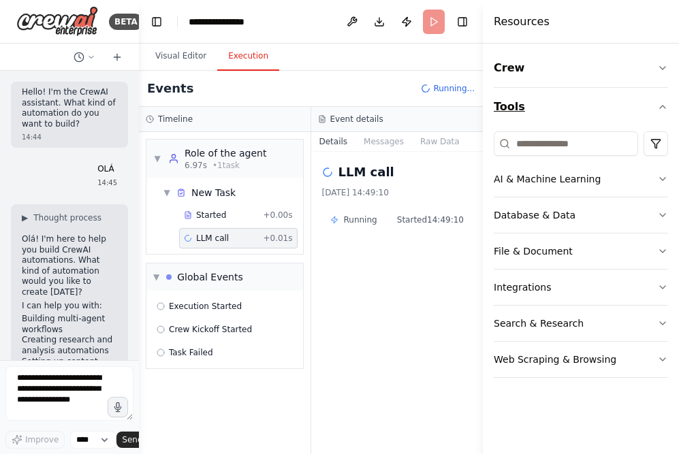
click at [664, 100] on button "Tools" at bounding box center [580, 107] width 174 height 38
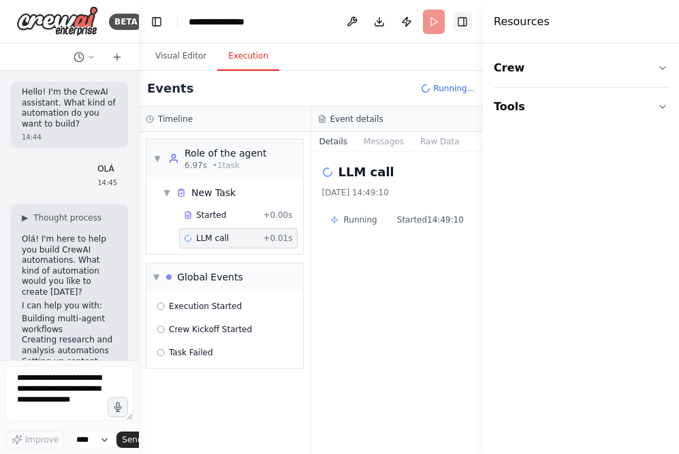
click at [461, 23] on button "Toggle Right Sidebar" at bounding box center [462, 21] width 19 height 19
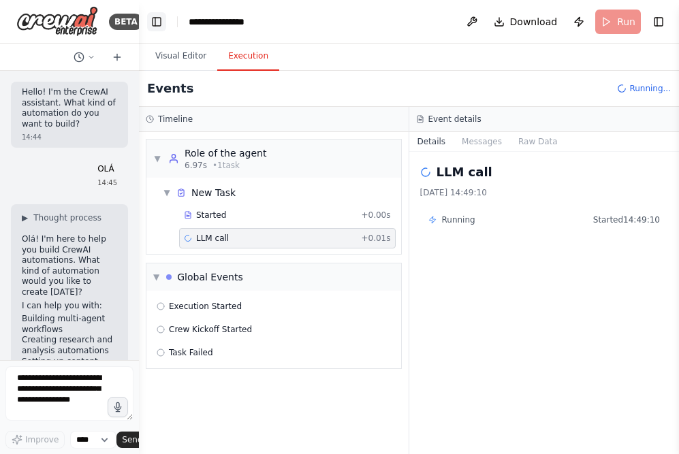
click at [155, 25] on button "Toggle Left Sidebar" at bounding box center [156, 21] width 19 height 19
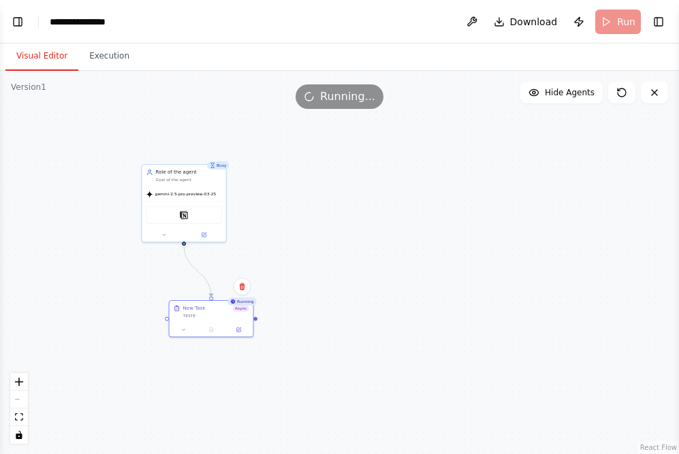
click at [55, 57] on button "Visual Editor" at bounding box center [41, 56] width 73 height 29
click at [617, 22] on header "**********" at bounding box center [339, 22] width 679 height 44
click at [238, 321] on div at bounding box center [211, 328] width 84 height 14
click at [350, 99] on span "Running..." at bounding box center [347, 96] width 55 height 16
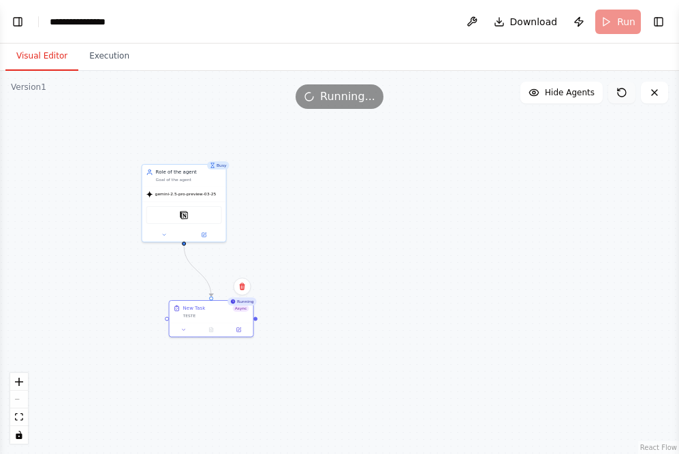
click at [620, 88] on icon at bounding box center [621, 92] width 8 height 8
click at [649, 91] on icon at bounding box center [654, 92] width 11 height 11
click at [161, 101] on div "Running..." at bounding box center [339, 96] width 679 height 25
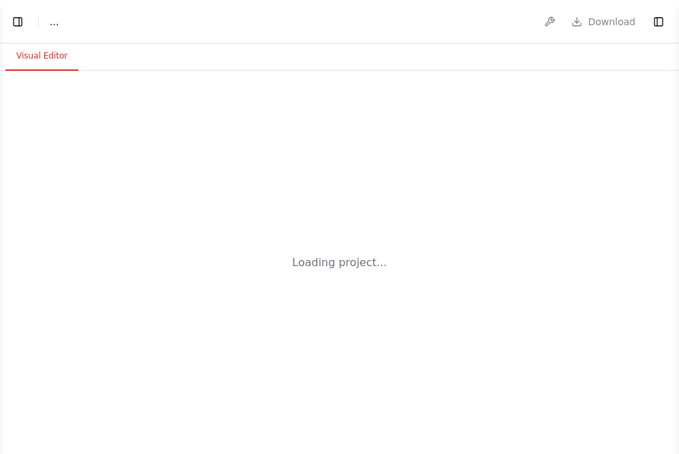
select select "****"
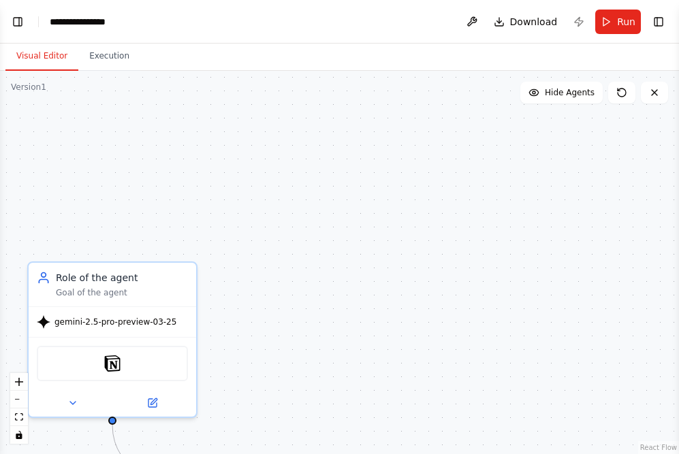
scroll to position [118, 0]
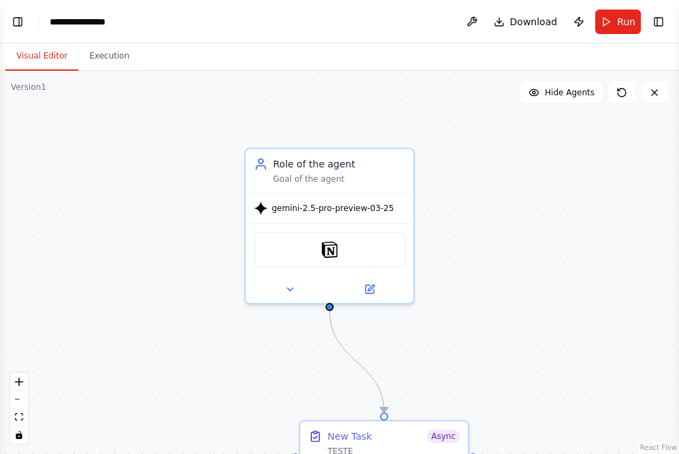
drag, startPoint x: 325, startPoint y: 238, endPoint x: 500, endPoint y: 148, distance: 196.9
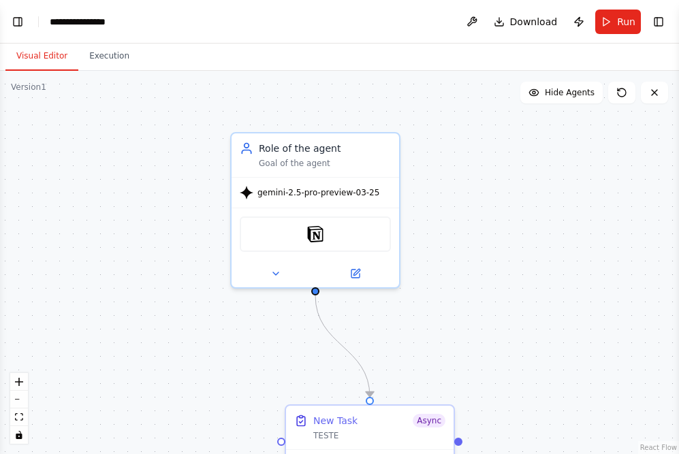
drag, startPoint x: 517, startPoint y: 297, endPoint x: 461, endPoint y: 186, distance: 123.3
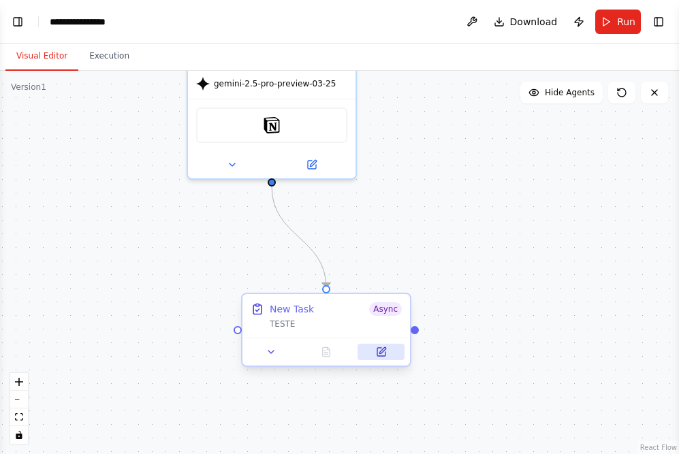
click at [382, 355] on icon at bounding box center [381, 352] width 8 height 8
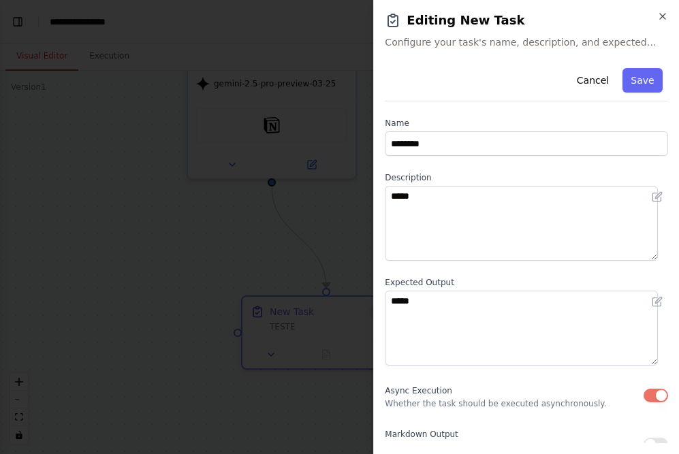
scroll to position [20, 0]
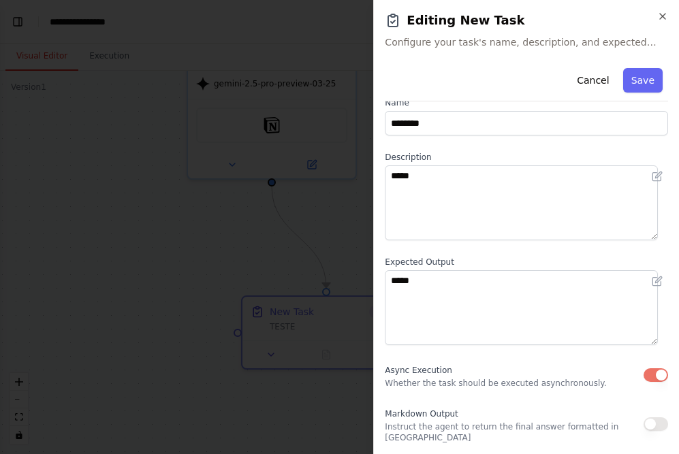
click at [648, 374] on button "button" at bounding box center [655, 375] width 25 height 14
click at [643, 422] on button "button" at bounding box center [655, 424] width 25 height 14
click at [623, 85] on button "Save" at bounding box center [642, 80] width 39 height 25
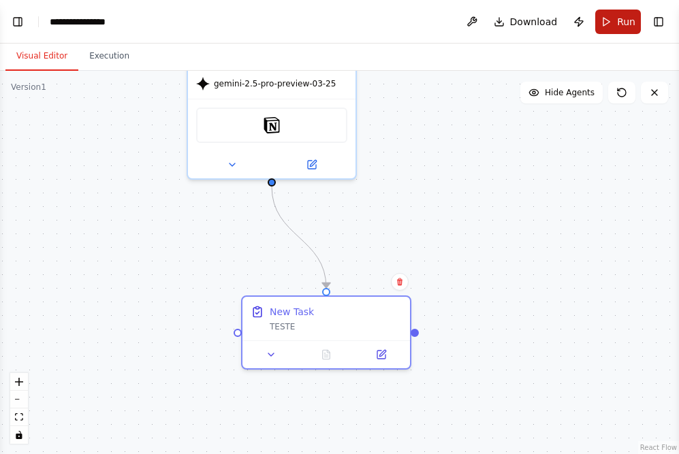
click at [607, 18] on button "Run" at bounding box center [618, 22] width 46 height 25
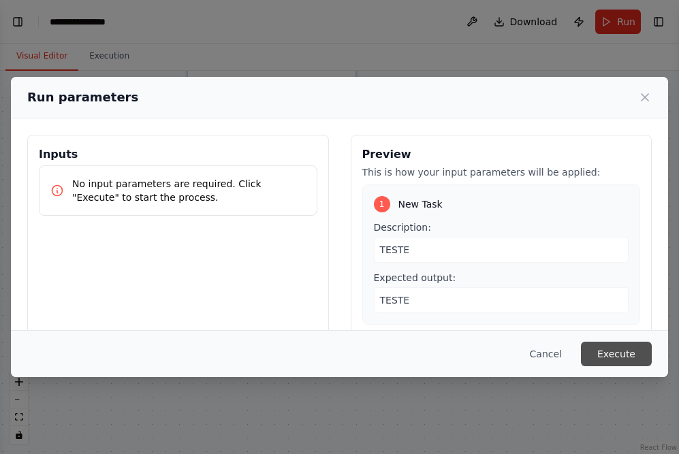
click at [608, 359] on button "Execute" at bounding box center [616, 354] width 71 height 25
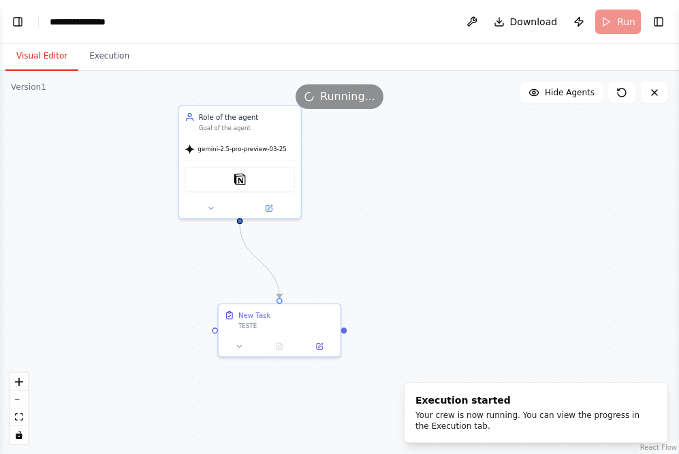
drag, startPoint x: 508, startPoint y: 238, endPoint x: 417, endPoint y: 251, distance: 92.8
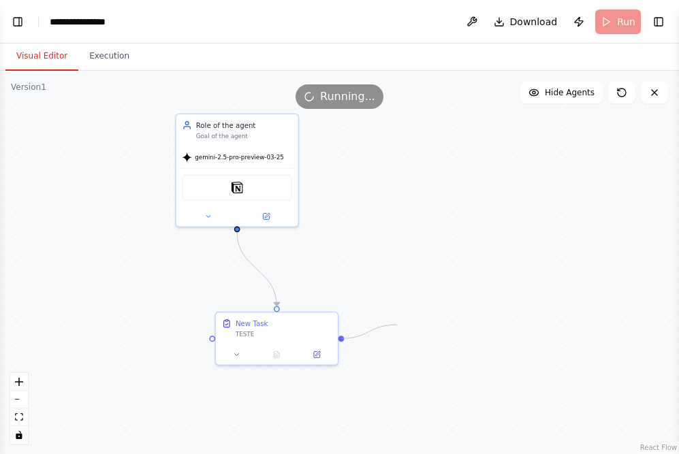
drag, startPoint x: 341, startPoint y: 338, endPoint x: 428, endPoint y: 319, distance: 89.2
click at [428, 319] on div ".deletable-edge-delete-btn { width: 20px; height: 20px; border: 0px solid #ffff…" at bounding box center [339, 262] width 679 height 383
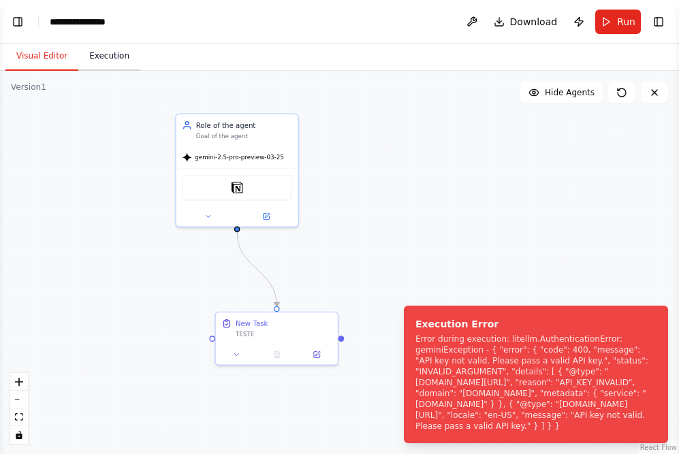
click at [99, 56] on button "Execution" at bounding box center [109, 56] width 62 height 29
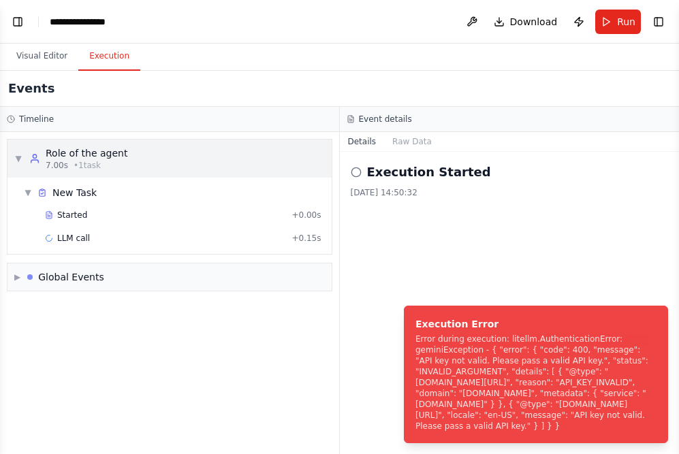
click at [114, 163] on div "7.00s • 1 task" at bounding box center [87, 165] width 82 height 11
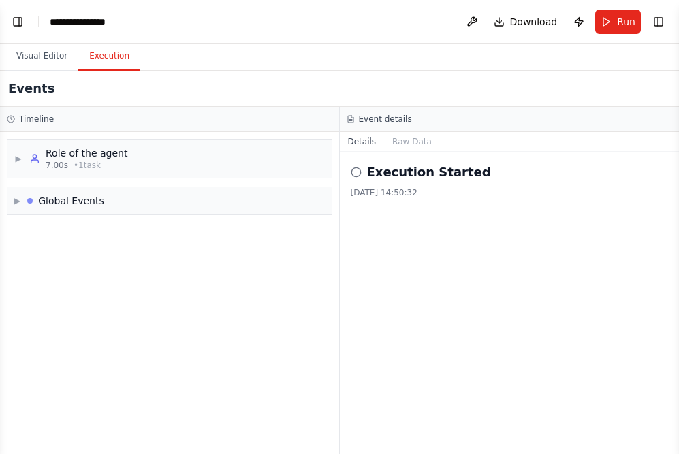
click at [45, 120] on h3 "Timeline" at bounding box center [36, 119] width 35 height 11
click at [68, 167] on div "7.00s • 1 task" at bounding box center [87, 165] width 82 height 11
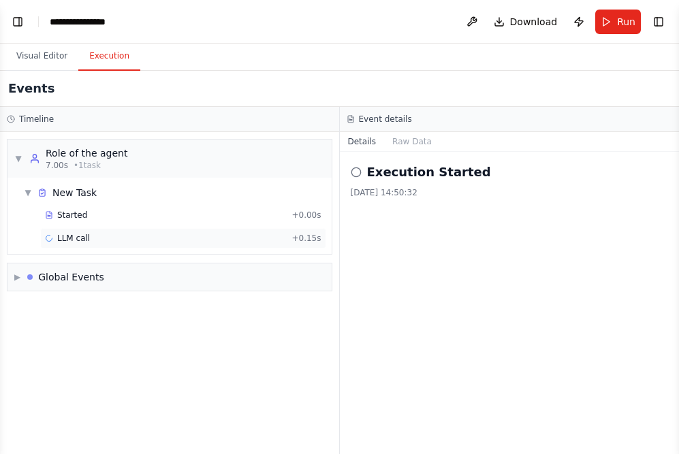
click at [92, 231] on div "LLM call + 0.15s" at bounding box center [183, 238] width 286 height 20
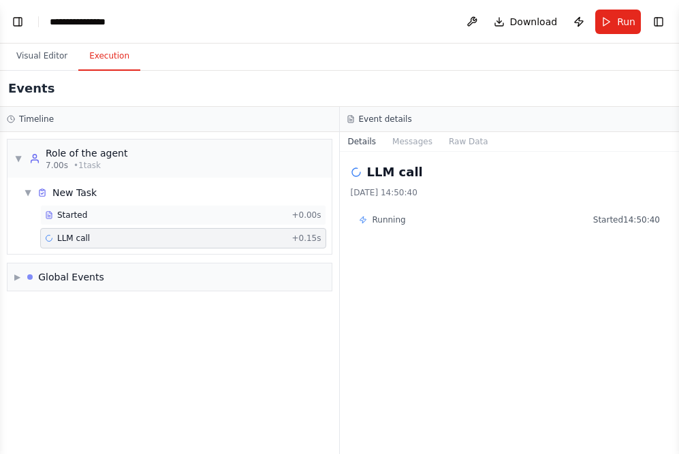
click at [93, 223] on div "Started + 0.00s" at bounding box center [183, 215] width 286 height 20
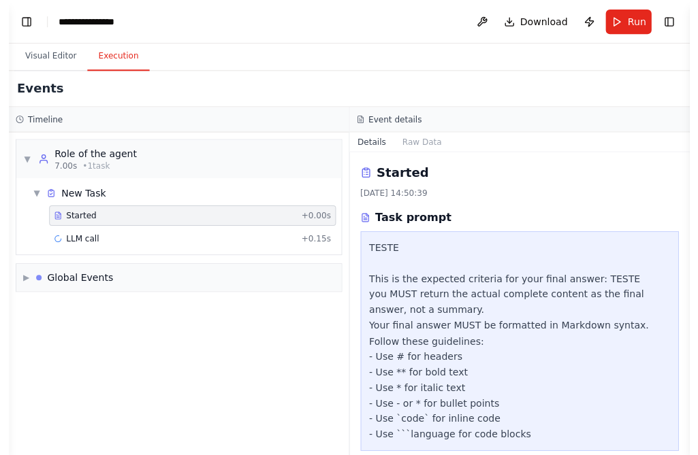
scroll to position [18, 0]
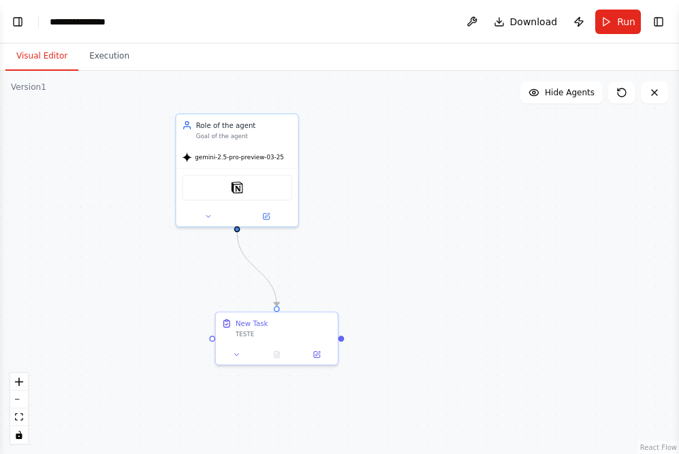
click at [44, 56] on button "Visual Editor" at bounding box center [41, 56] width 73 height 29
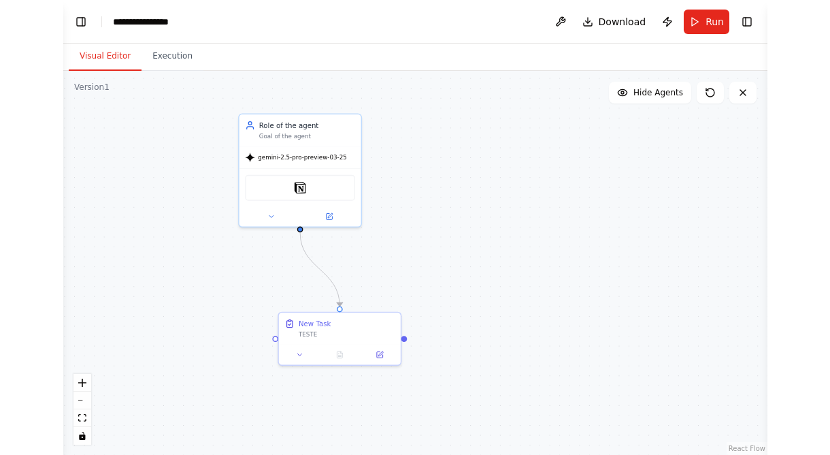
scroll to position [117, 0]
